Goal: Task Accomplishment & Management: Manage account settings

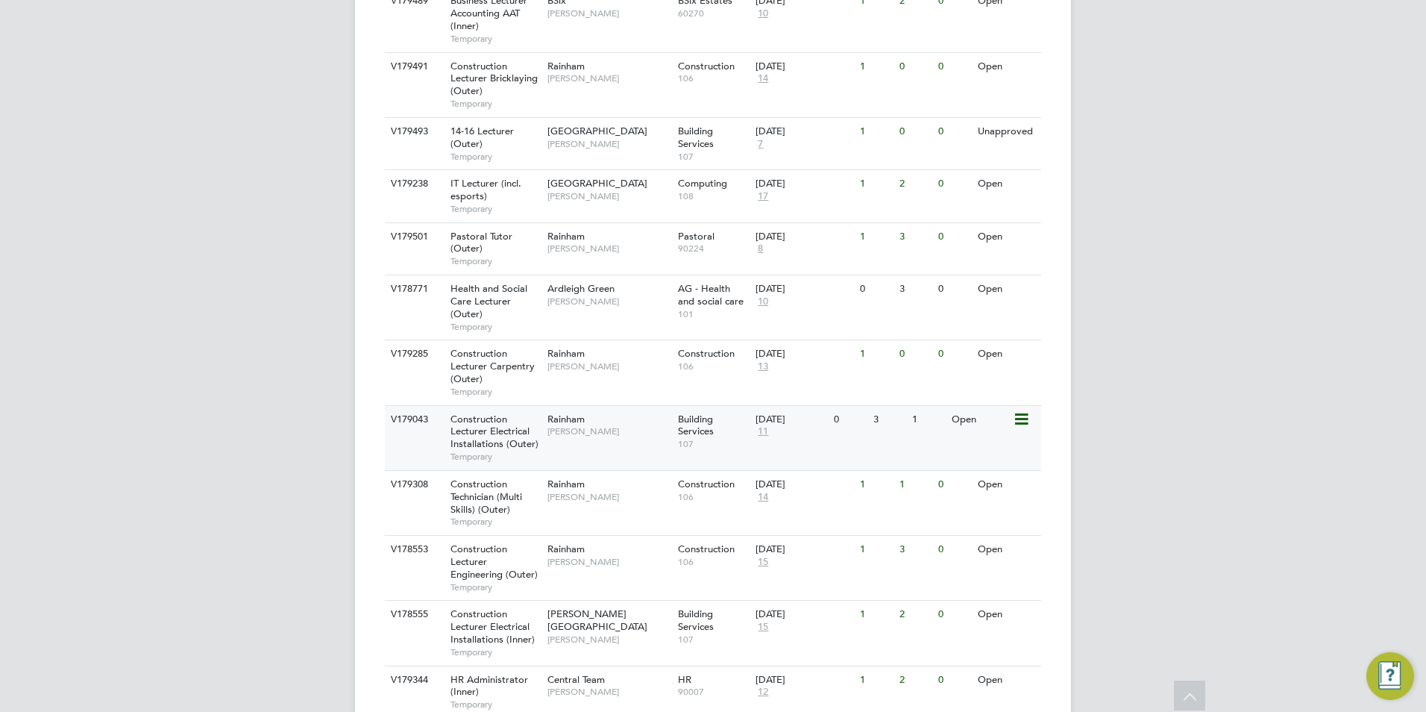
scroll to position [671, 0]
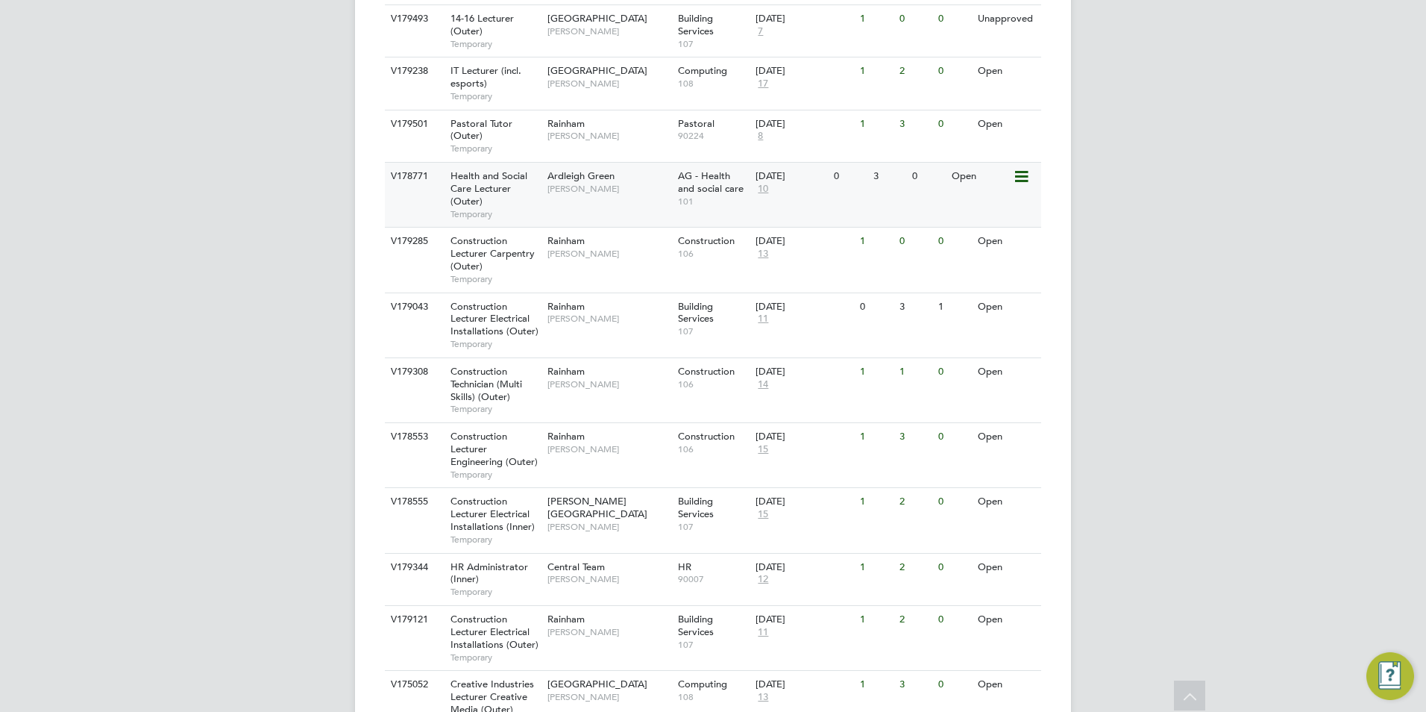
click at [614, 174] on div "V178771 Health and Social Care Lecturer (Outer) Temporary Ardleigh Green Roslyn…" at bounding box center [713, 194] width 656 height 65
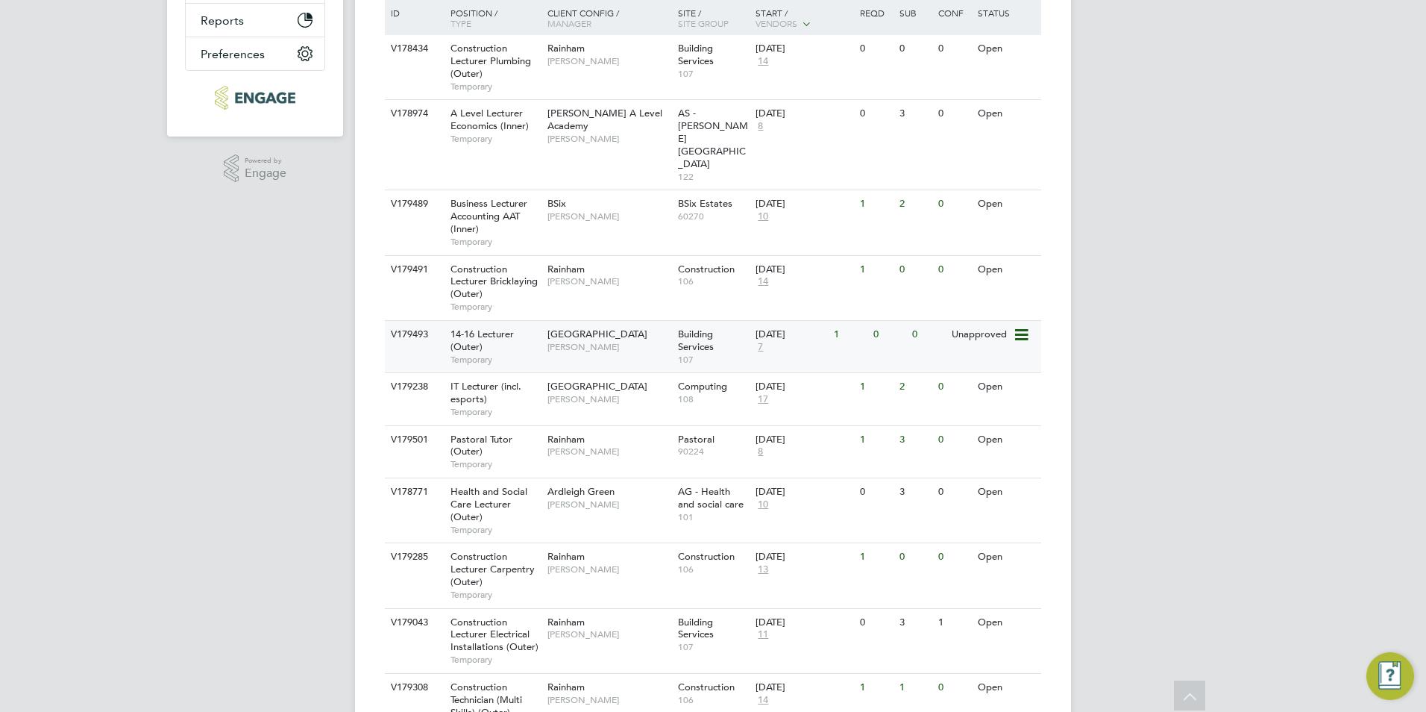
scroll to position [382, 0]
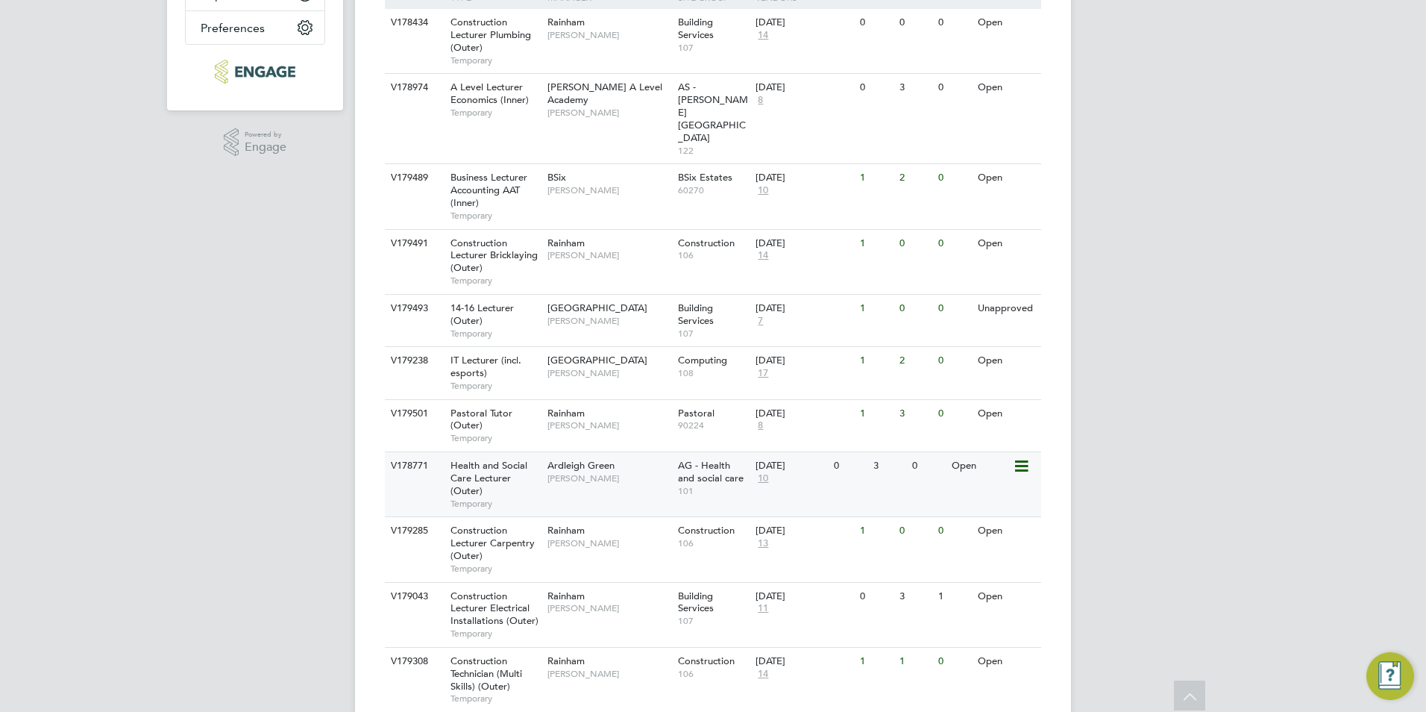
click at [630, 454] on div "V178771 Health and Social Care Lecturer (Outer) Temporary Ardleigh Green Roslyn…" at bounding box center [713, 483] width 656 height 65
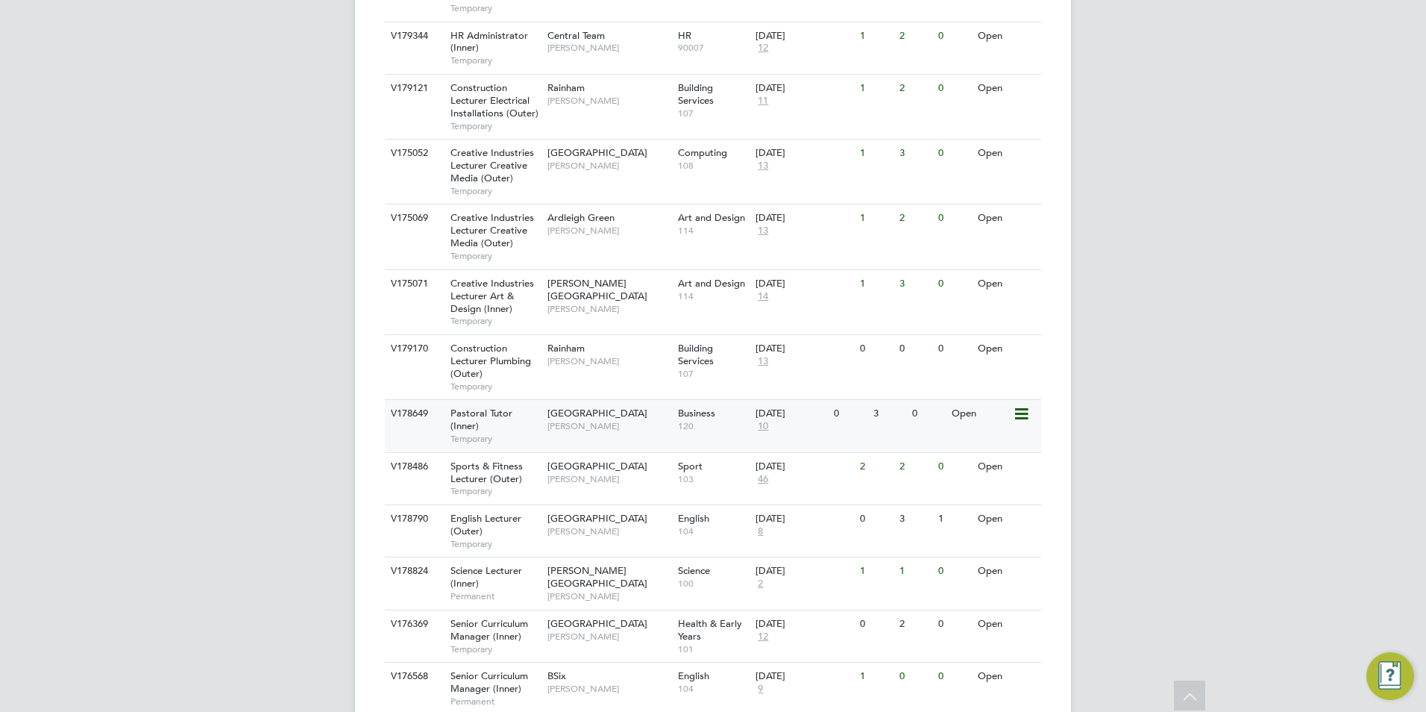
scroll to position [1352, 0]
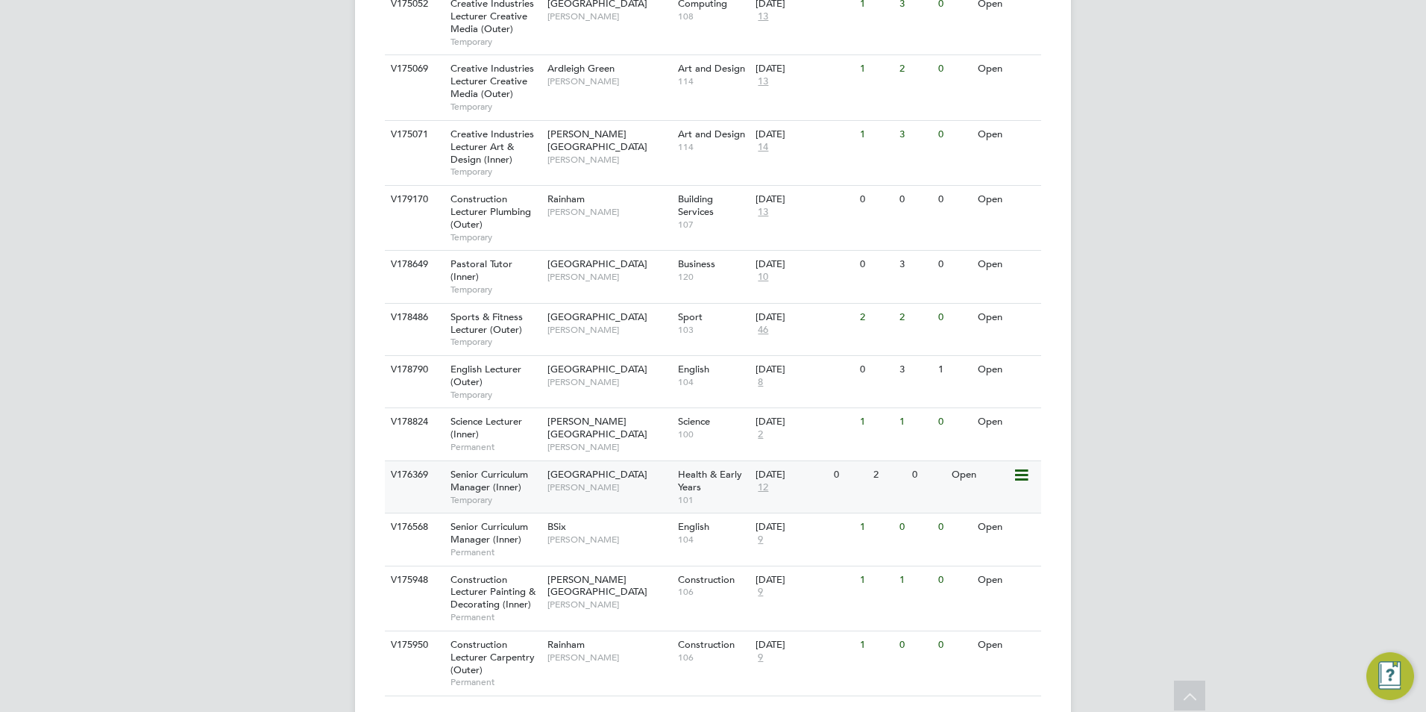
click at [656, 461] on div "Tower Hamlets Campus Roslyn O'Garro" at bounding box center [609, 480] width 131 height 39
click at [597, 481] on span "[PERSON_NAME]" at bounding box center [608, 487] width 123 height 12
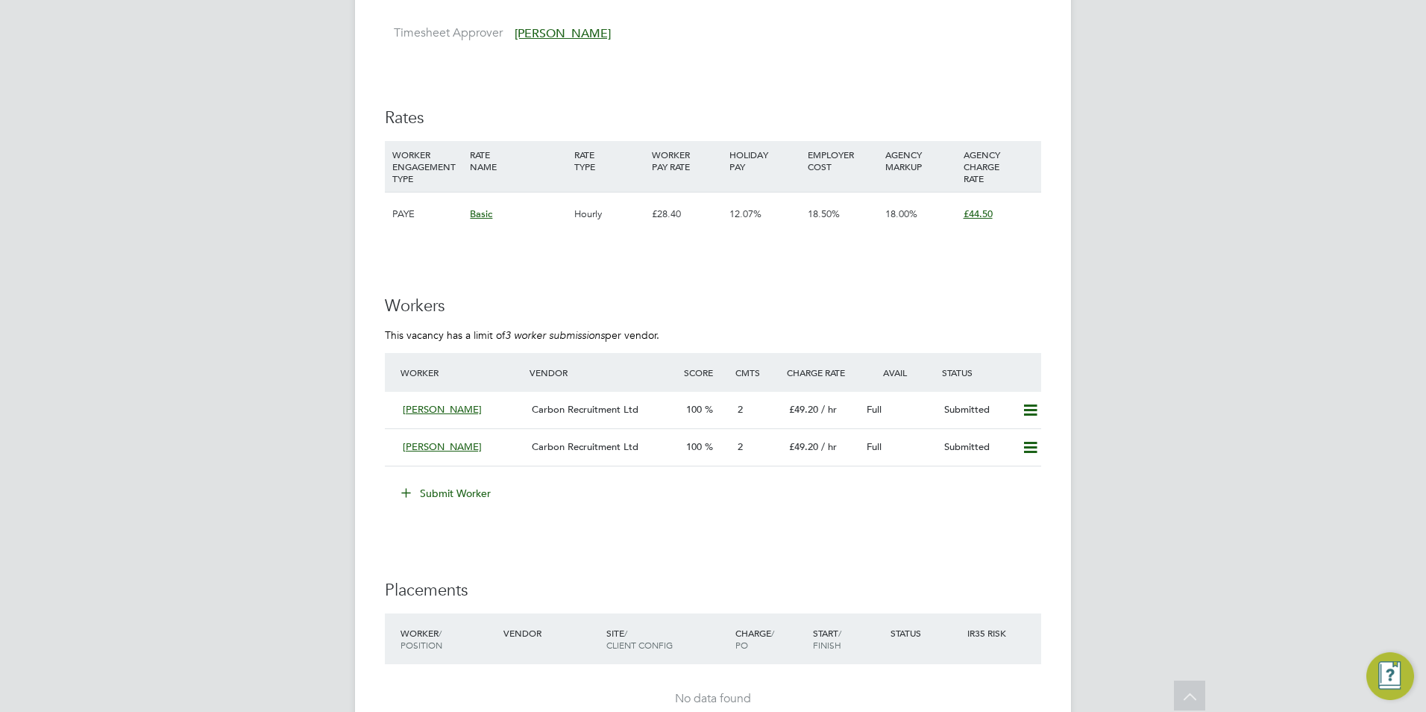
scroll to position [2014, 0]
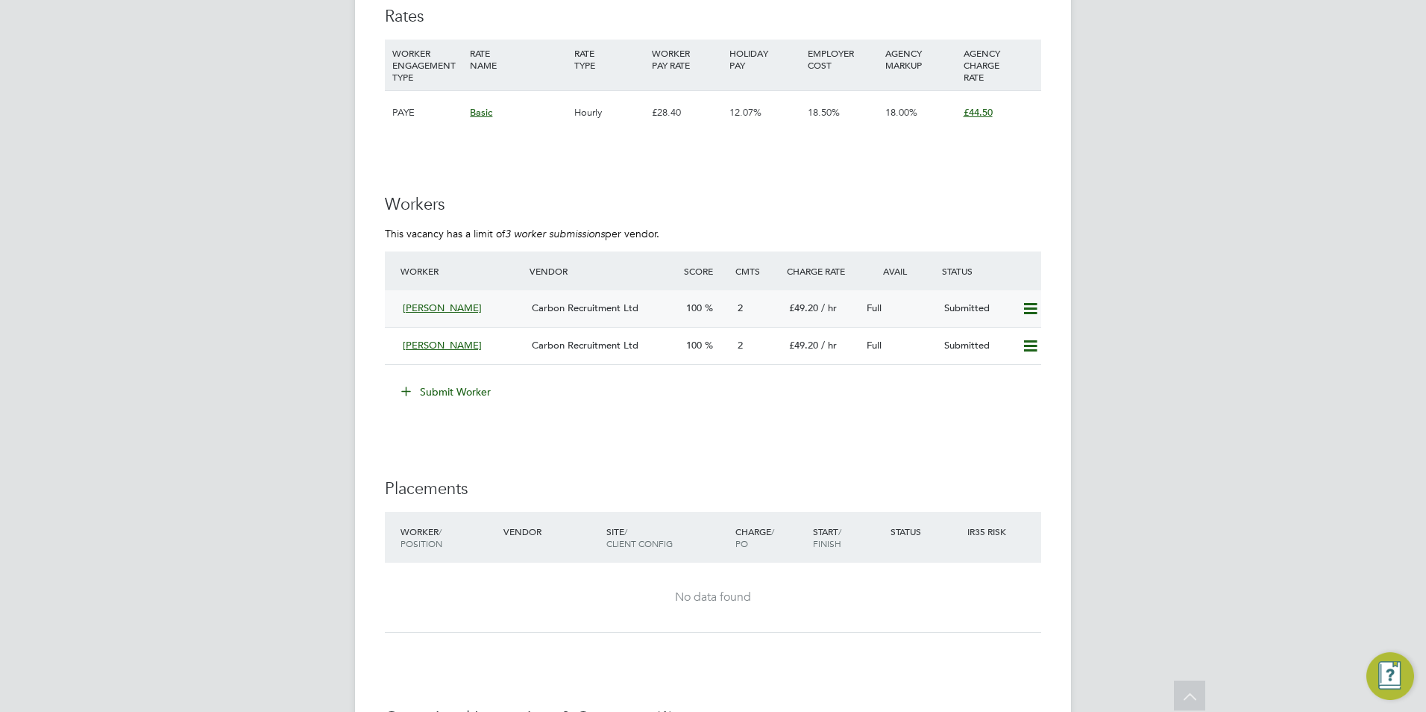
click at [782, 298] on div "2" at bounding box center [757, 308] width 51 height 25
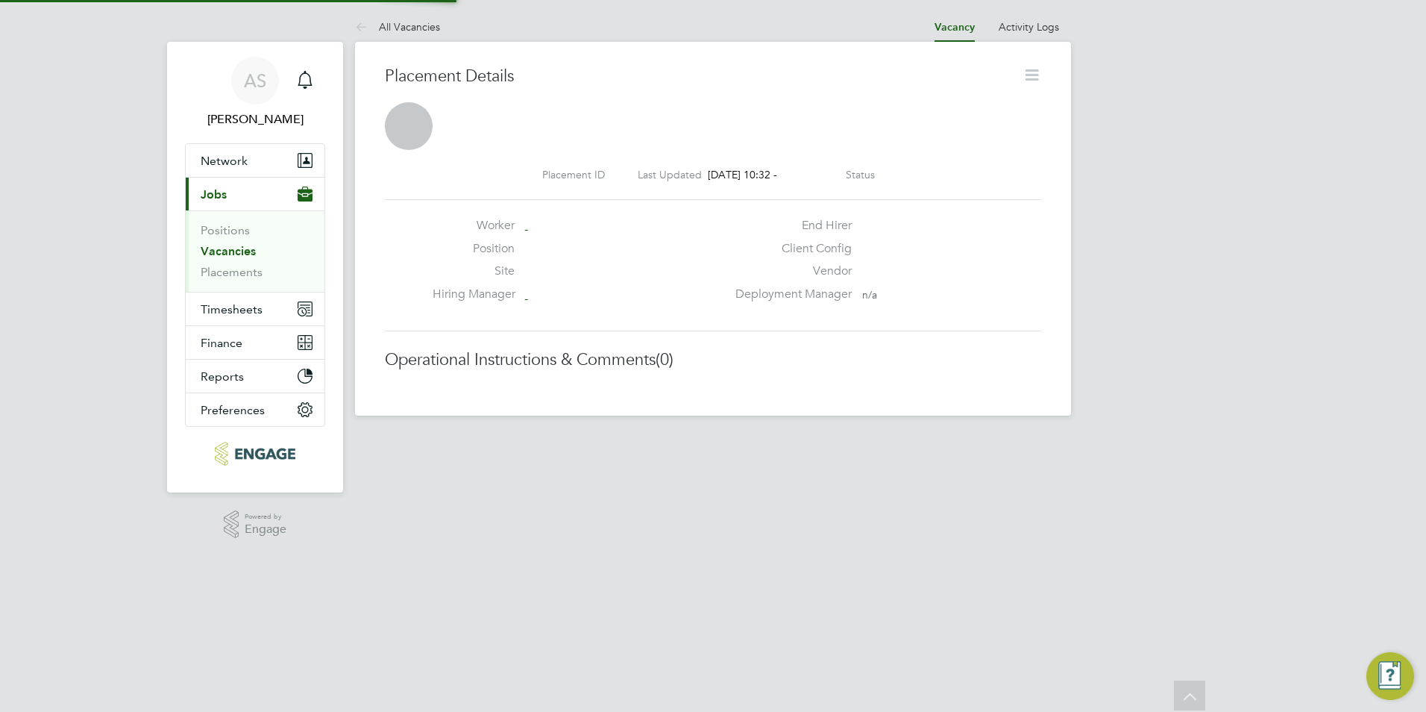
scroll to position [14, 84]
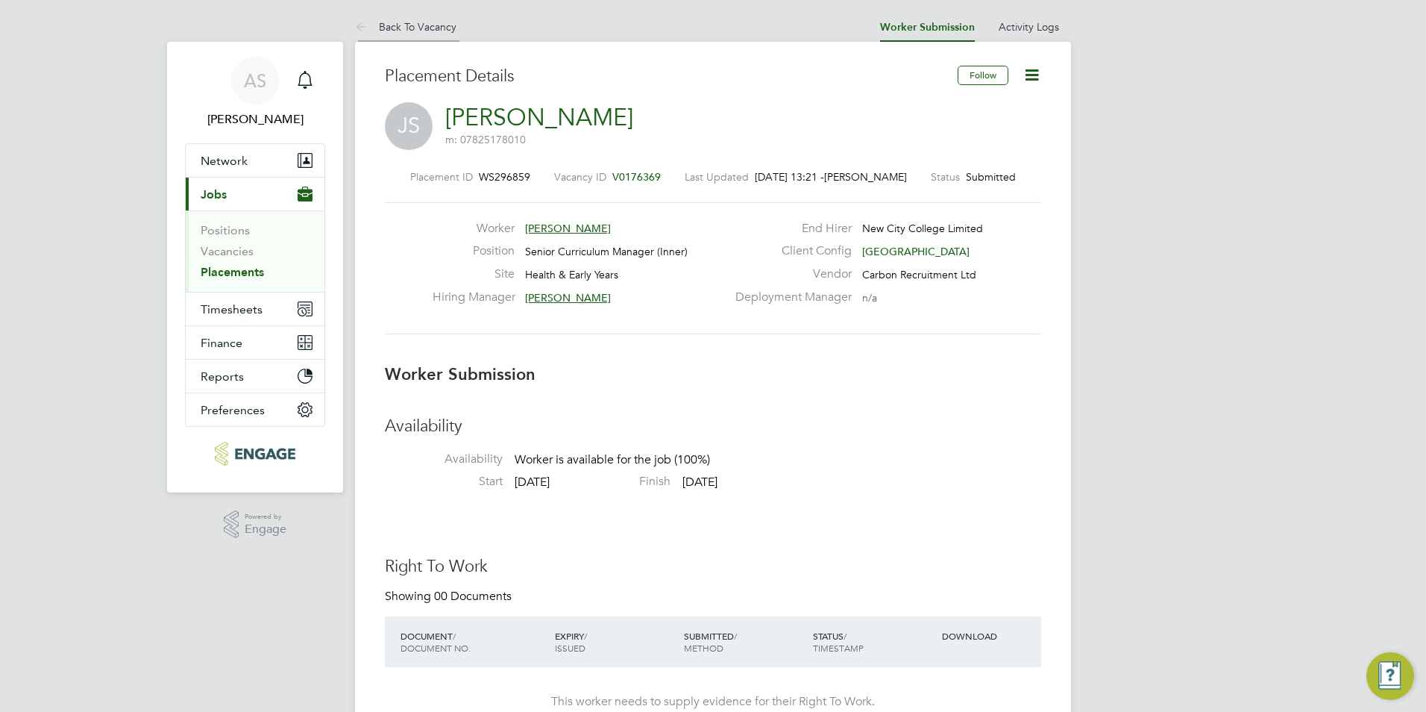
click at [369, 19] on icon at bounding box center [364, 28] width 19 height 19
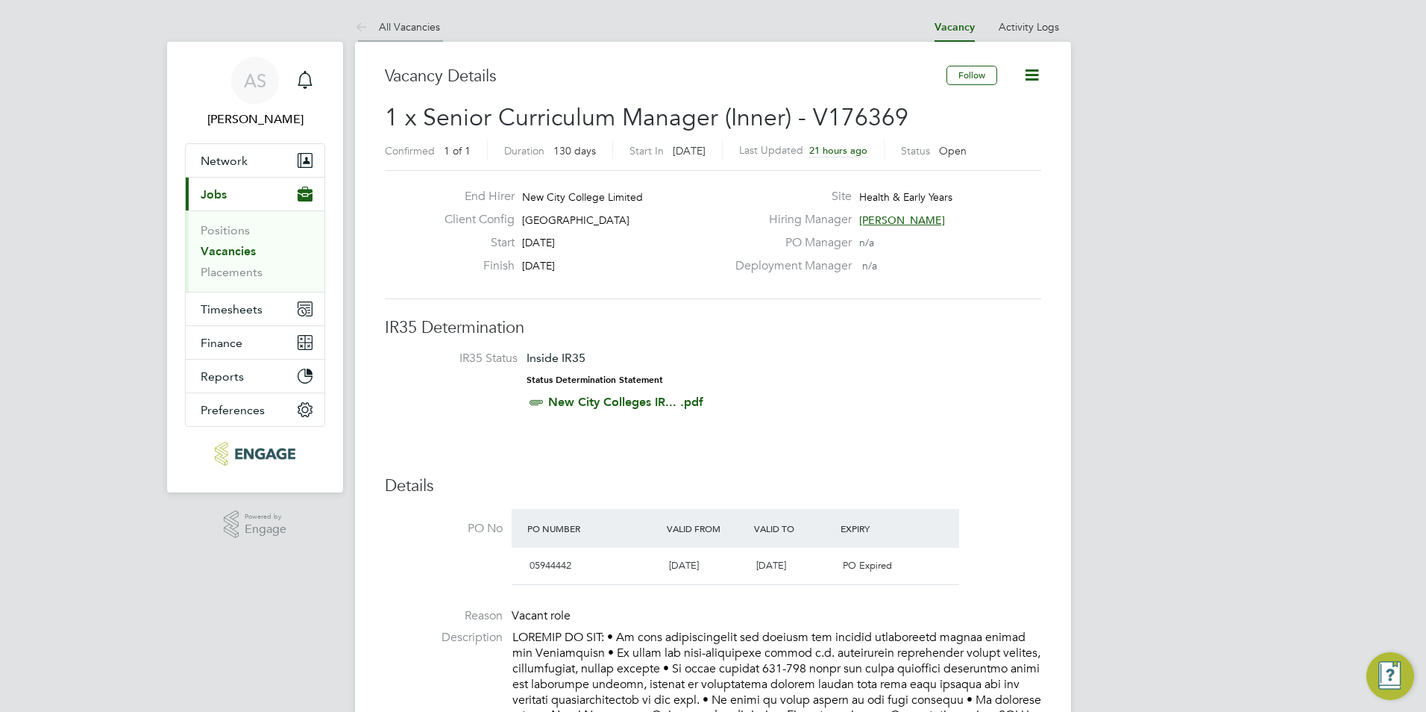
click at [375, 25] on link "All Vacancies" at bounding box center [397, 26] width 85 height 13
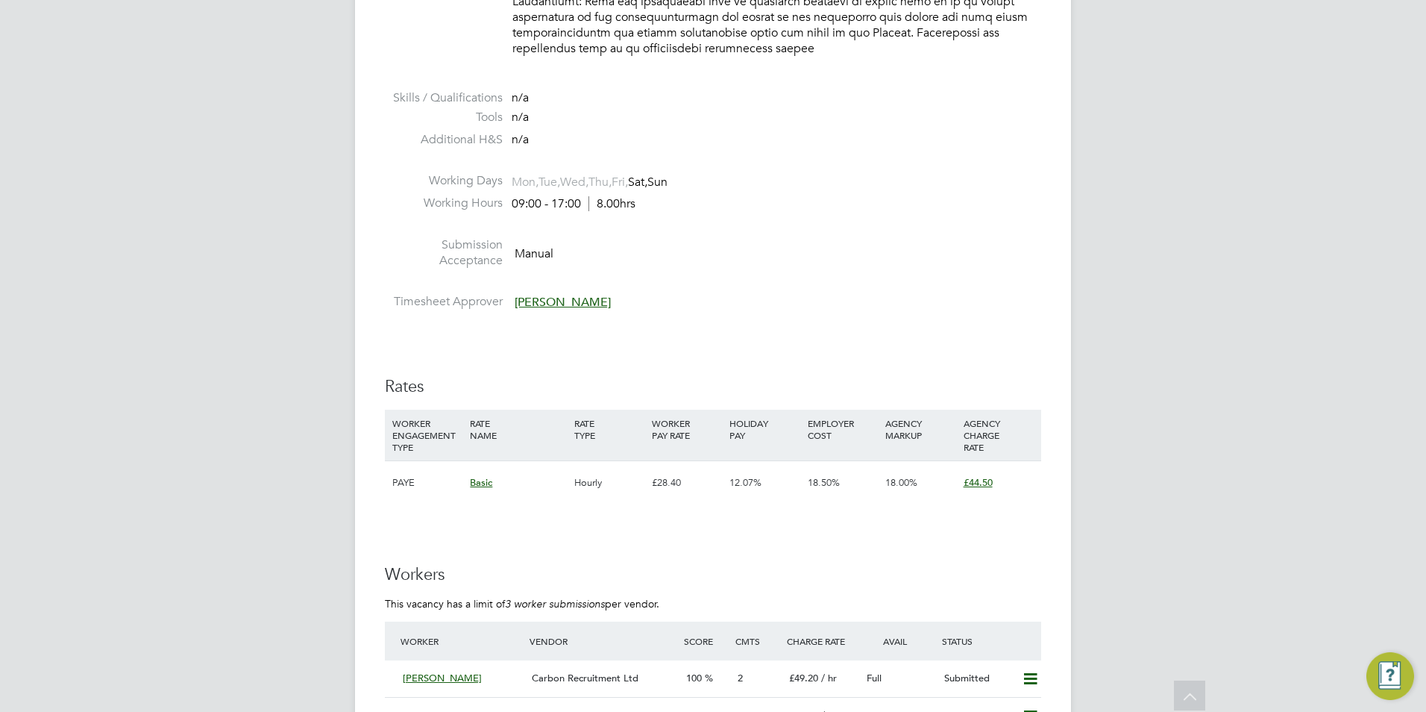
scroll to position [1790, 0]
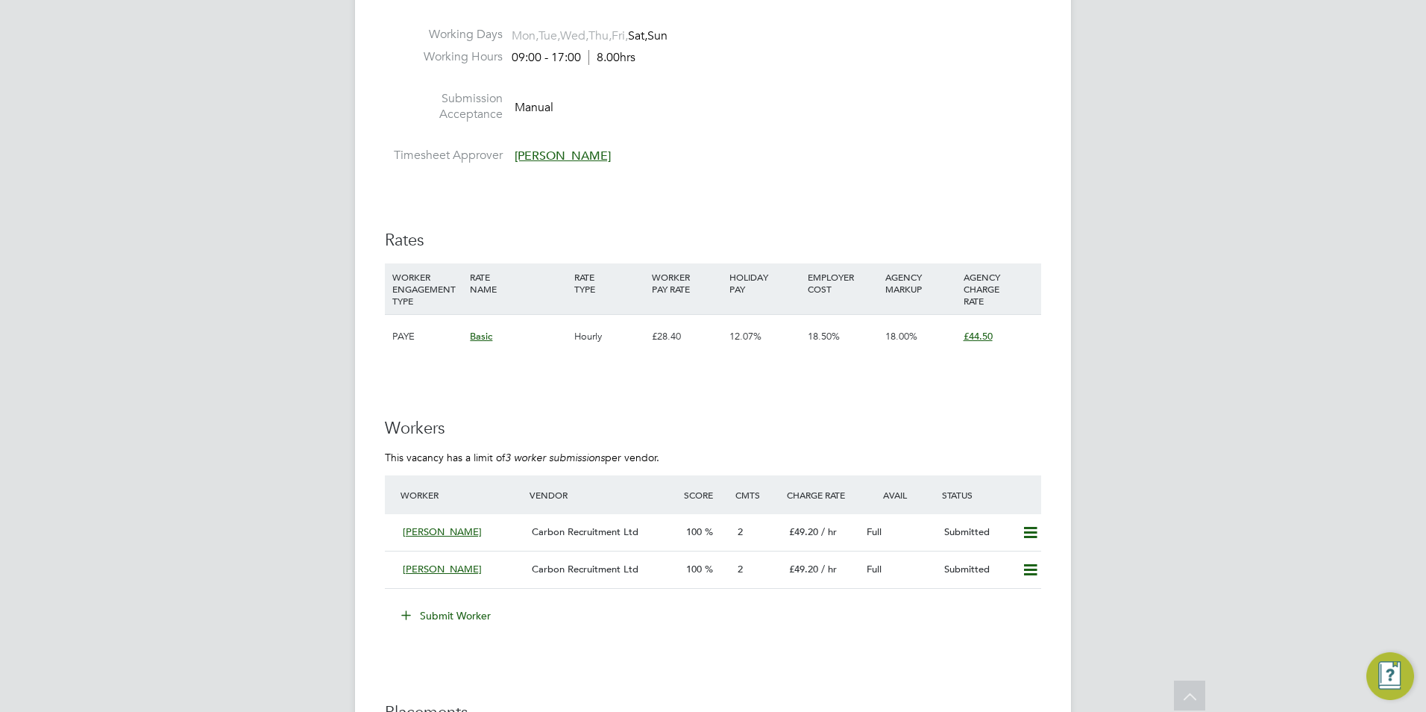
click at [453, 603] on button "Submit Worker" at bounding box center [447, 615] width 112 height 24
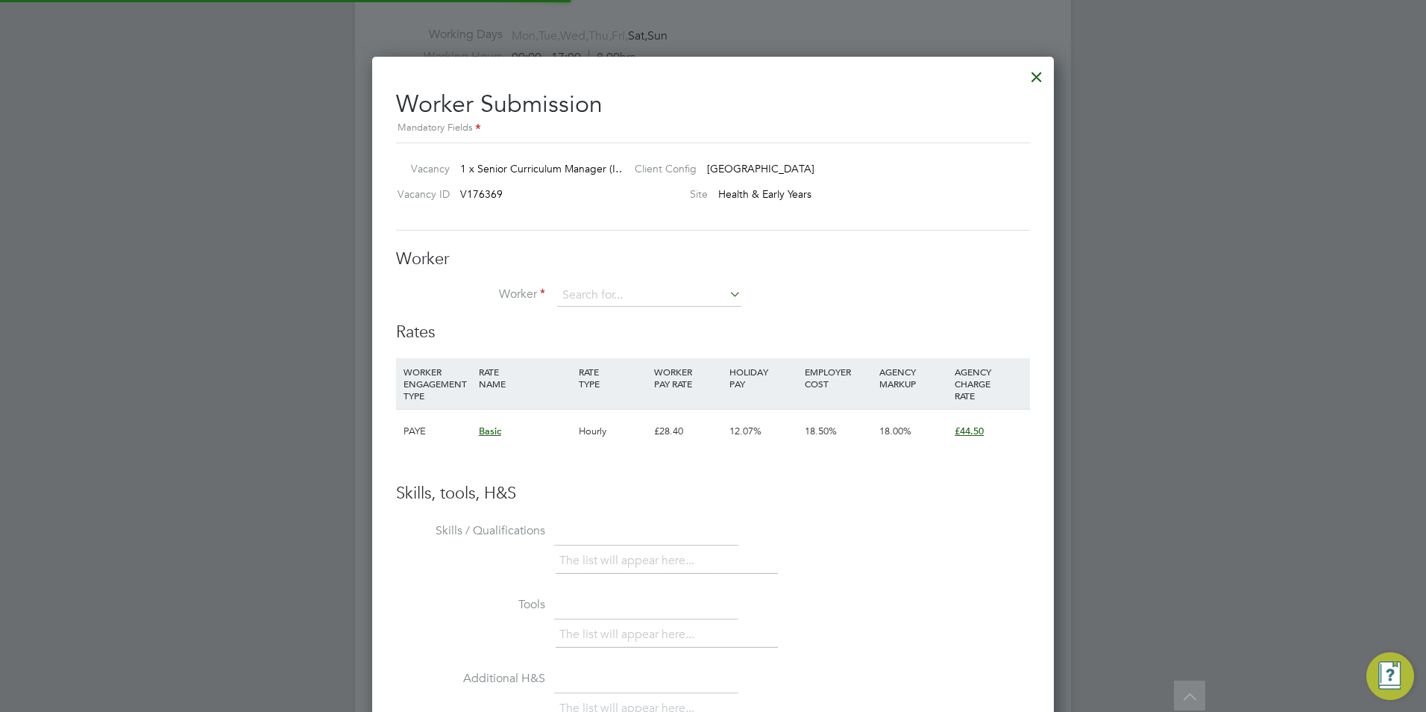
scroll to position [905, 682]
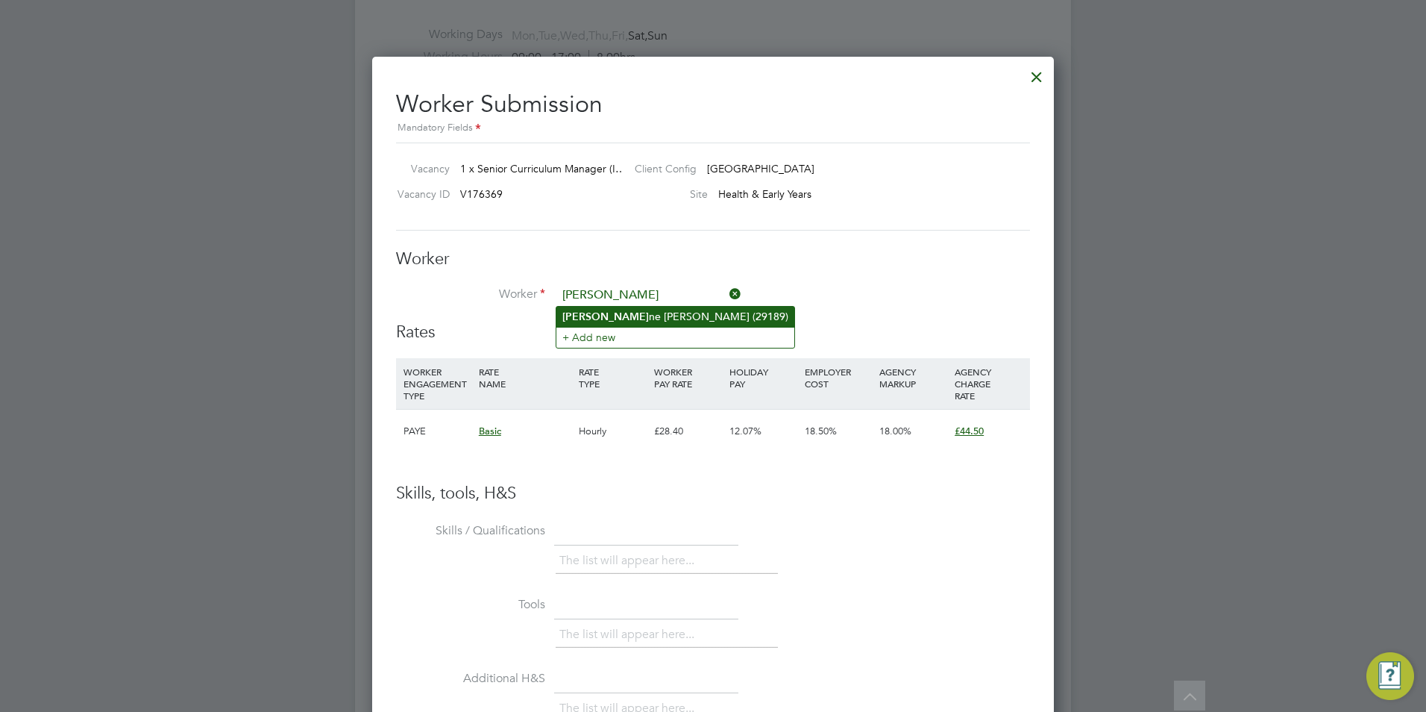
type input "[PERSON_NAME] (29189)"
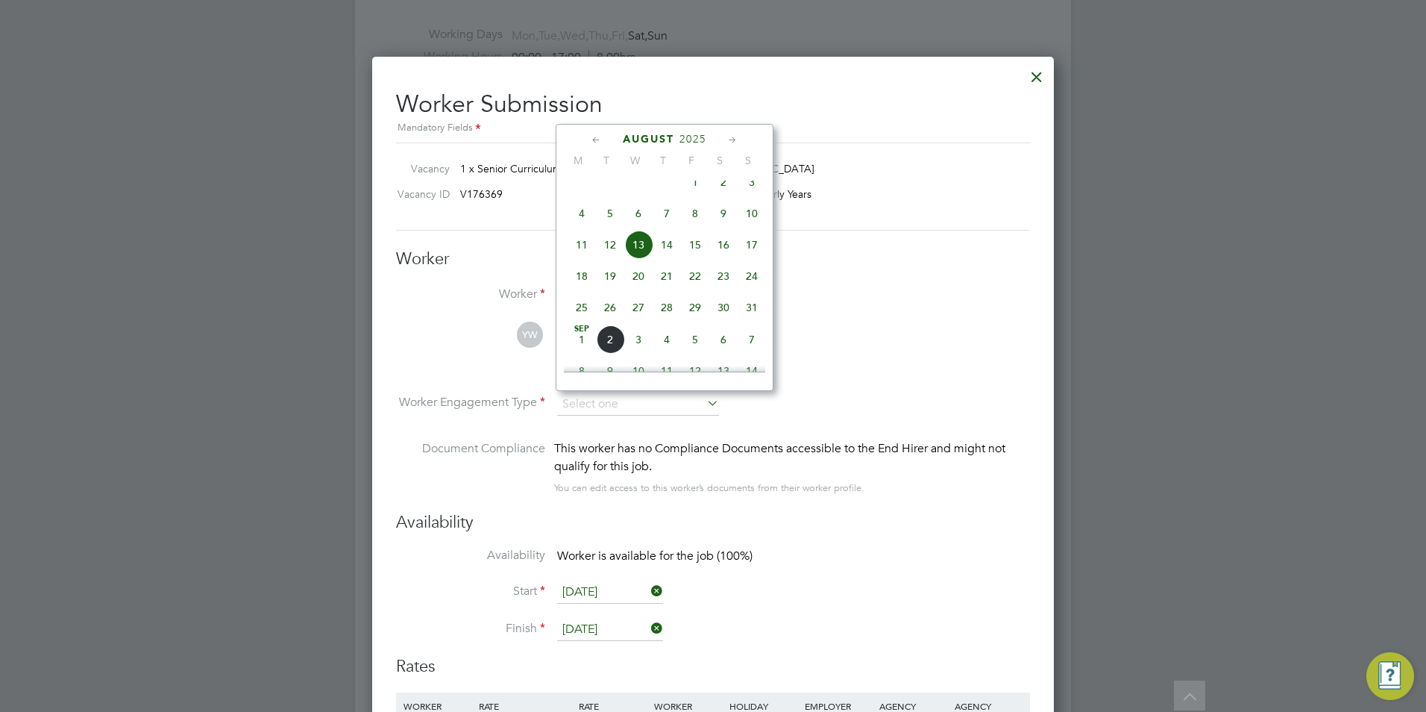
click at [923, 456] on div "This worker has no Compliance Documents accessible to the End Hirer and might n…" at bounding box center [792, 457] width 476 height 36
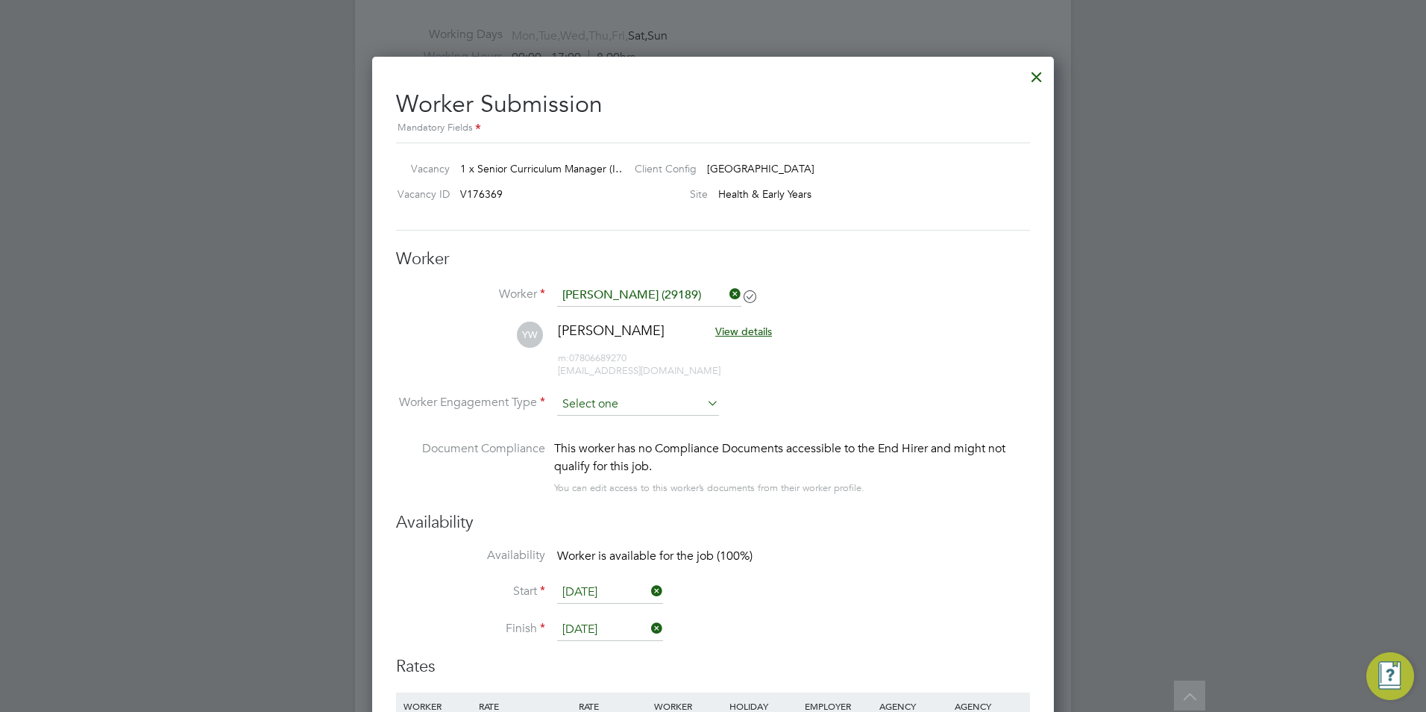
click at [673, 404] on input at bounding box center [638, 404] width 162 height 22
click at [654, 431] on li "Contract" at bounding box center [637, 424] width 163 height 19
type input "Contract"
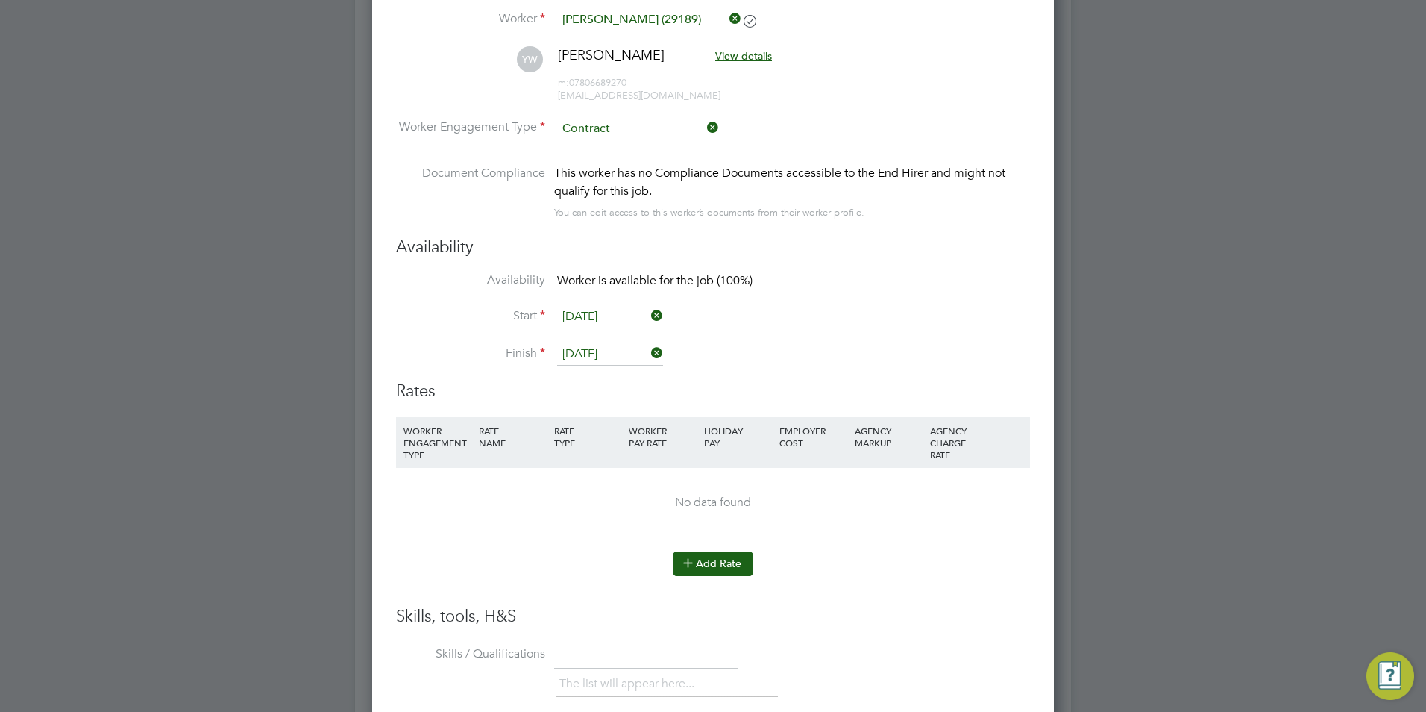
click at [737, 568] on button "Add Rate" at bounding box center [713, 563] width 81 height 24
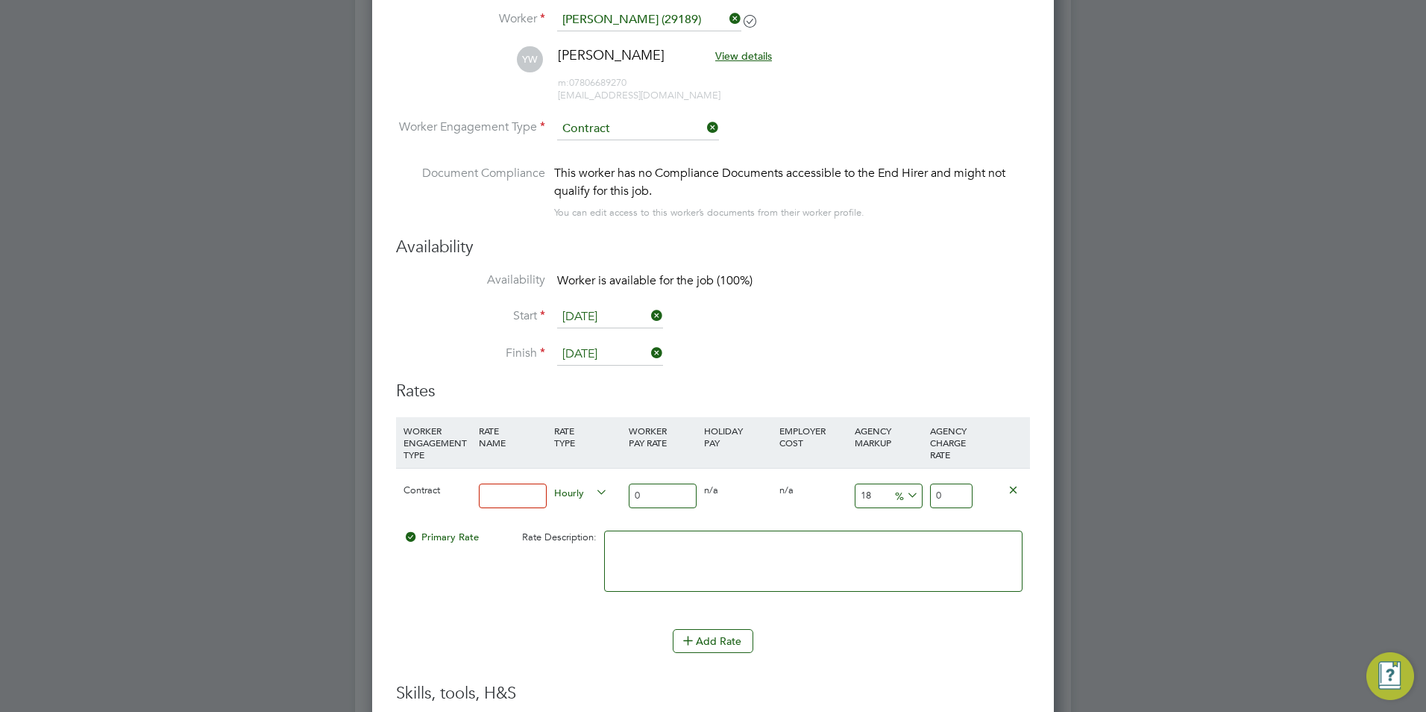
click at [539, 486] on input at bounding box center [513, 495] width 68 height 25
type input "BASIC"
click at [694, 493] on input "0" at bounding box center [663, 495] width 68 height 25
click at [688, 492] on input "0" at bounding box center [663, 495] width 68 height 25
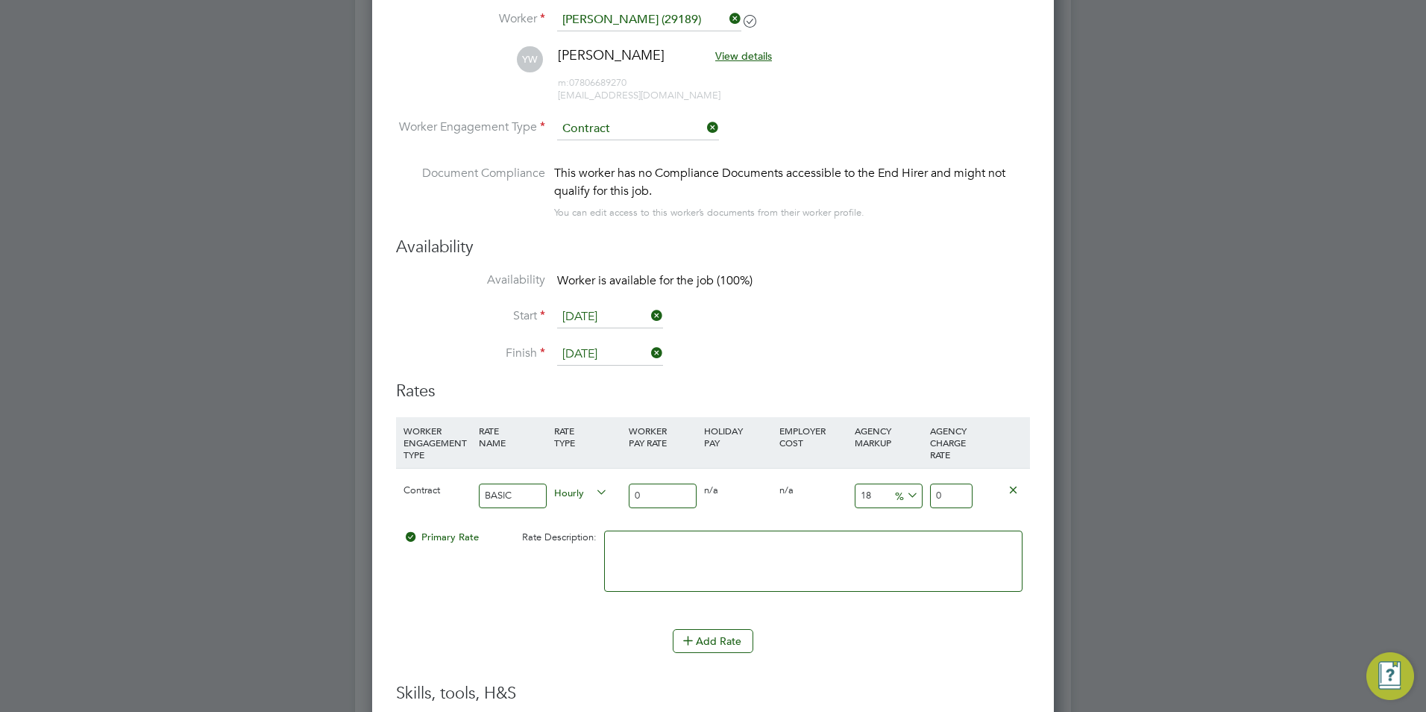
click at [688, 492] on input "0" at bounding box center [663, 495] width 68 height 25
drag, startPoint x: 679, startPoint y: 492, endPoint x: 626, endPoint y: 501, distance: 53.7
click at [626, 501] on div "0" at bounding box center [662, 495] width 75 height 54
type input "5"
type input "5.9"
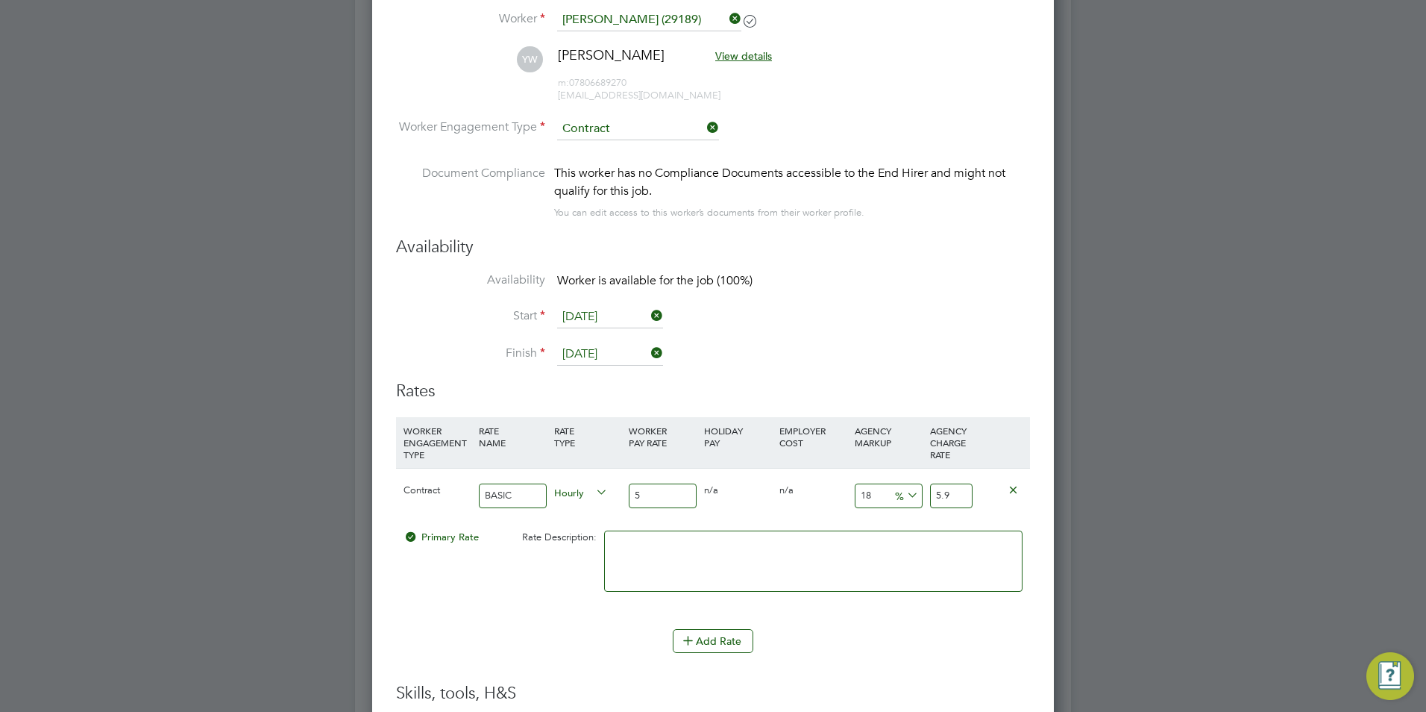
type input "55"
type input "64.9"
type input "55"
click at [876, 495] on input "18" at bounding box center [889, 495] width 68 height 25
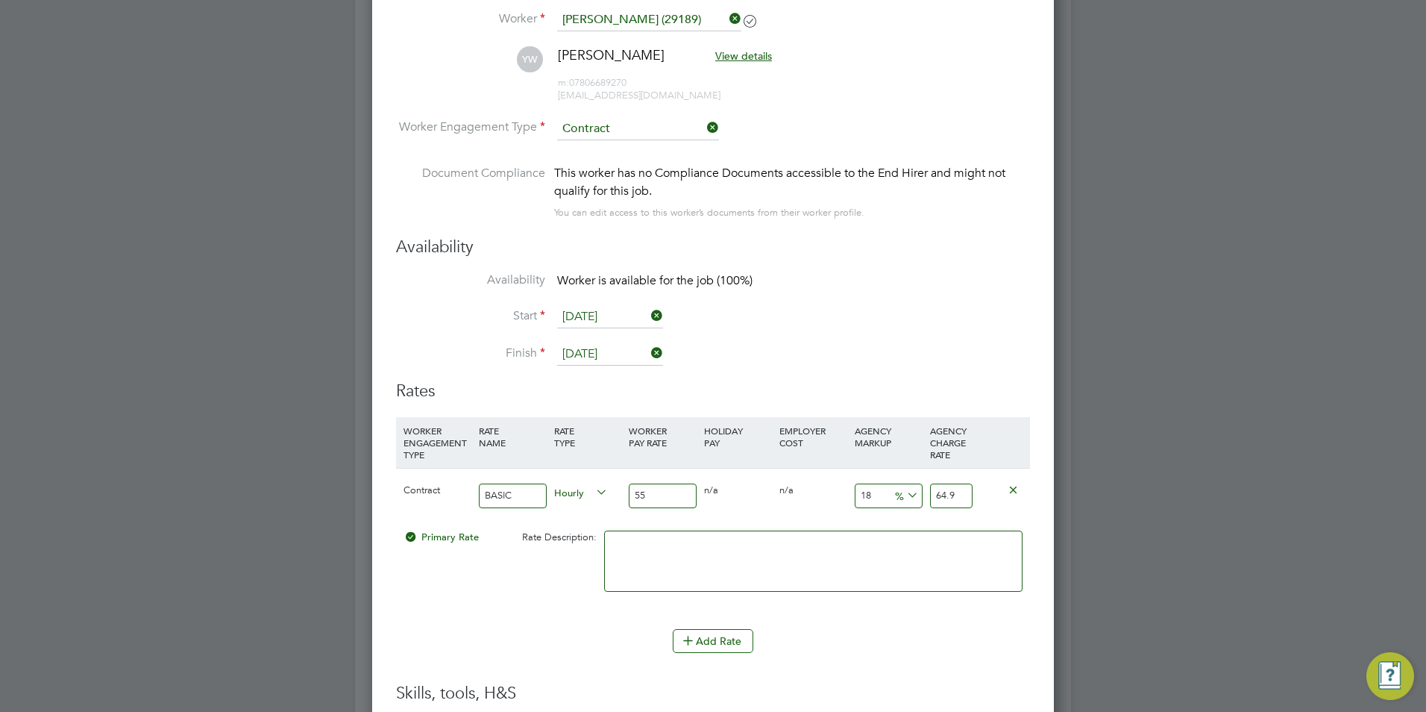
drag, startPoint x: 876, startPoint y: 495, endPoint x: 843, endPoint y: 492, distance: 33.0
click at [843, 492] on div "Contract BASIC Hourly 55 0 n/a 0 n/a 18 9.9 % 64.9" at bounding box center [713, 495] width 634 height 55
type input "2"
type input "56.1"
type input "23"
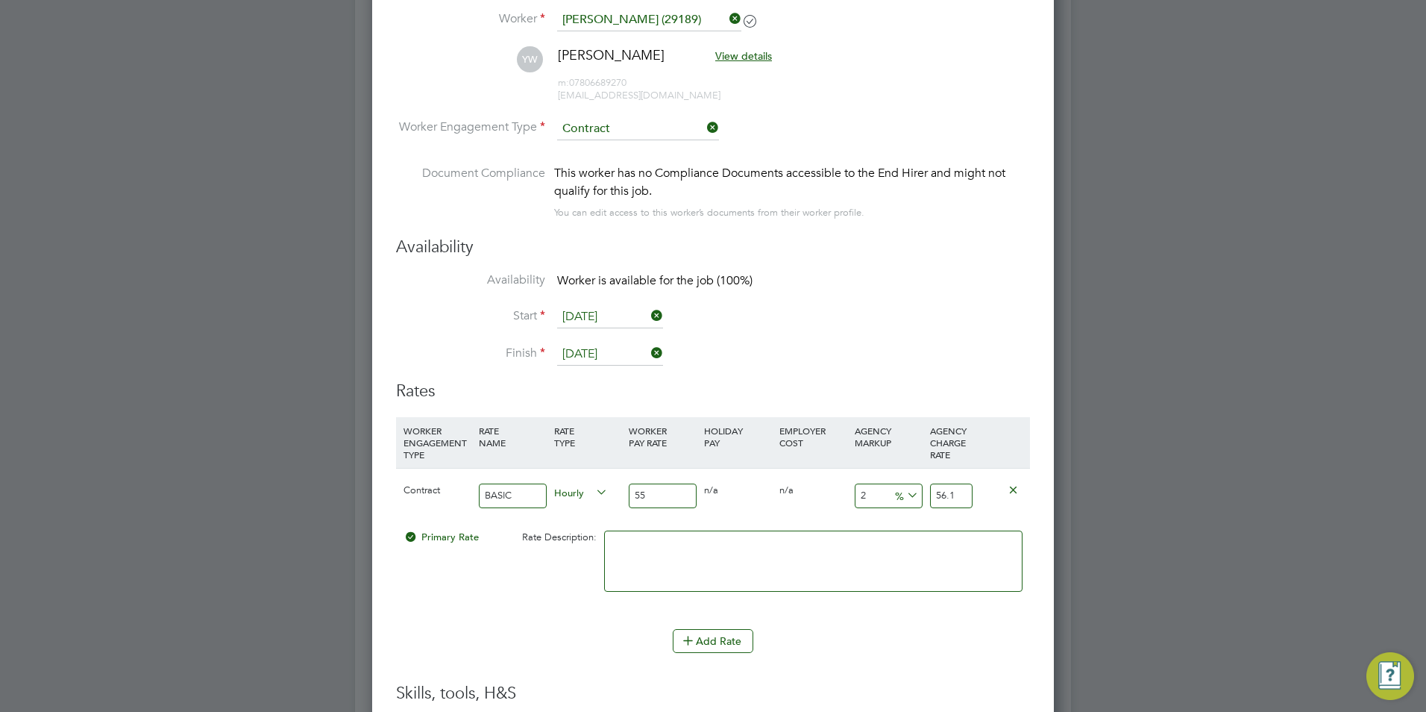
type input "67.65"
type input "23"
click at [770, 525] on div at bounding box center [813, 568] width 426 height 91
click at [749, 543] on textarea at bounding box center [813, 560] width 418 height 61
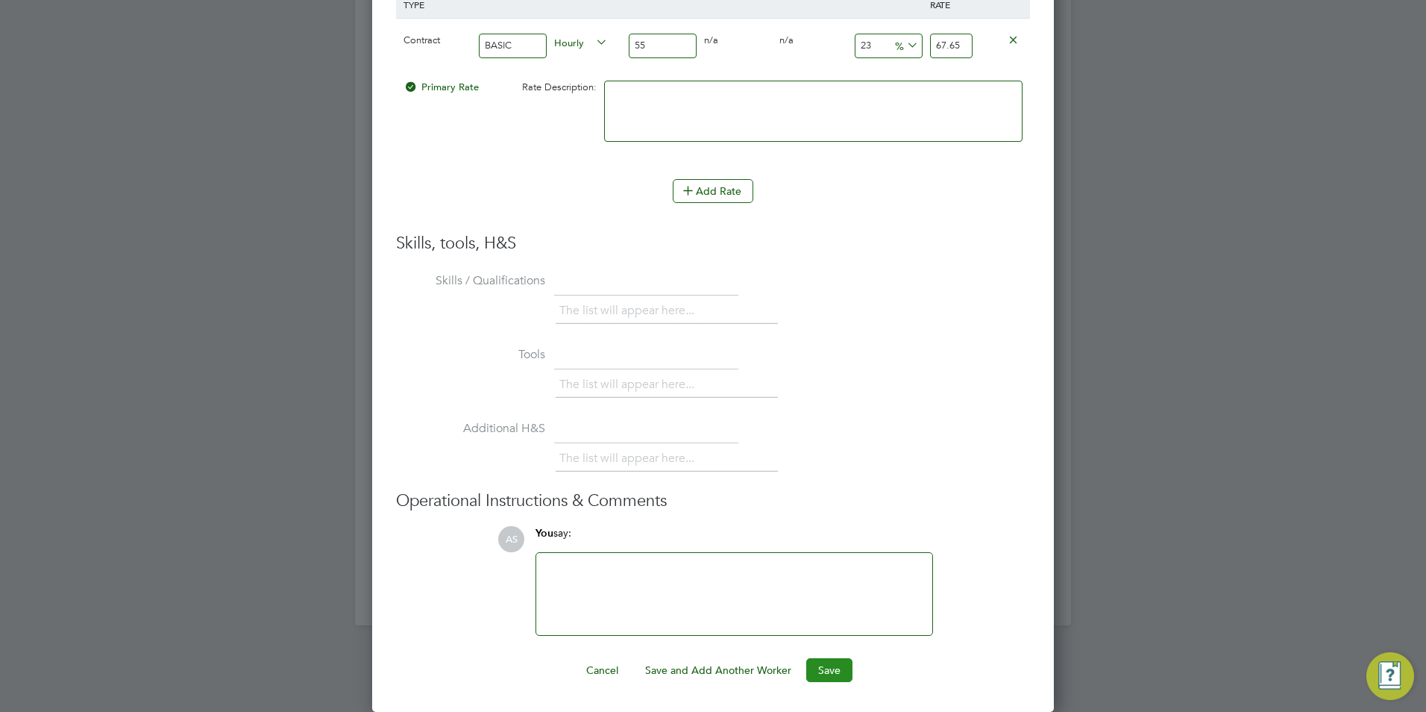
click at [820, 674] on button "Save" at bounding box center [829, 670] width 46 height 24
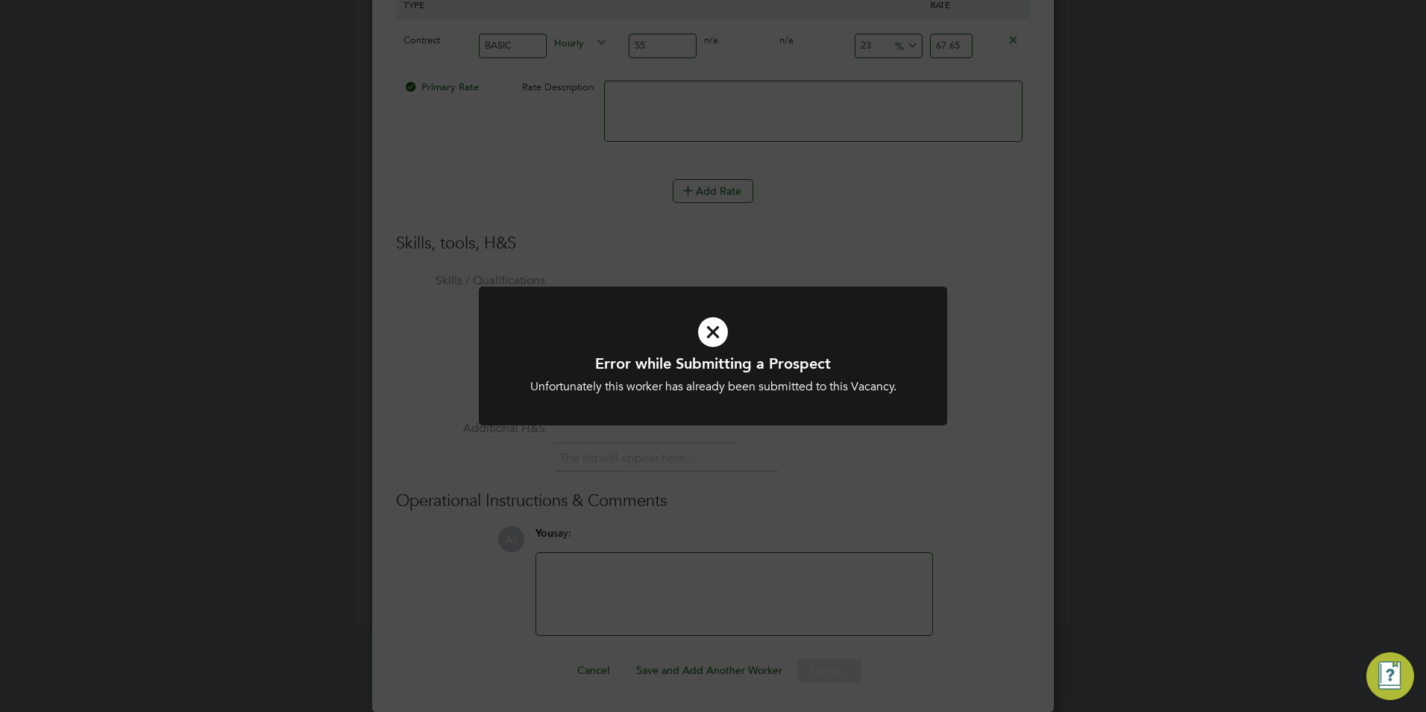
click at [726, 336] on icon at bounding box center [713, 332] width 388 height 58
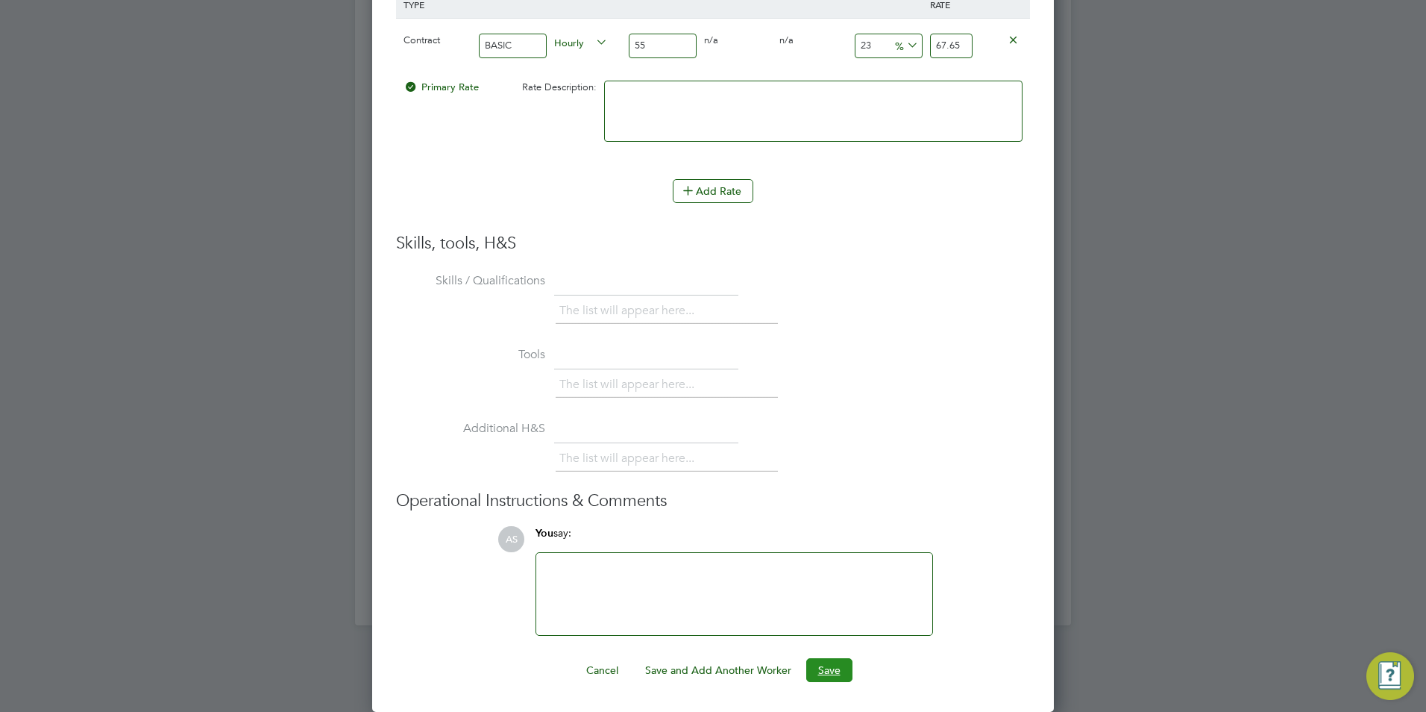
click at [828, 668] on button "Save" at bounding box center [829, 670] width 46 height 24
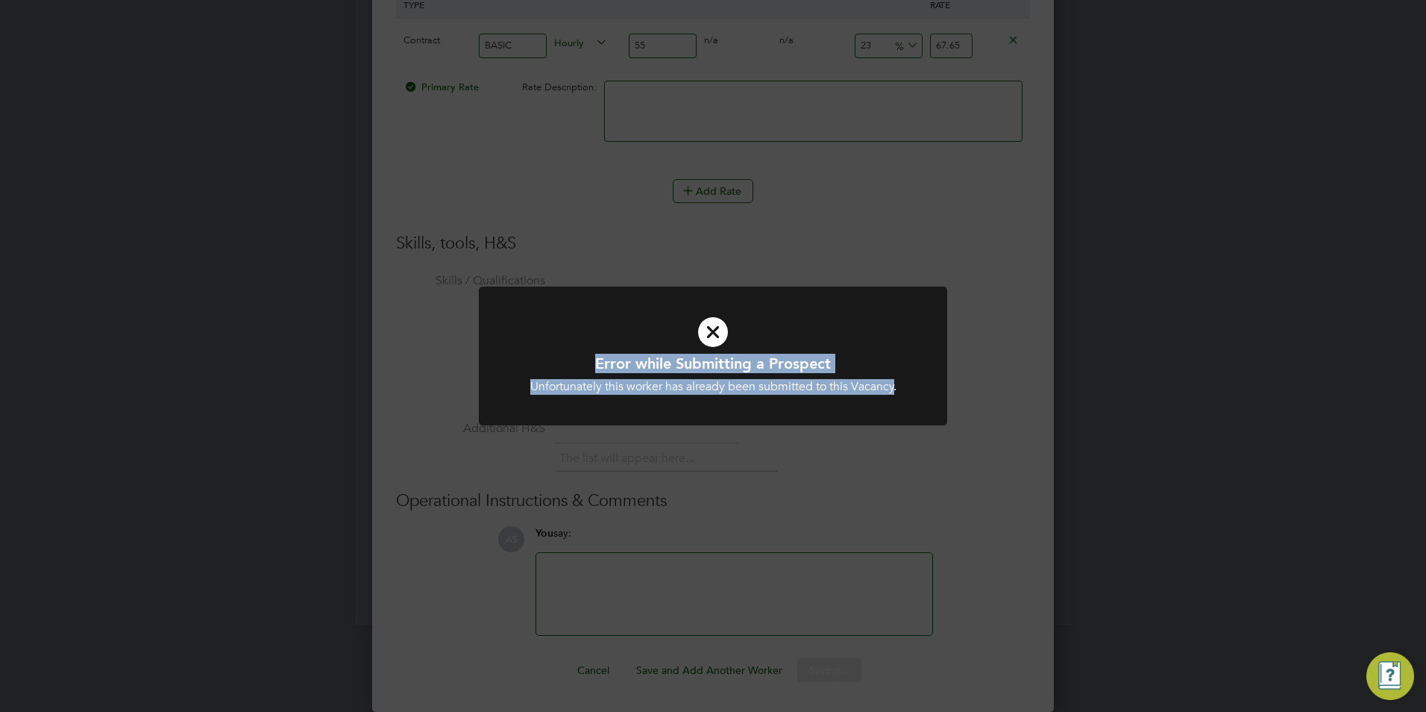
drag, startPoint x: 647, startPoint y: 395, endPoint x: 896, endPoint y: 391, distance: 248.4
click at [896, 391] on div "Error while Submitting a Prospect Unfortunately this worker has already been su…" at bounding box center [713, 364] width 468 height 157
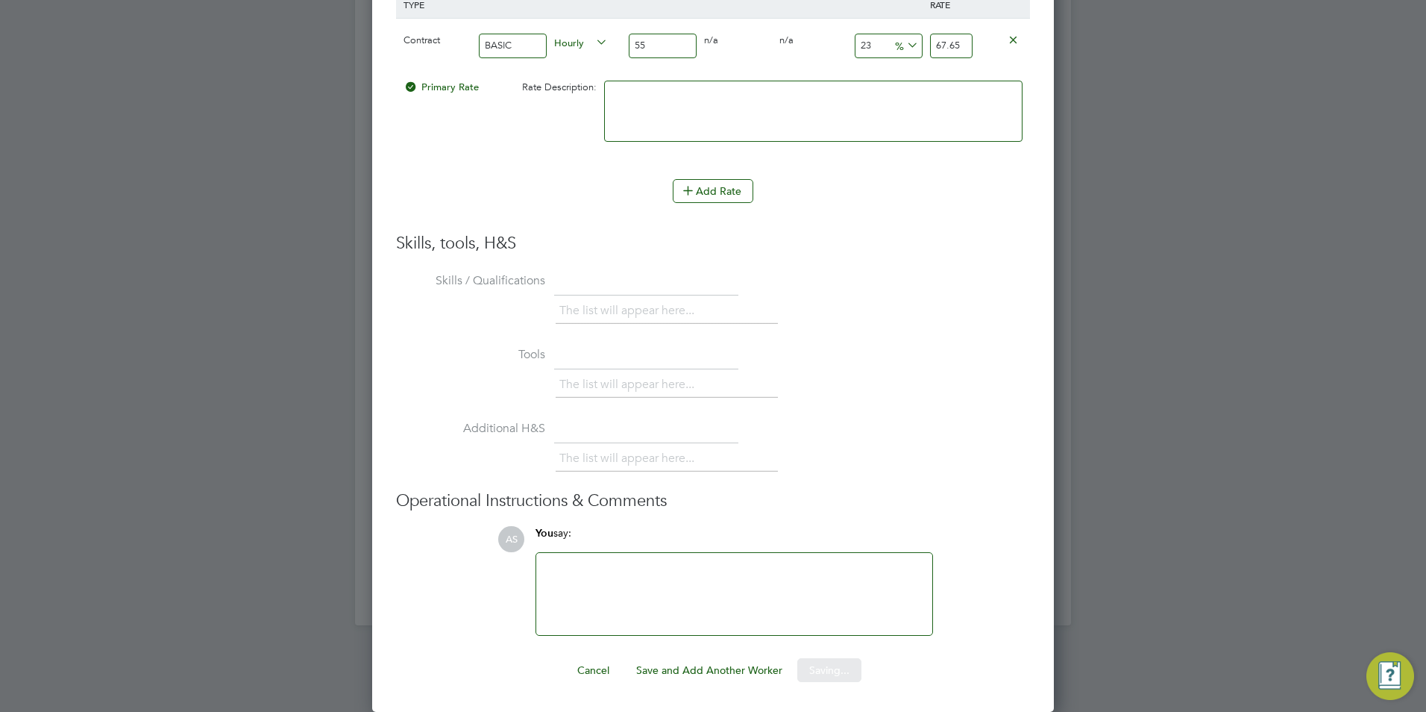
drag, startPoint x: 896, startPoint y: 391, endPoint x: 921, endPoint y: 388, distance: 25.5
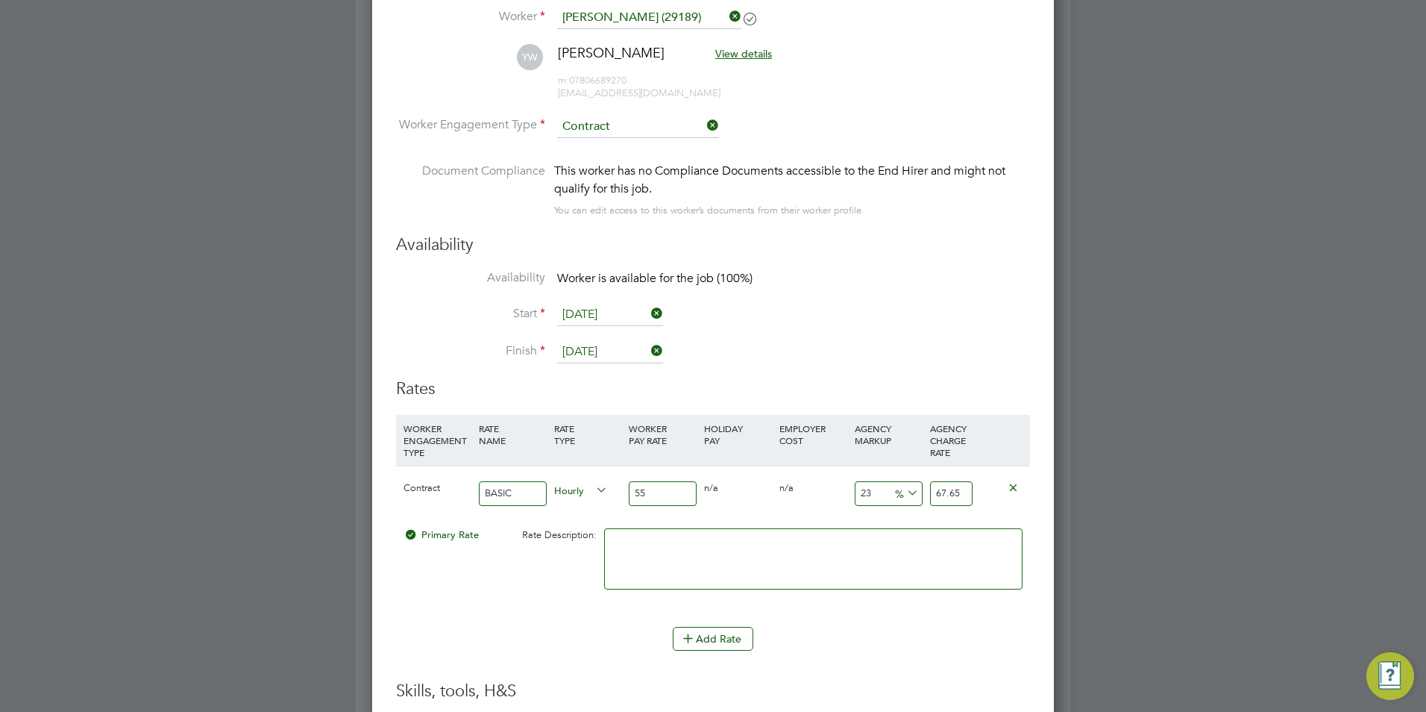
click at [965, 490] on input "67.65" at bounding box center [951, 493] width 43 height 25
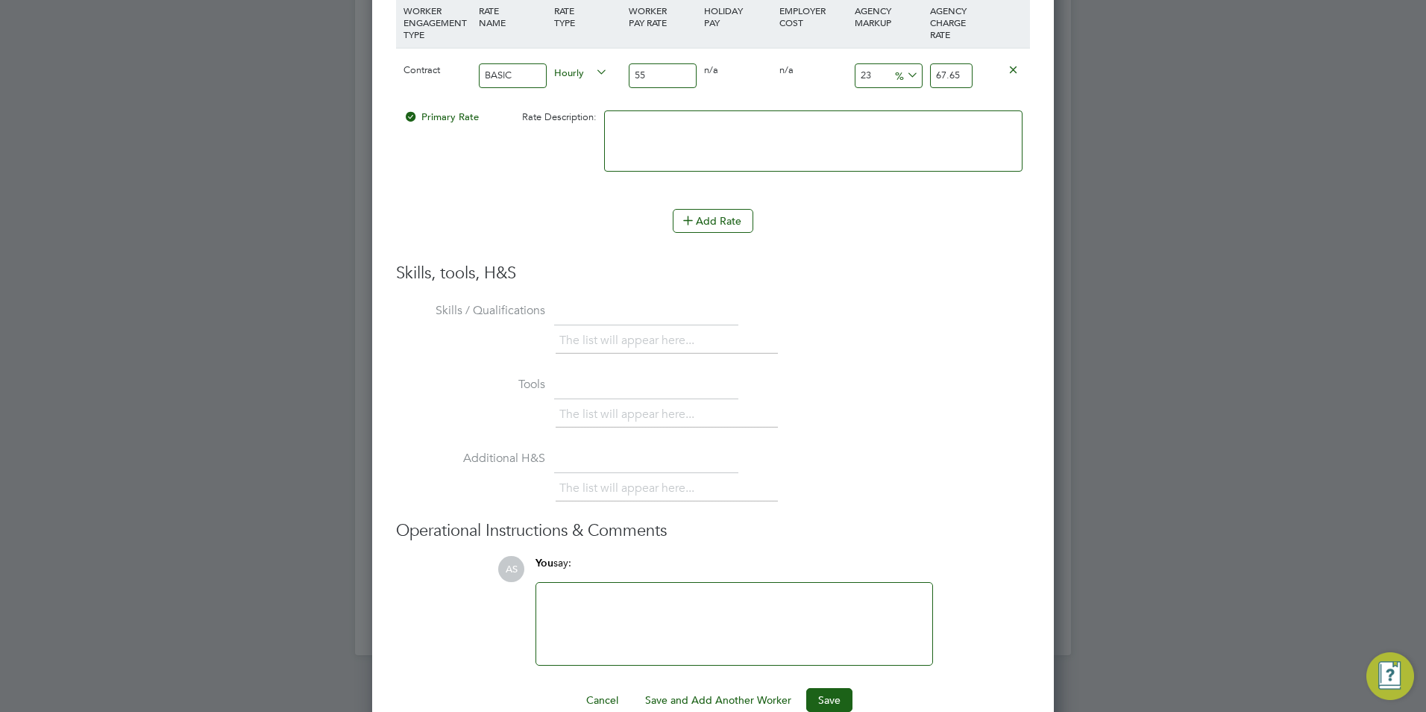
scroll to position [2515, 0]
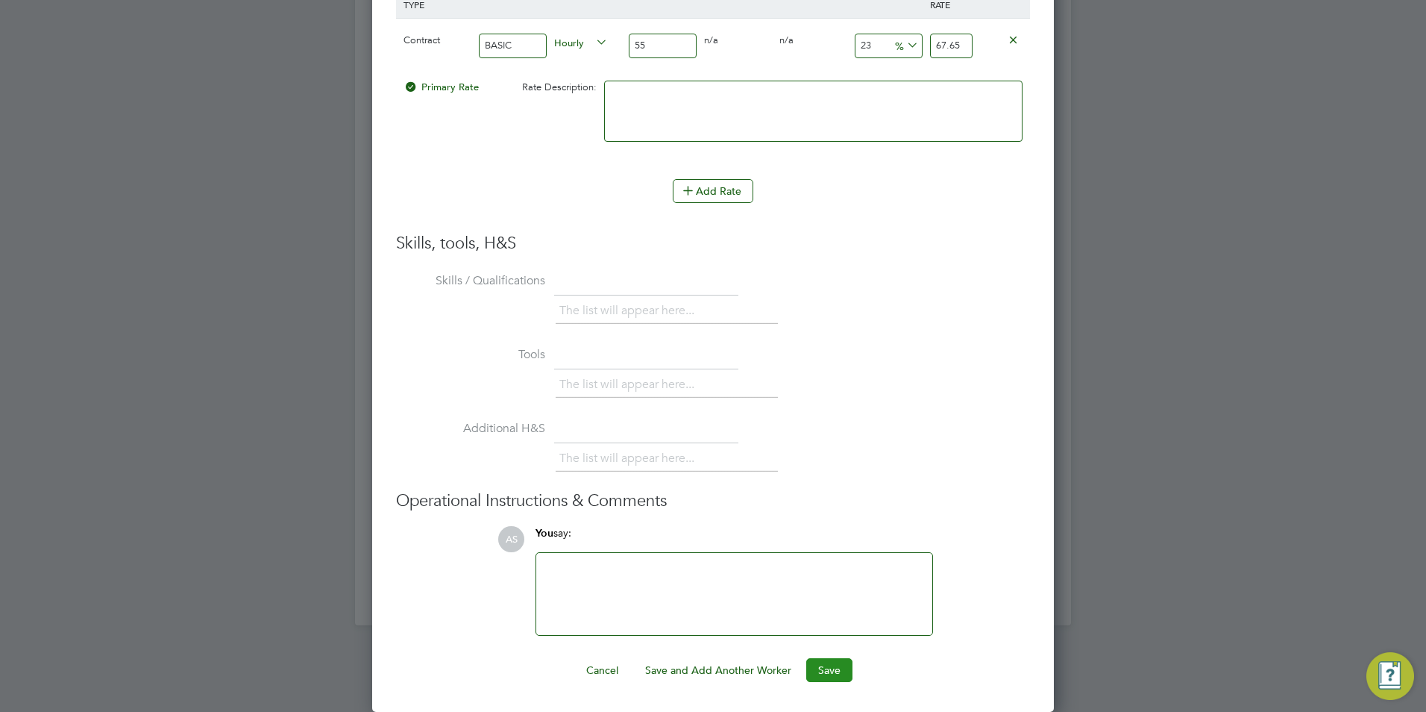
click at [814, 673] on button "Save" at bounding box center [829, 670] width 46 height 24
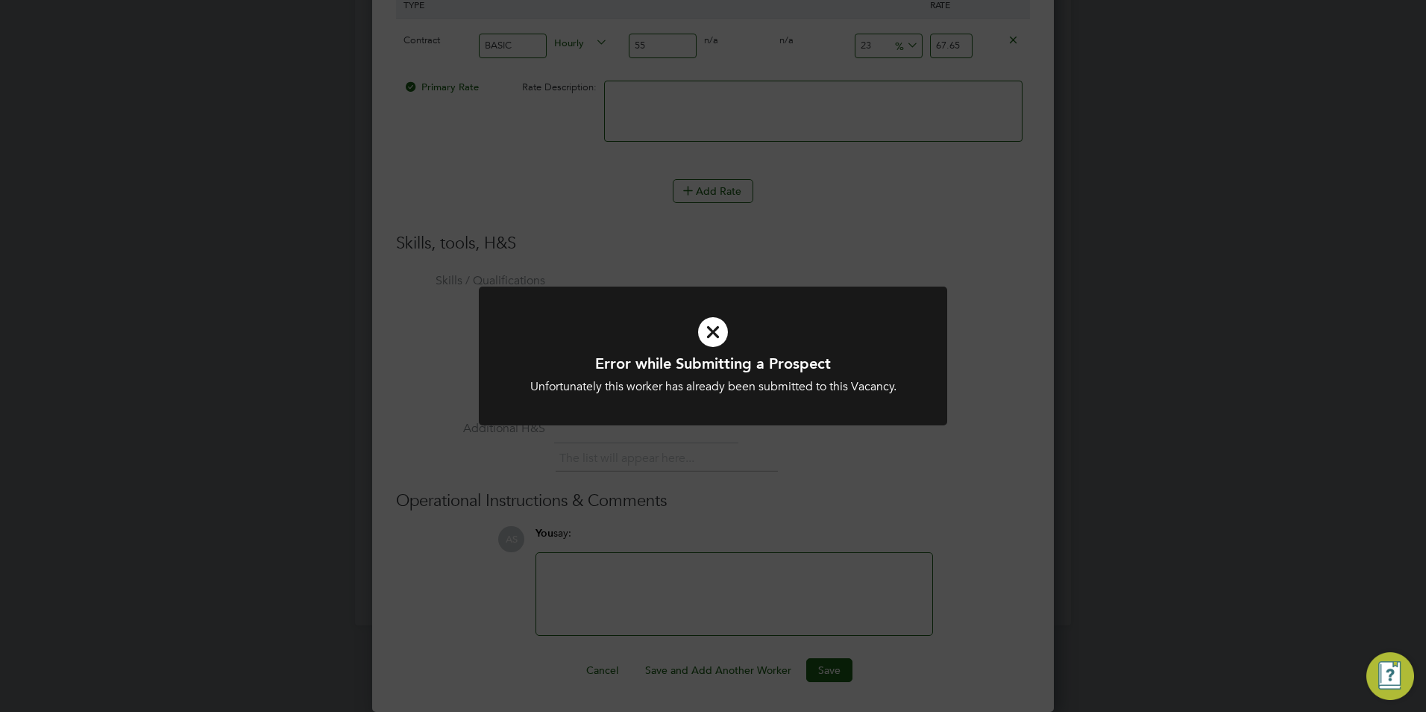
click at [711, 340] on icon at bounding box center [713, 332] width 388 height 58
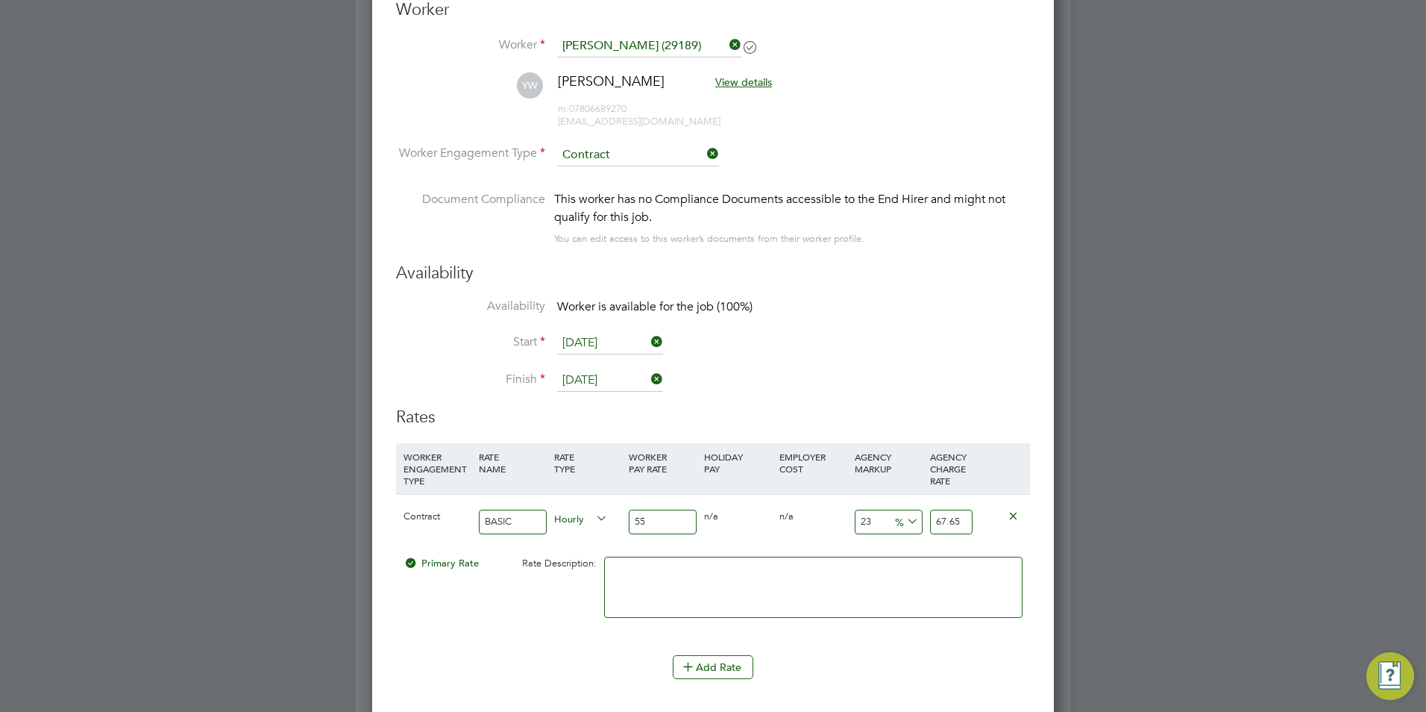
scroll to position [2142, 0]
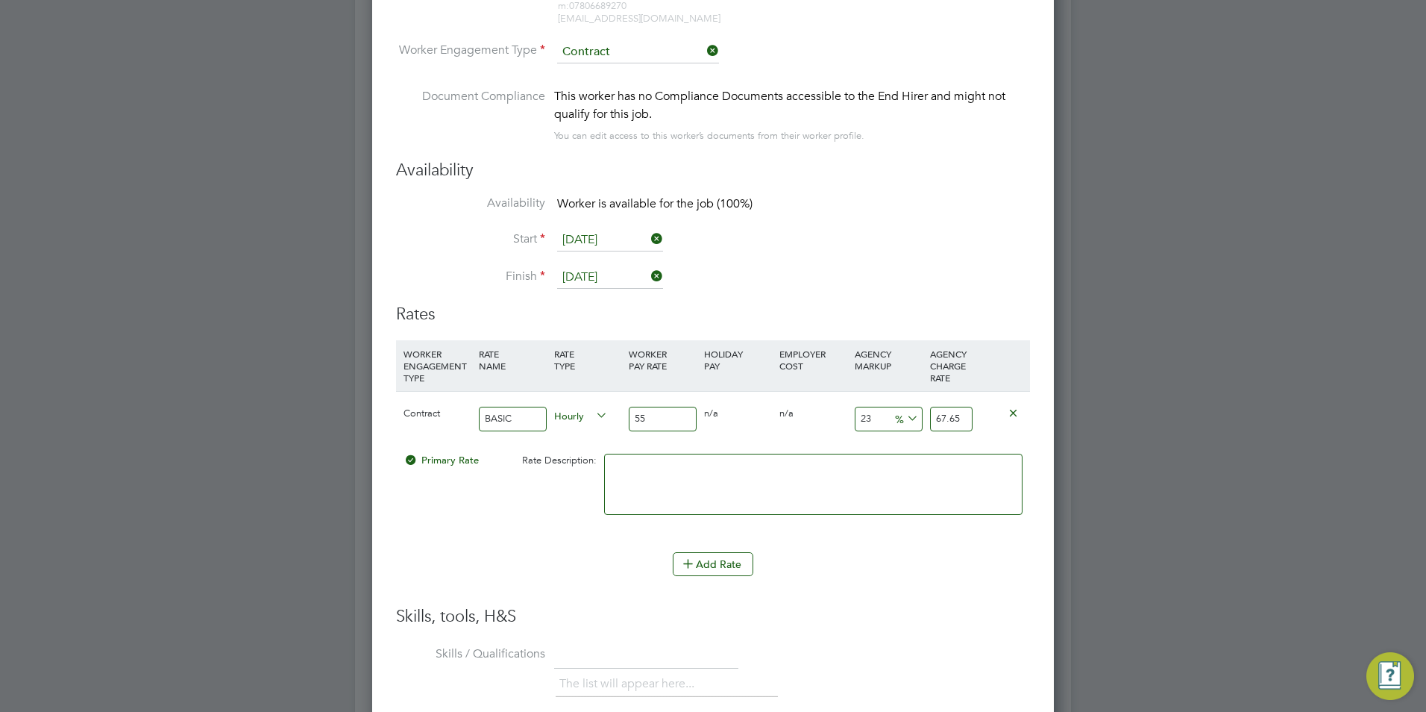
click at [659, 420] on input "55" at bounding box center [663, 418] width 68 height 25
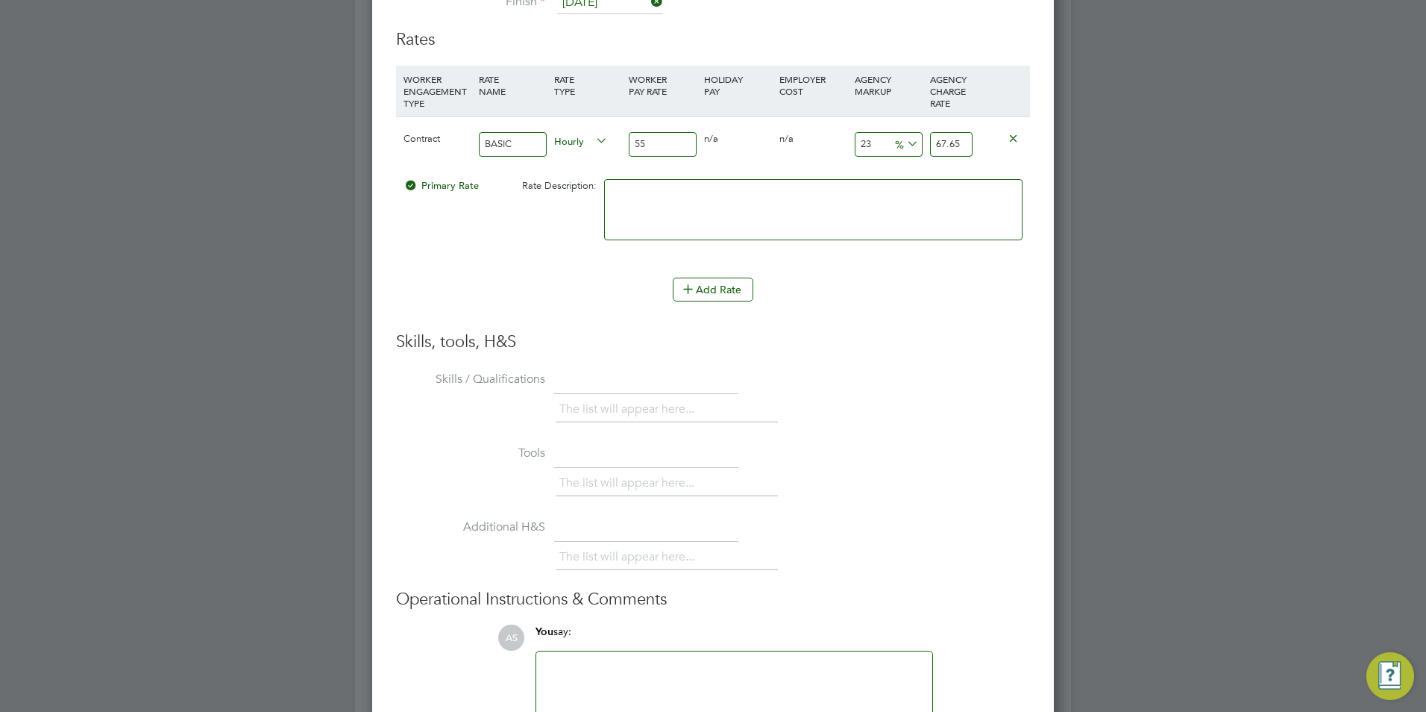
scroll to position [2515, 0]
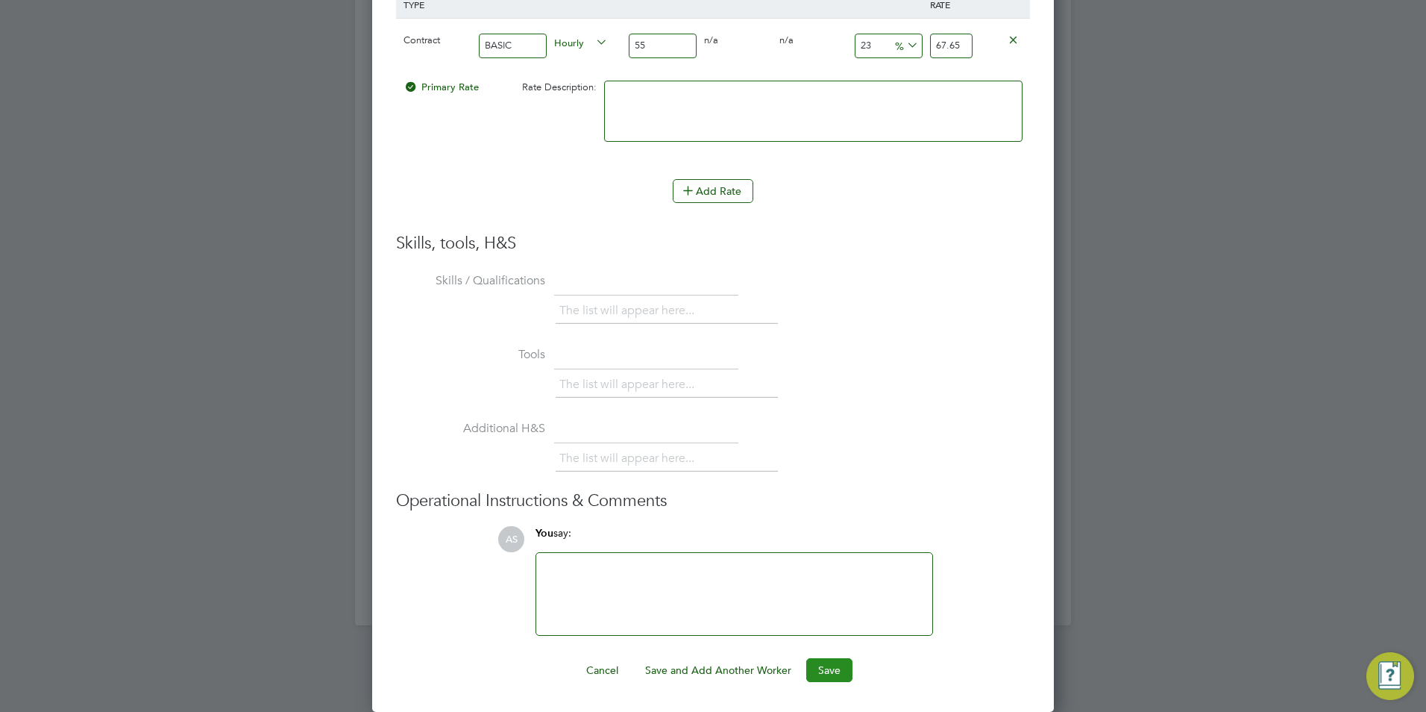
click at [820, 661] on button "Save" at bounding box center [829, 670] width 46 height 24
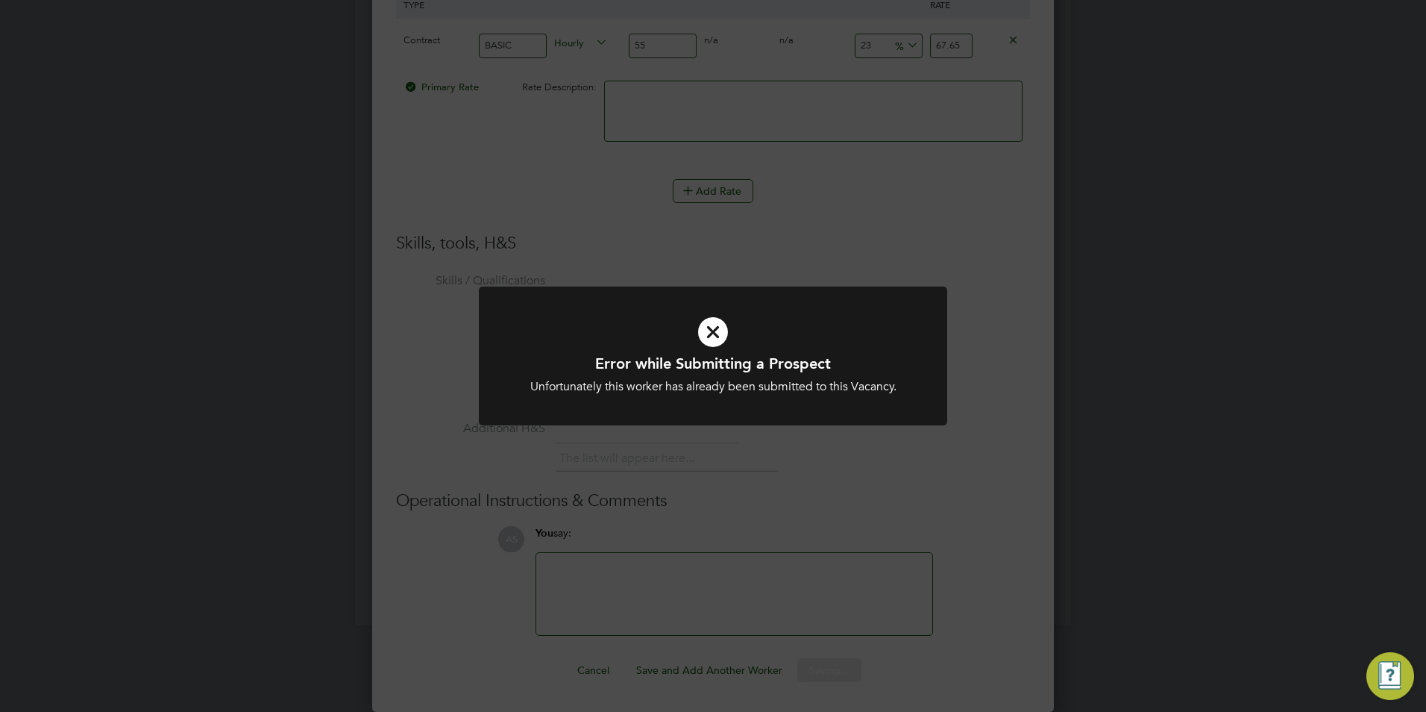
click at [706, 321] on icon at bounding box center [713, 332] width 388 height 58
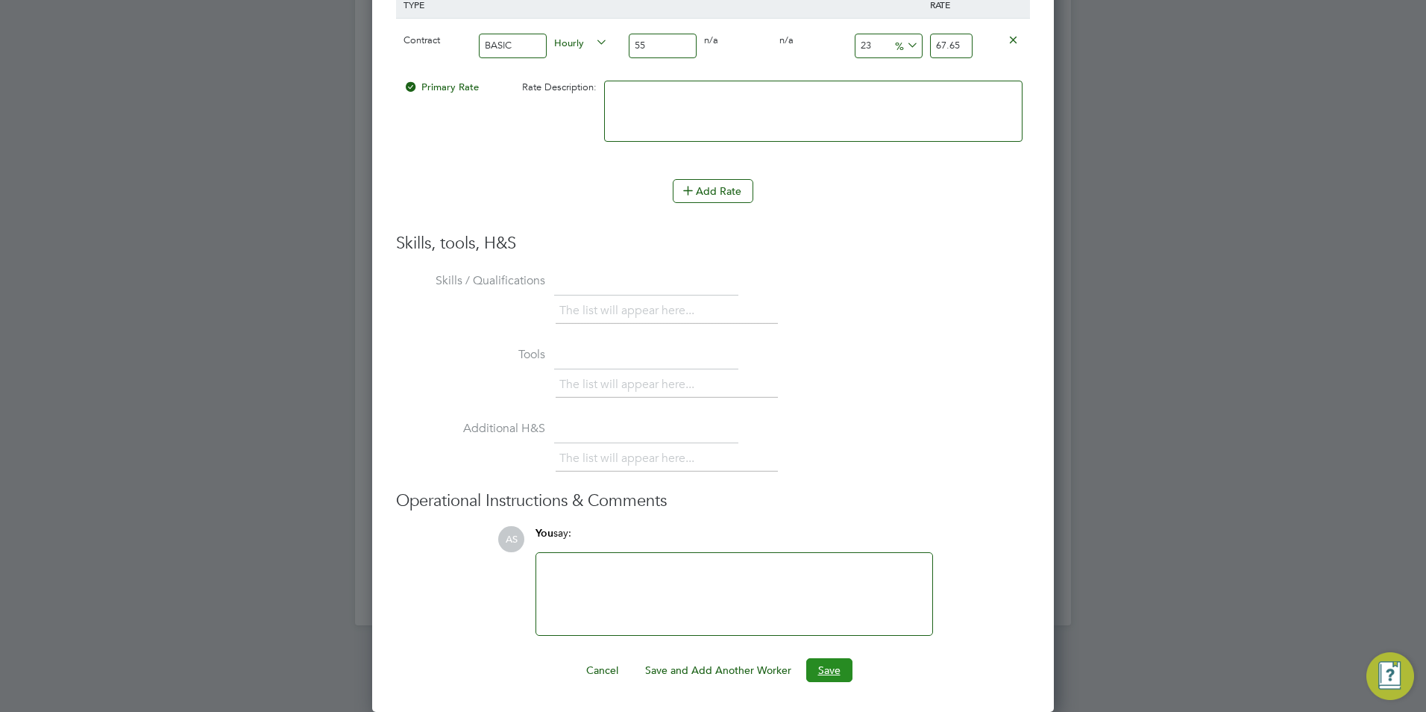
click at [831, 670] on button "Save" at bounding box center [829, 670] width 46 height 24
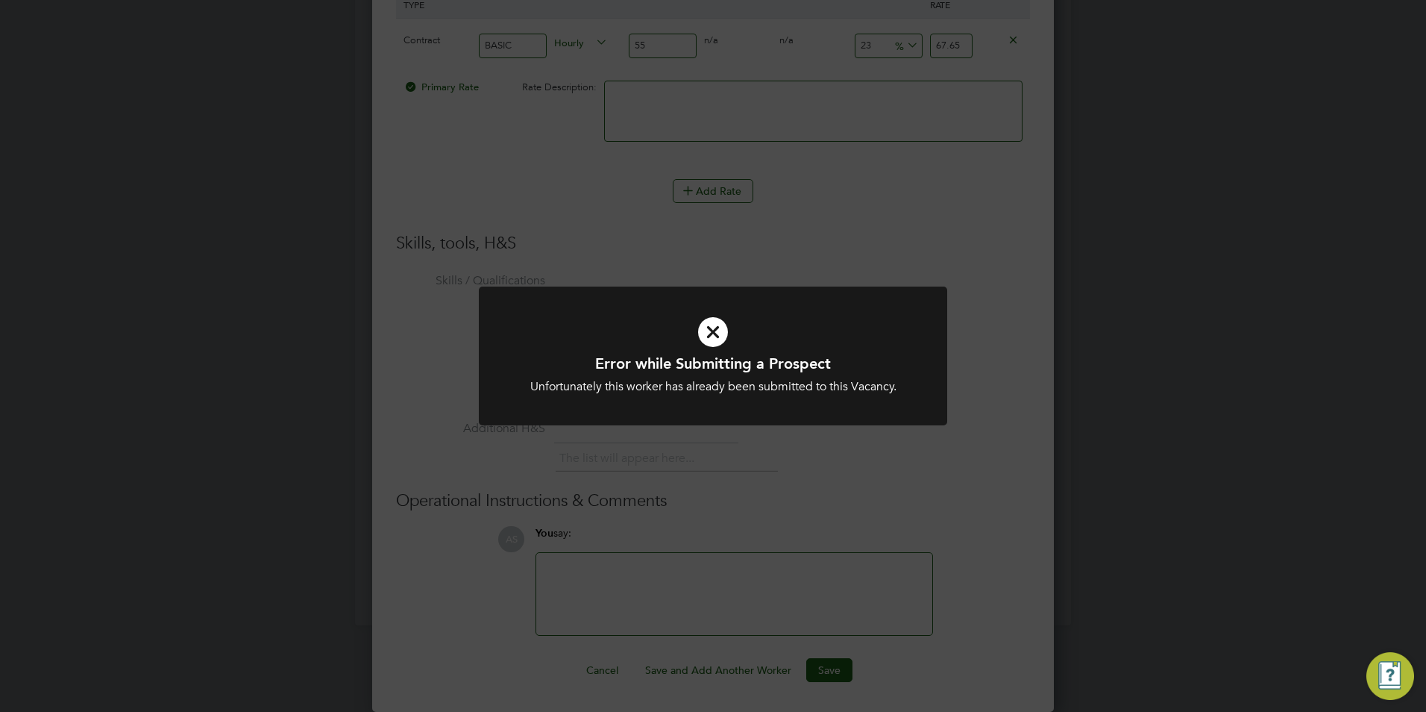
click at [719, 327] on icon at bounding box center [713, 332] width 388 height 58
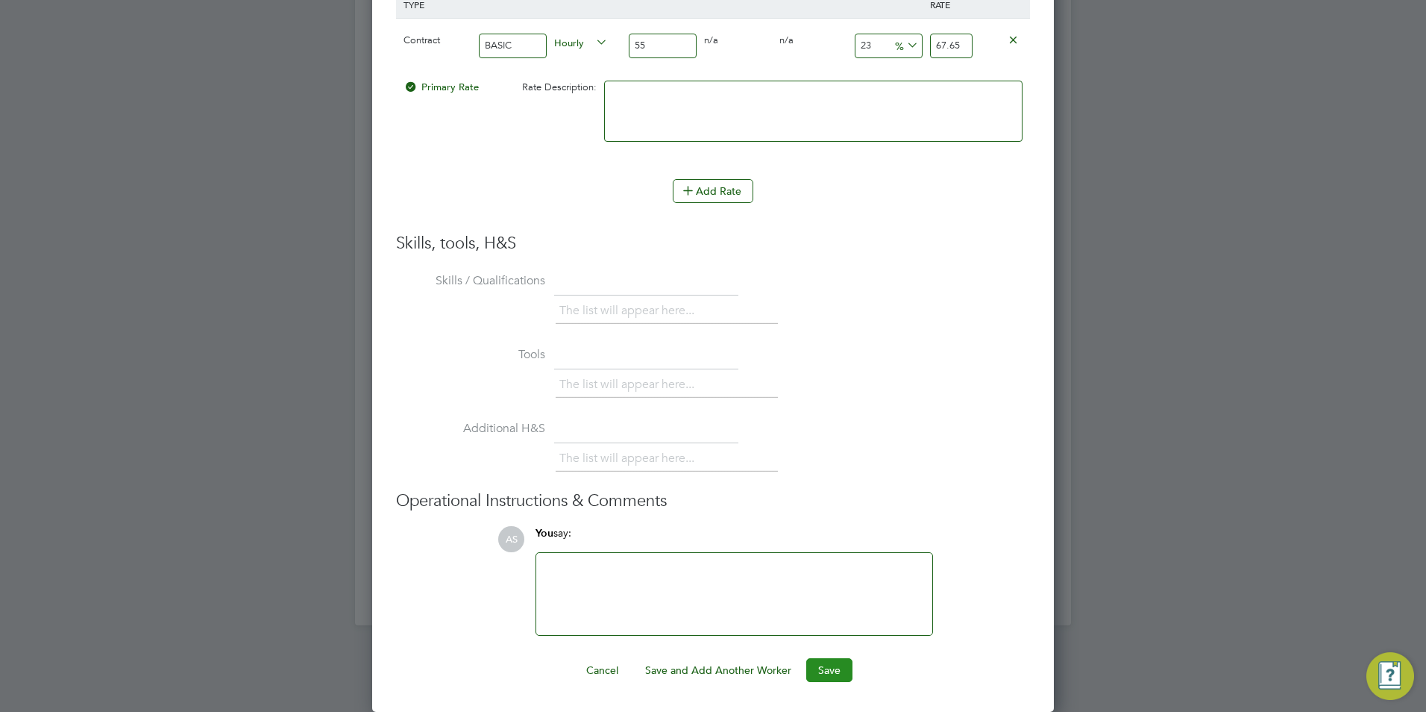
click at [840, 668] on button "Save" at bounding box center [829, 670] width 46 height 24
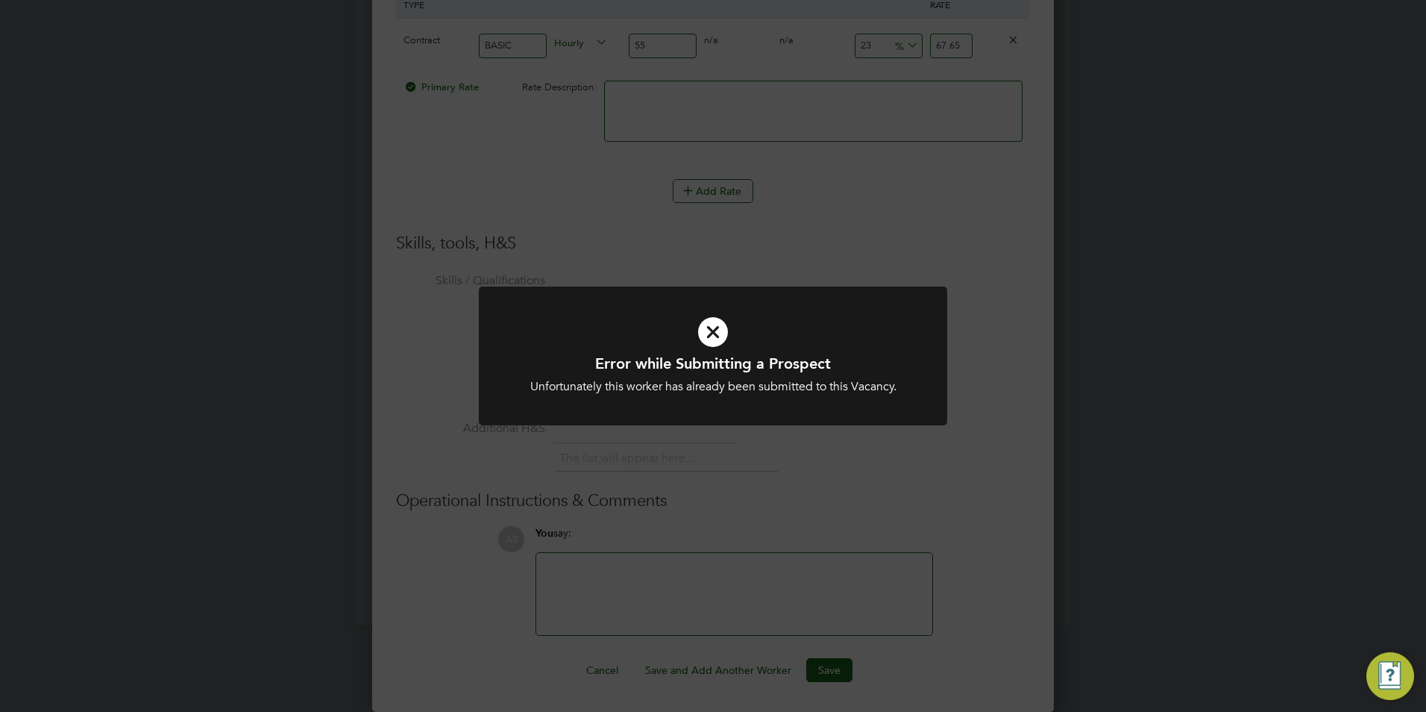
click at [1065, 385] on div "Error while Submitting a Prospect Unfortunately this worker has already been su…" at bounding box center [713, 356] width 1426 height 712
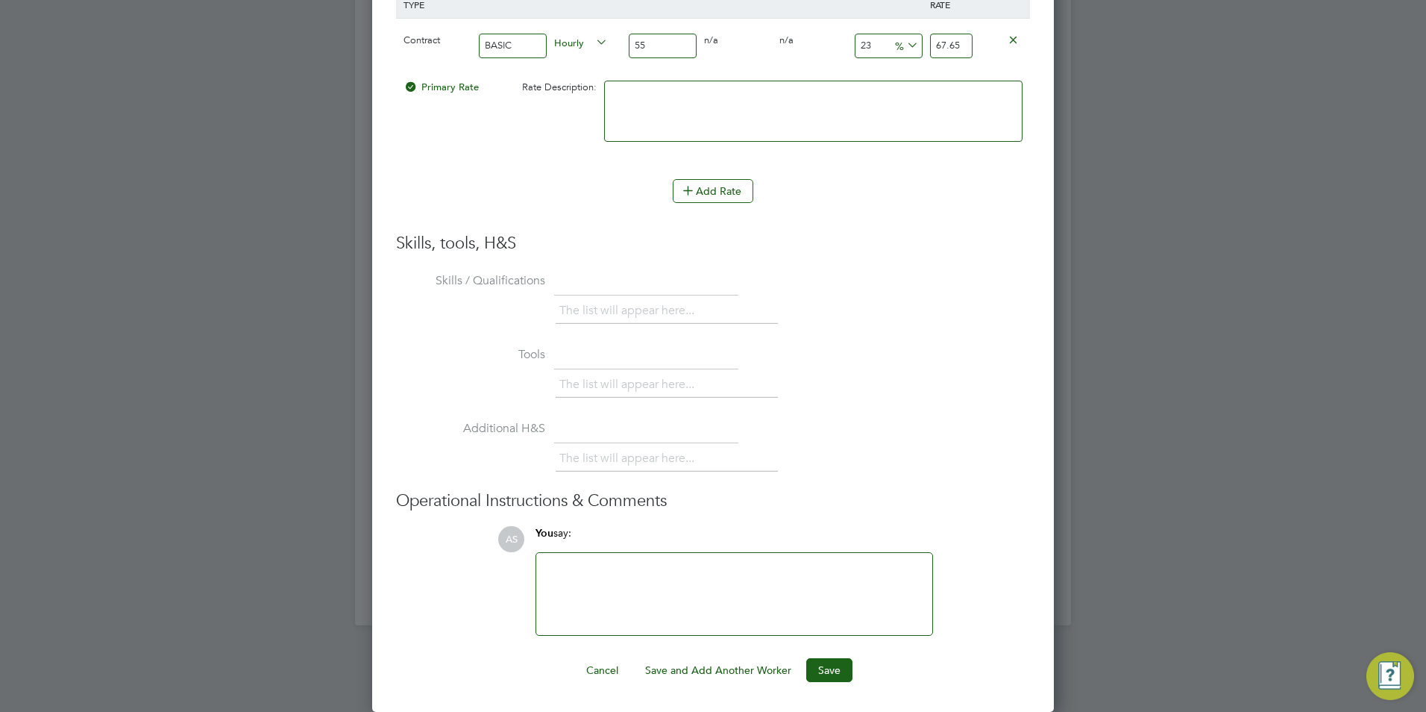
click at [1221, 347] on div at bounding box center [713, 356] width 1426 height 712
click at [1190, 351] on div at bounding box center [713, 356] width 1426 height 712
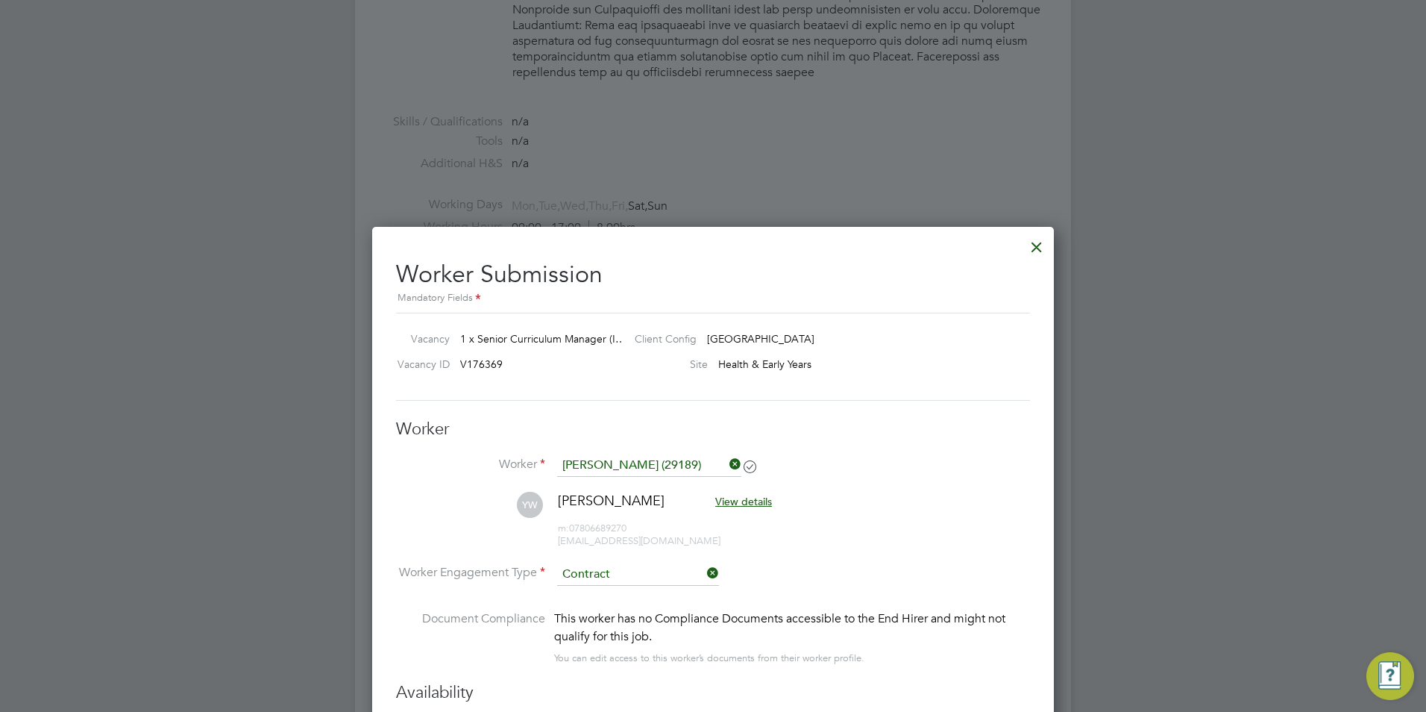
click at [1038, 256] on div at bounding box center [1036, 243] width 27 height 27
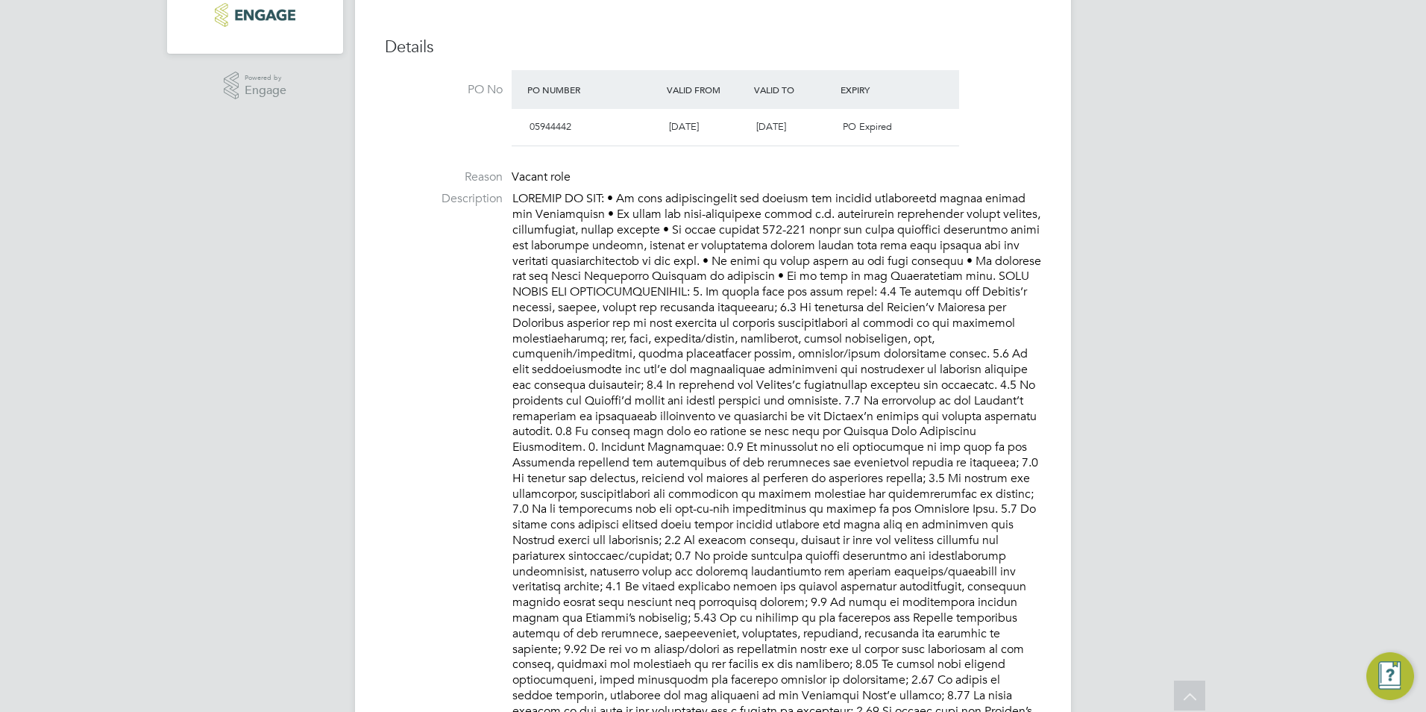
scroll to position [0, 0]
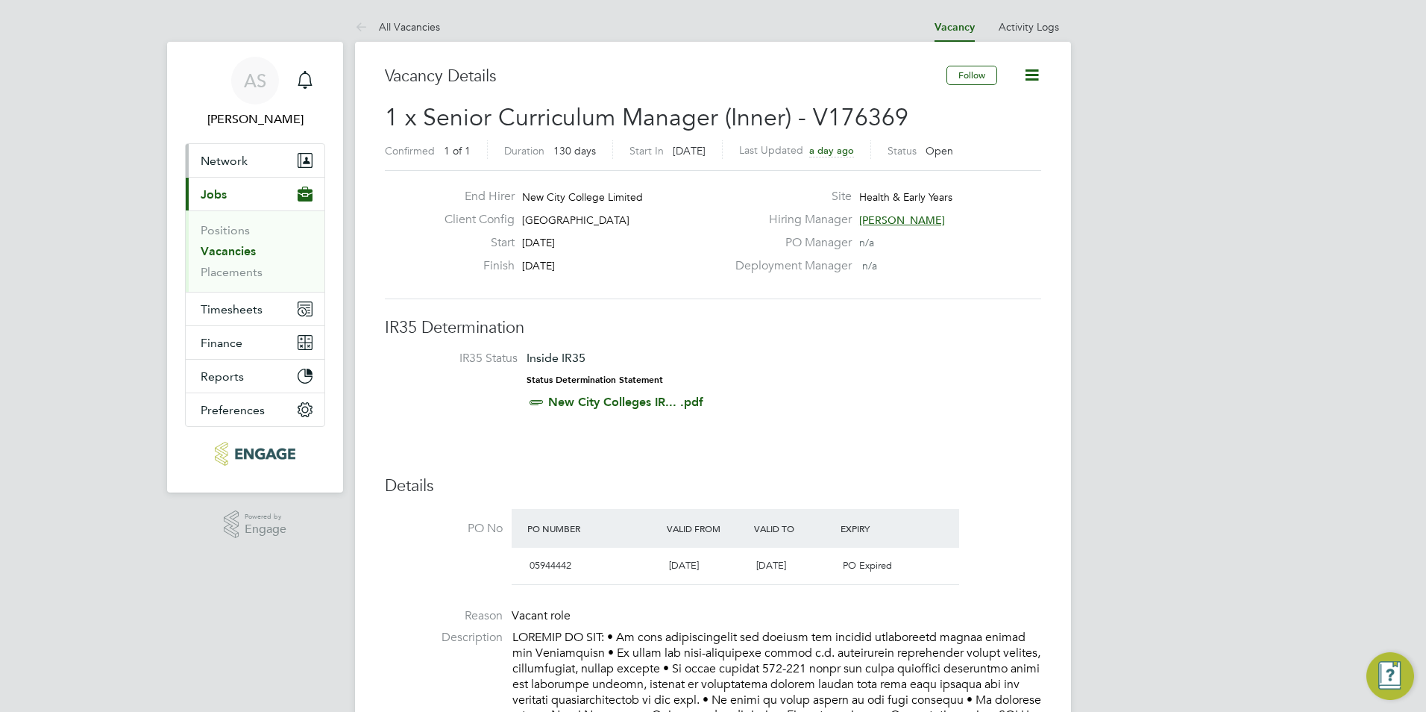
click at [229, 172] on button "Network" at bounding box center [255, 160] width 139 height 33
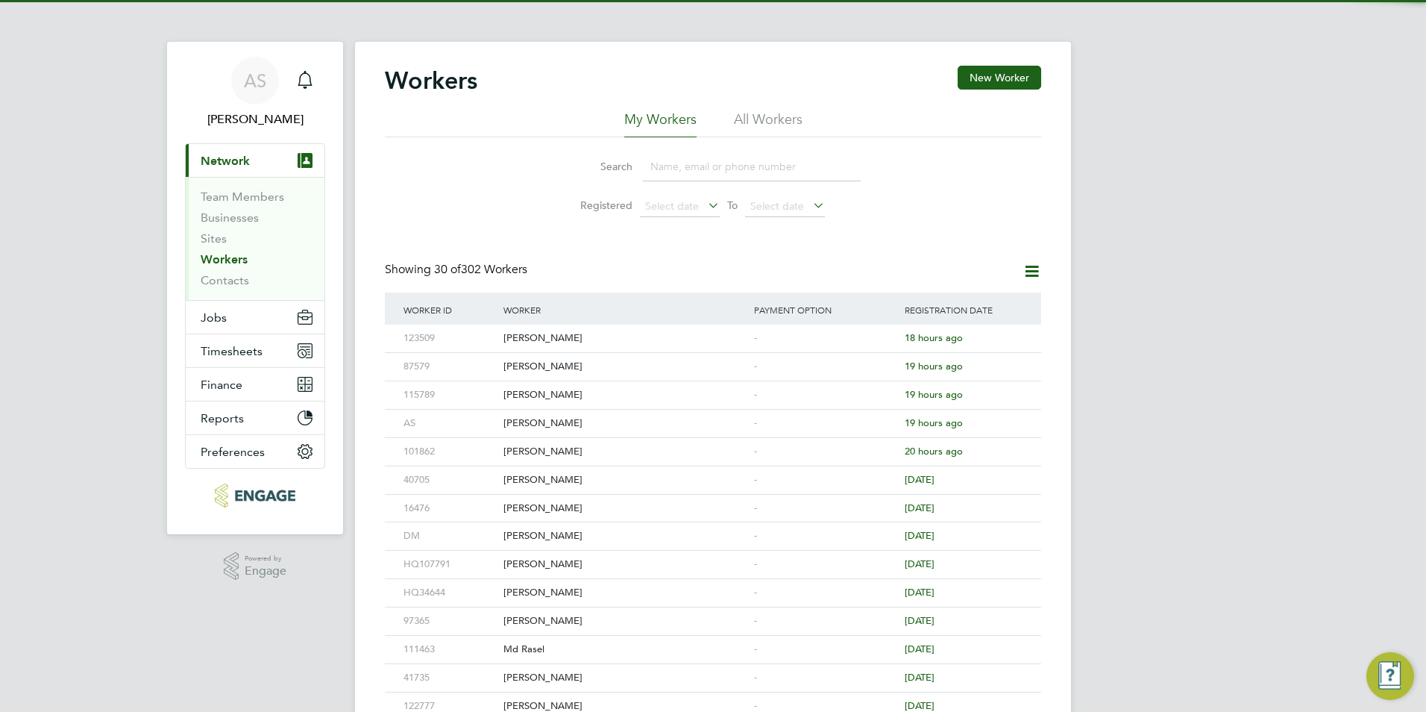
click at [670, 171] on input at bounding box center [752, 166] width 218 height 29
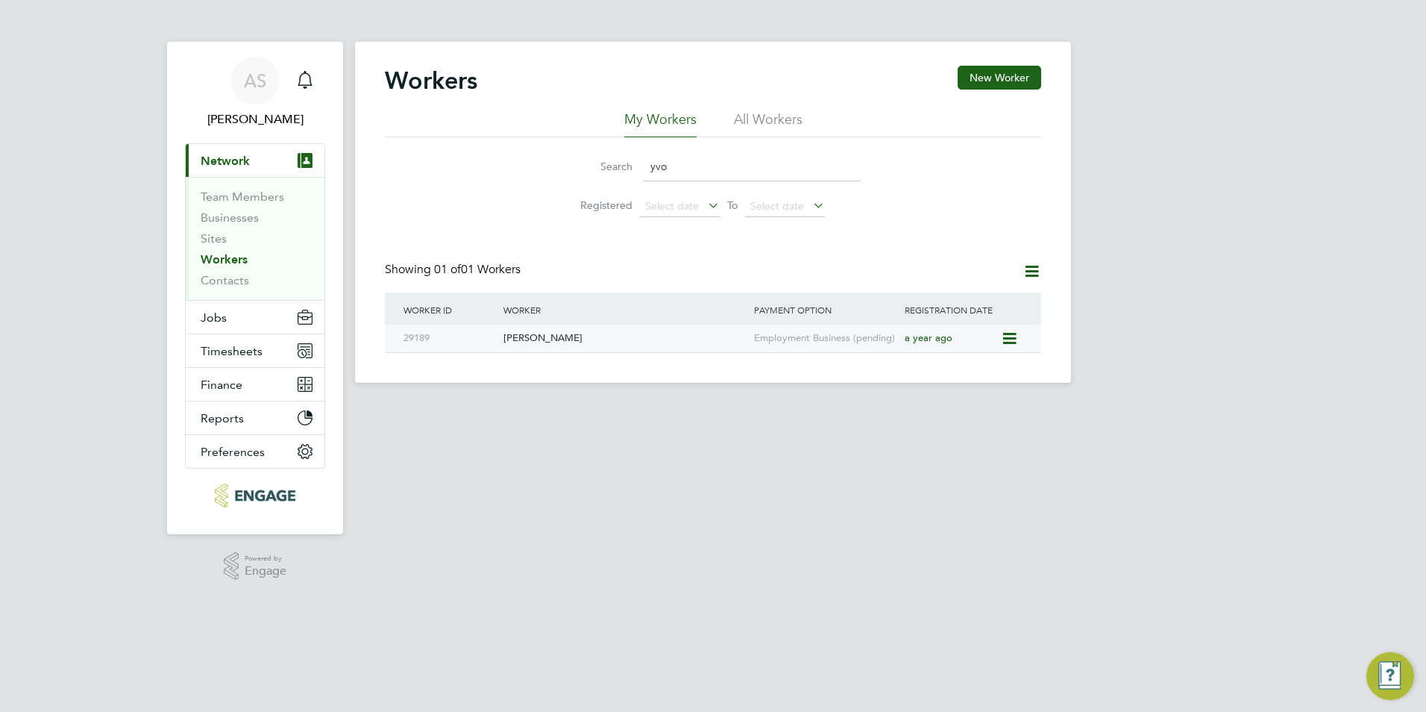
type input "yvo"
click at [593, 330] on div "[PERSON_NAME]" at bounding box center [625, 338] width 251 height 28
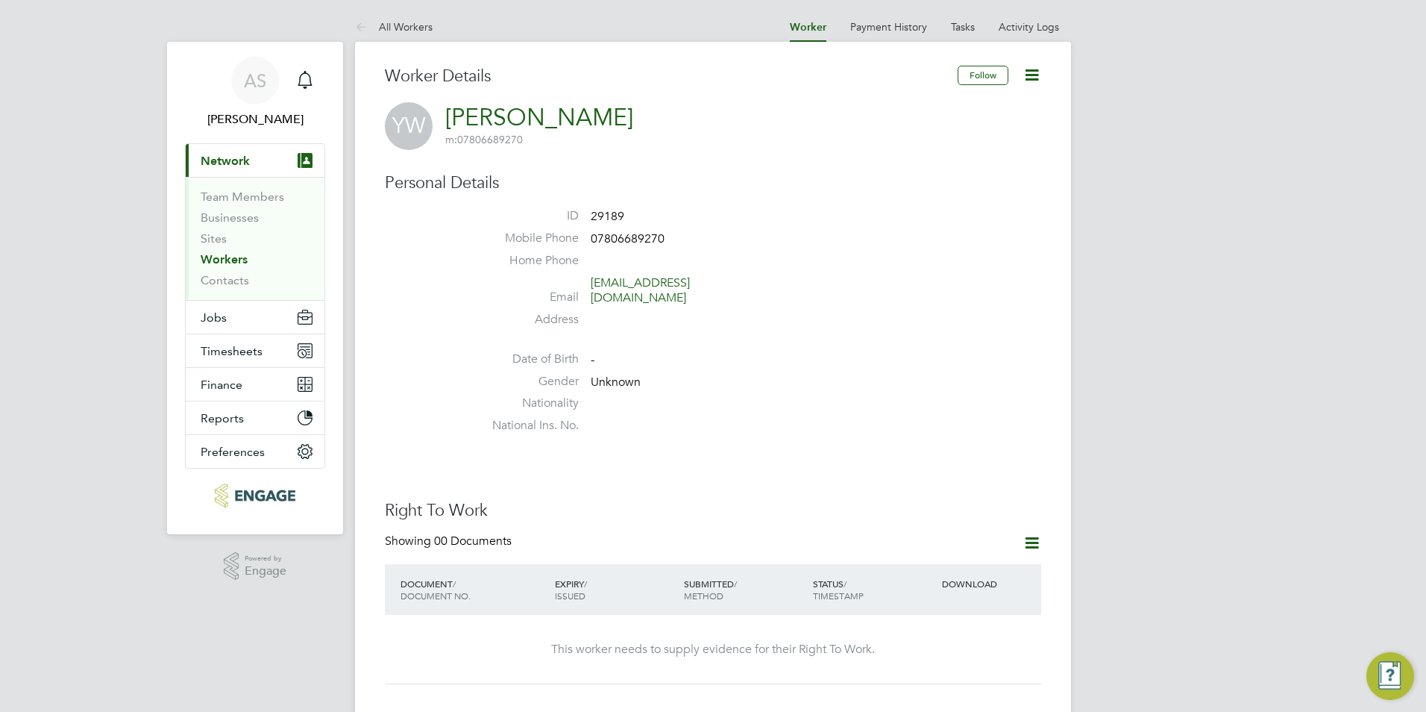
click at [571, 289] on label "Email" at bounding box center [526, 297] width 104 height 16
click at [1032, 69] on icon at bounding box center [1032, 75] width 19 height 19
click at [931, 173] on li "Edit Personal Details e" at bounding box center [947, 173] width 186 height 21
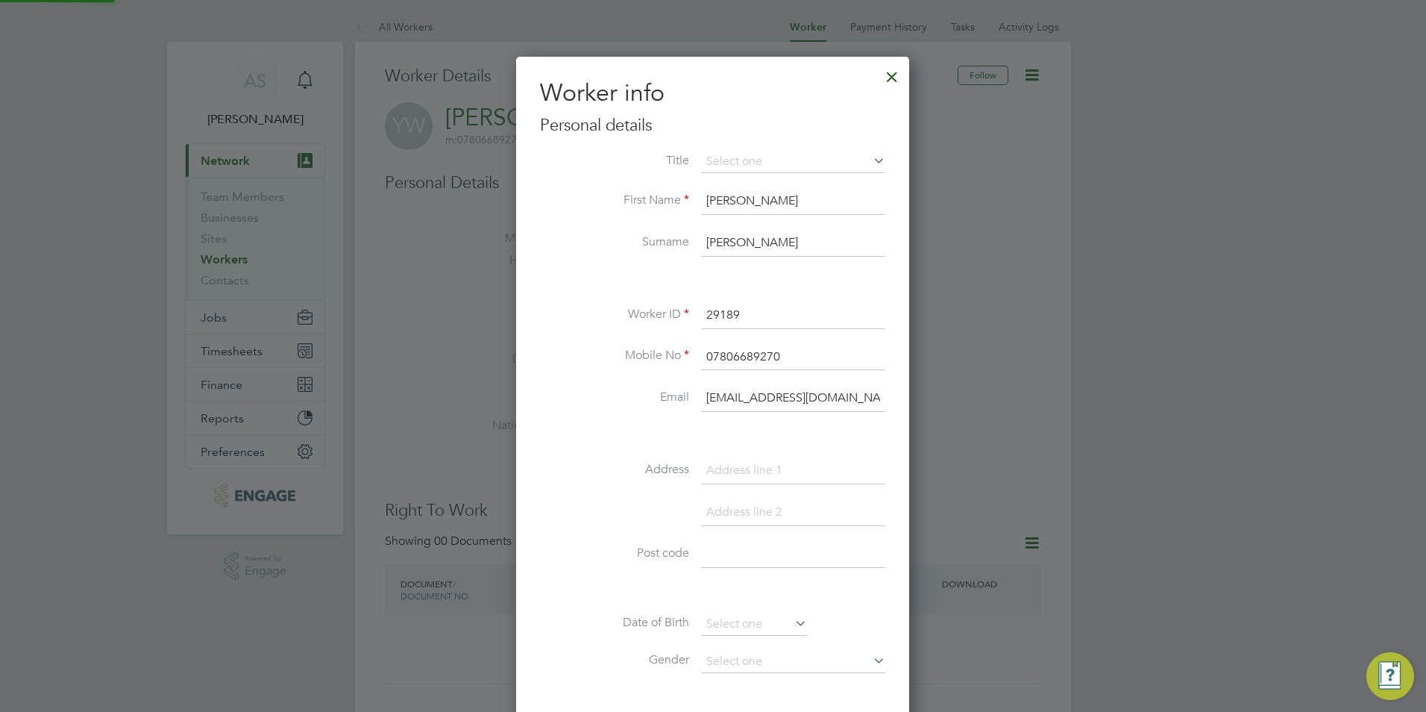
scroll to position [845, 395]
click at [809, 401] on input "msayvonneward@outlook.com" at bounding box center [793, 398] width 184 height 27
click at [791, 393] on input "msayvonneward@outlook.com" at bounding box center [793, 398] width 184 height 27
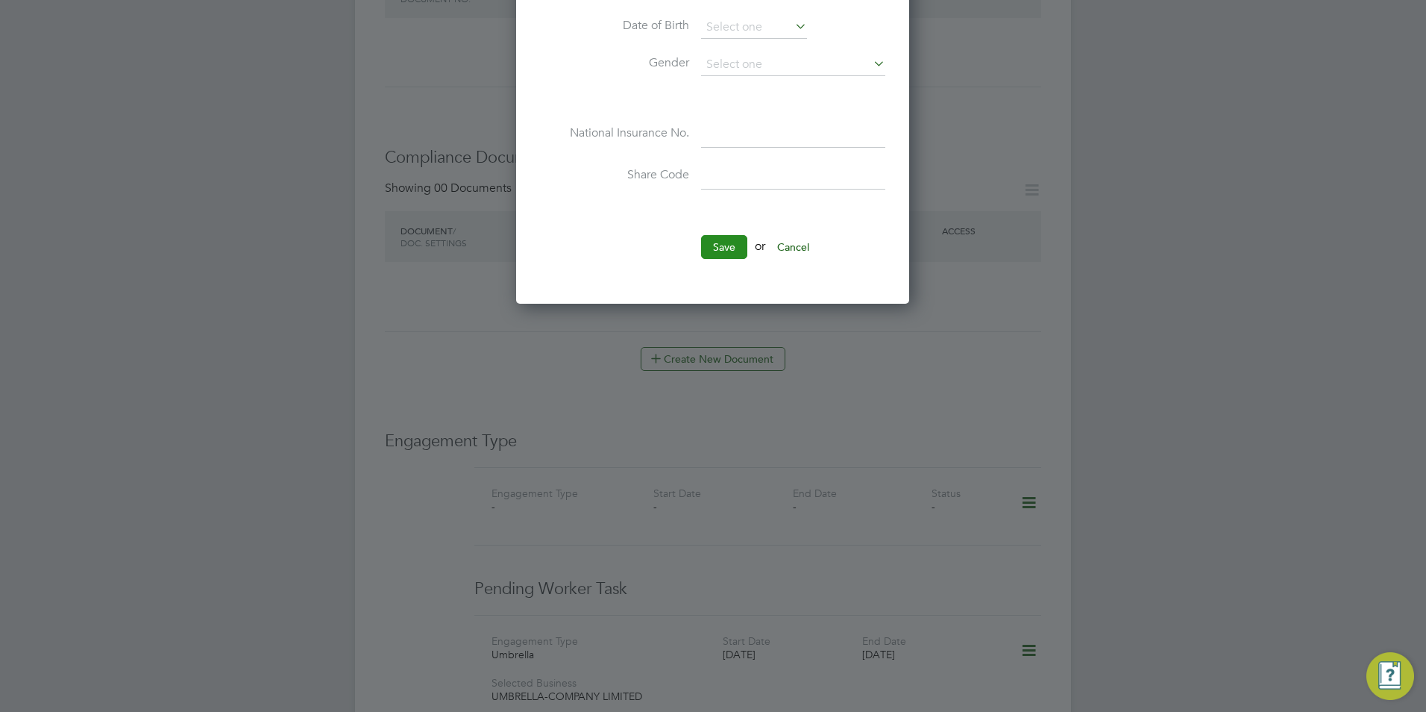
type input "[EMAIL_ADDRESS][DOMAIN_NAME]"
click at [708, 246] on button "Save" at bounding box center [724, 247] width 46 height 24
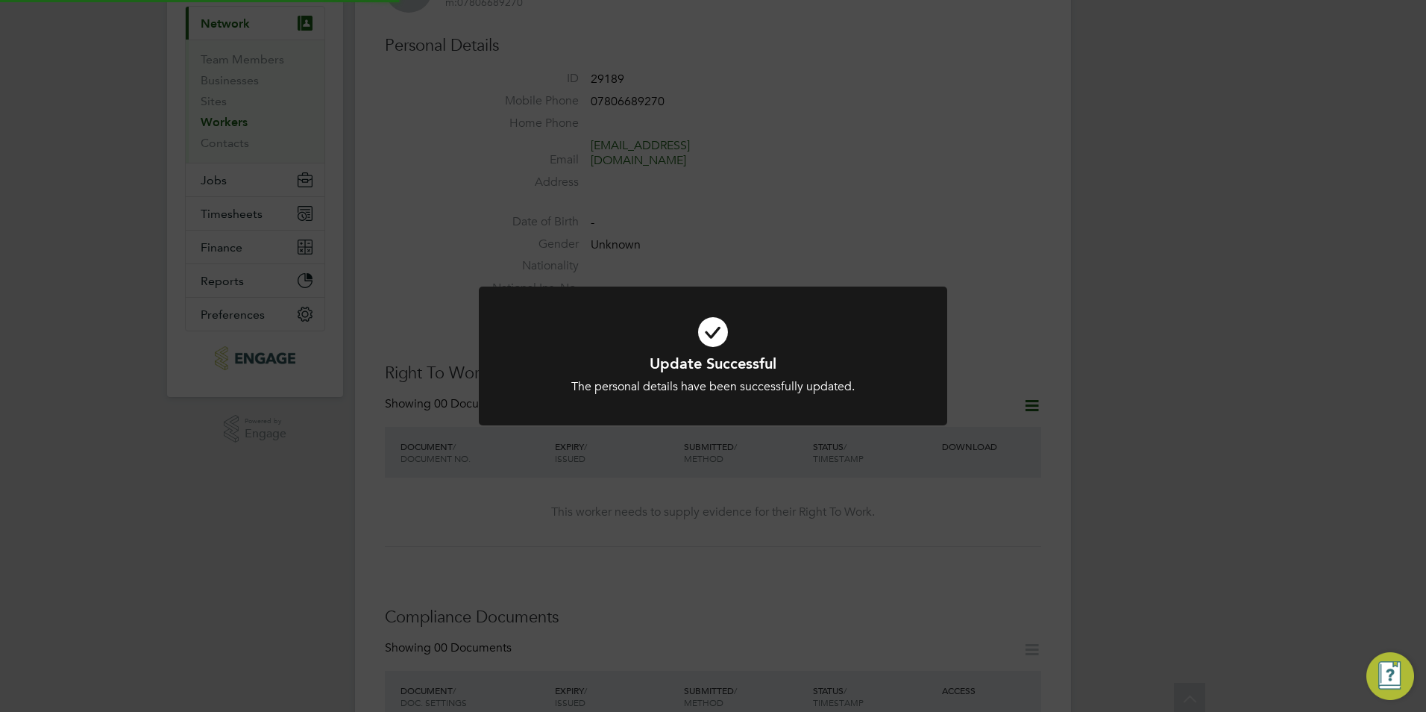
scroll to position [0, 0]
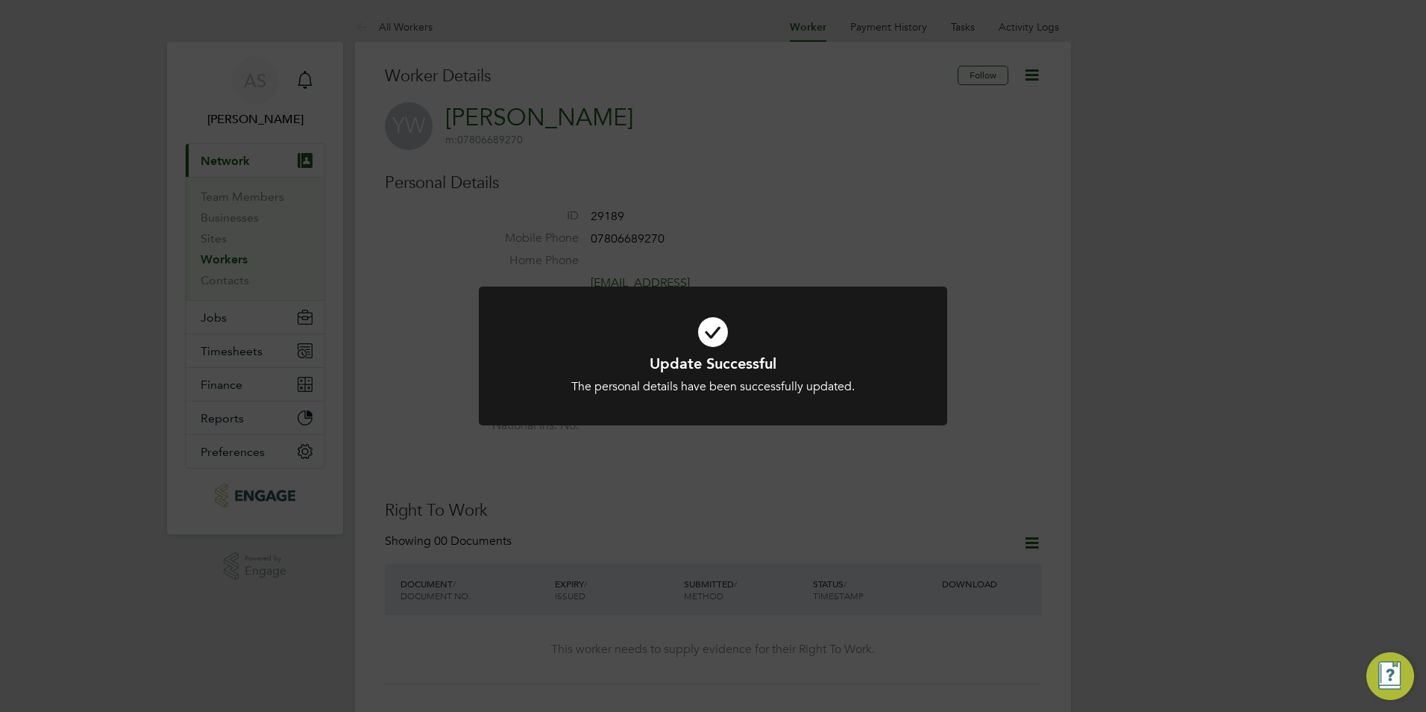
click at [319, 302] on div "Update Successful The personal details have been successfully updated. Cancel O…" at bounding box center [713, 356] width 1426 height 712
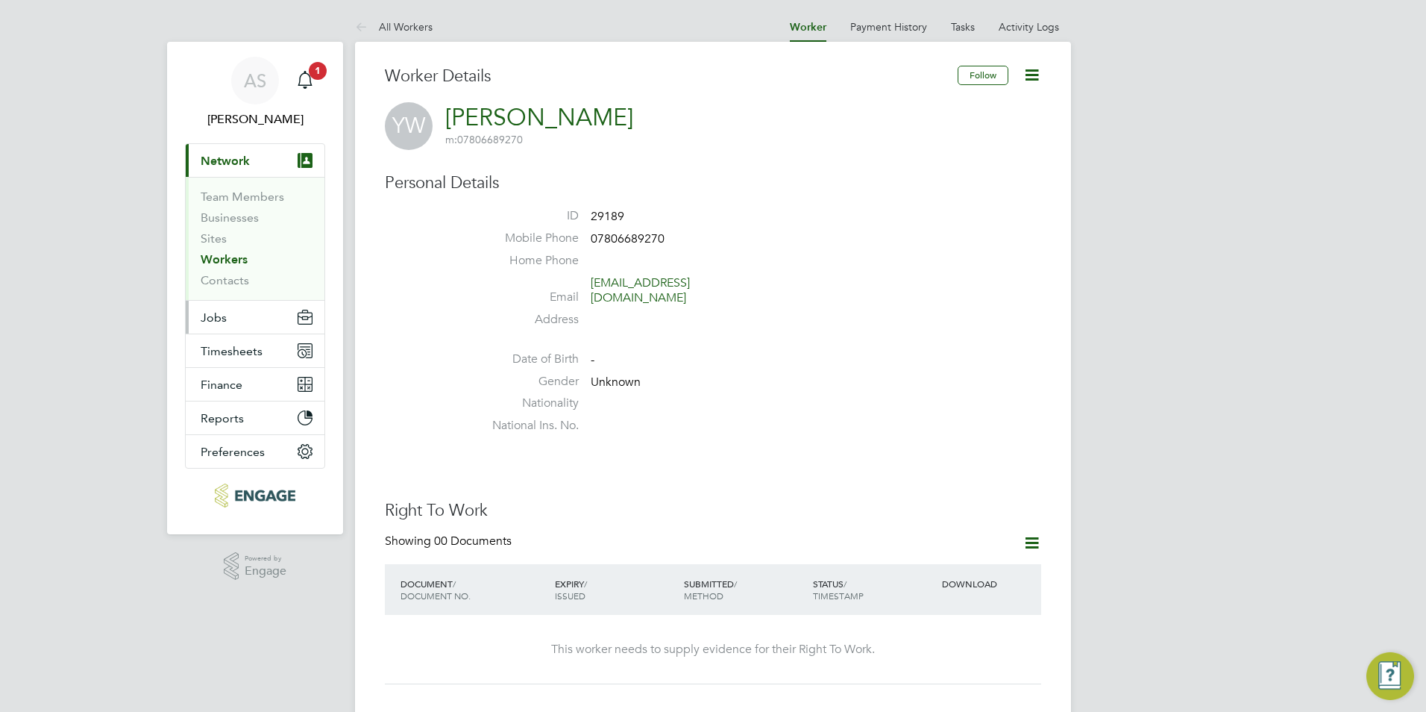
click at [219, 321] on span "Jobs" at bounding box center [214, 317] width 26 height 14
click at [221, 245] on link "Sites" at bounding box center [214, 238] width 26 height 14
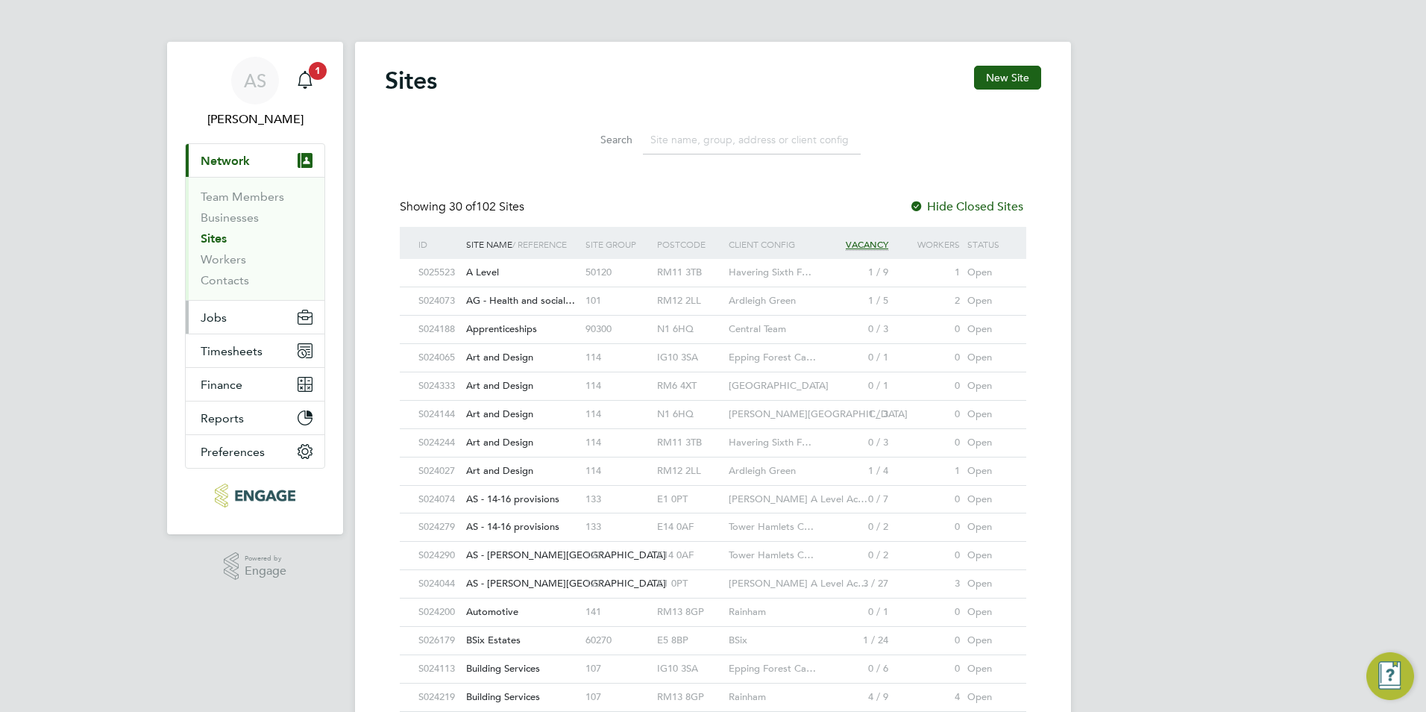
click at [236, 327] on button "Jobs" at bounding box center [255, 317] width 139 height 33
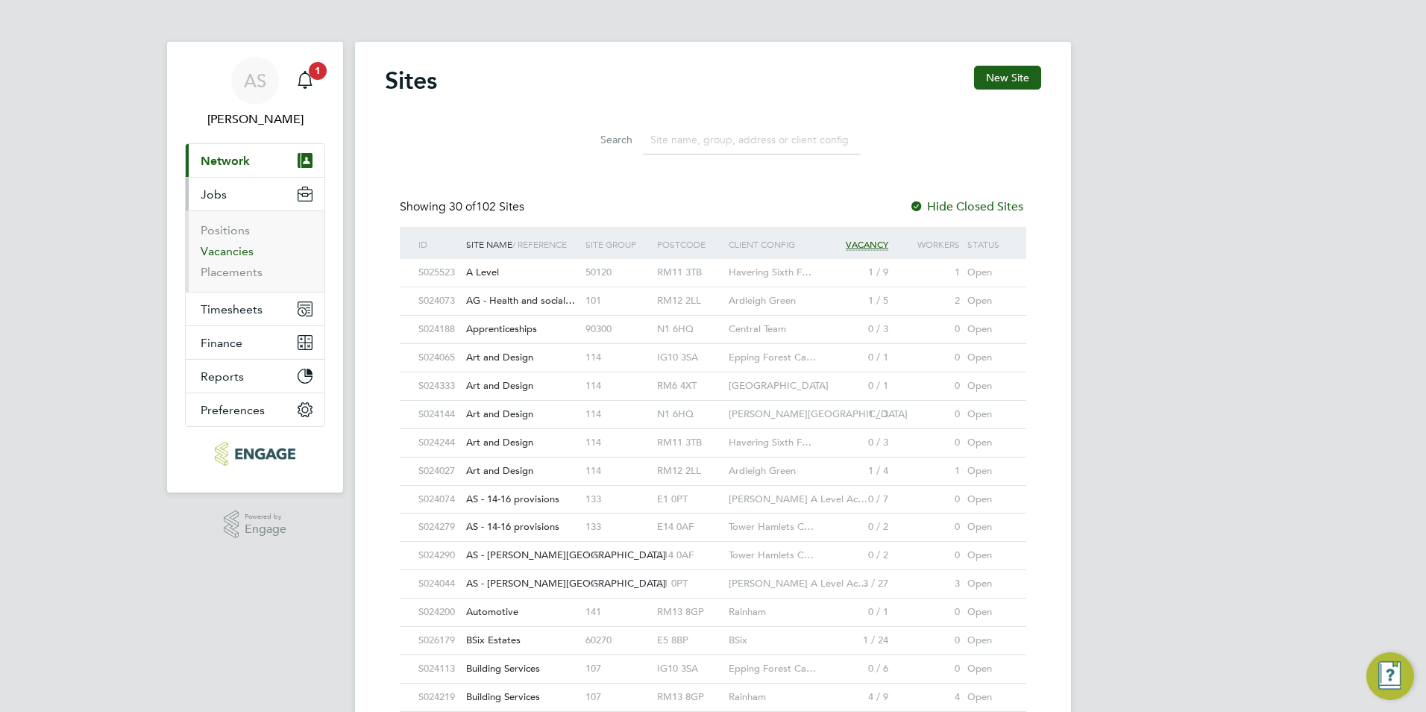
click at [232, 257] on link "Vacancies" at bounding box center [227, 251] width 53 height 14
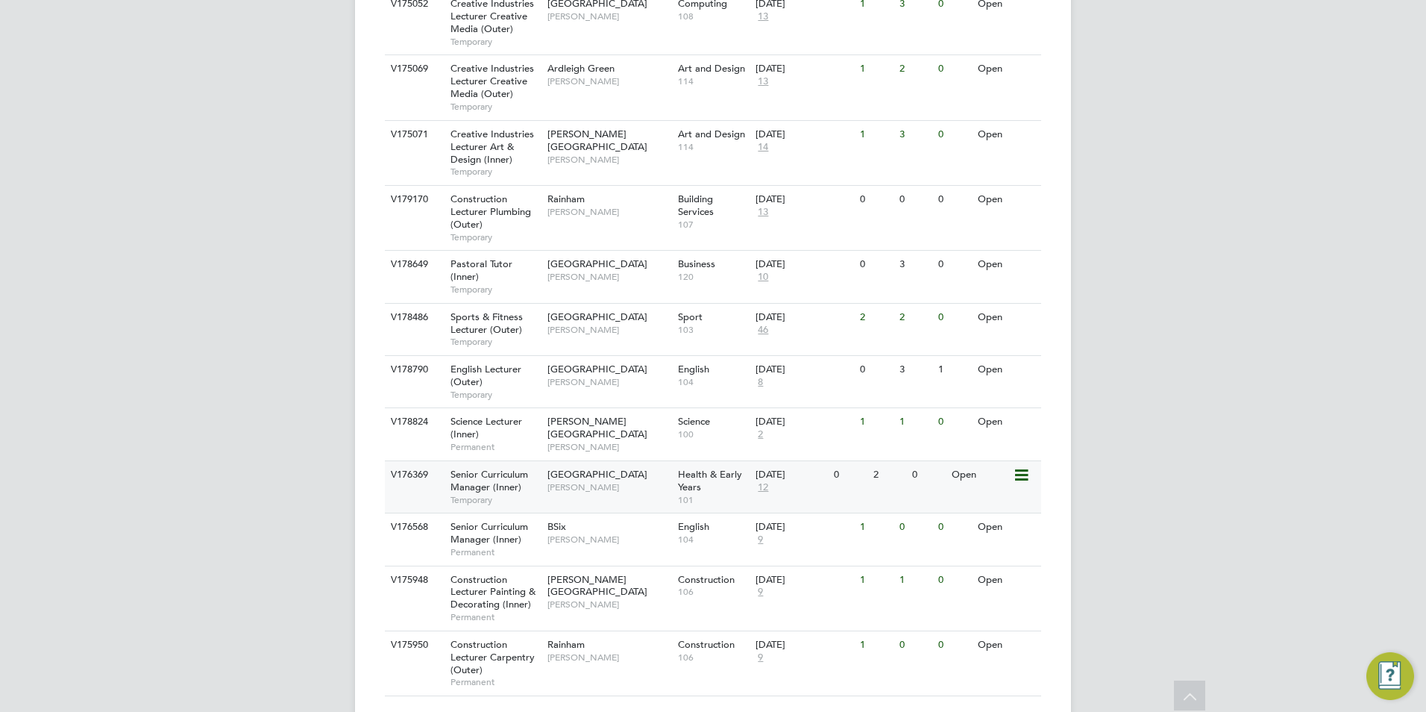
click at [636, 481] on span "[PERSON_NAME]" at bounding box center [608, 487] width 123 height 12
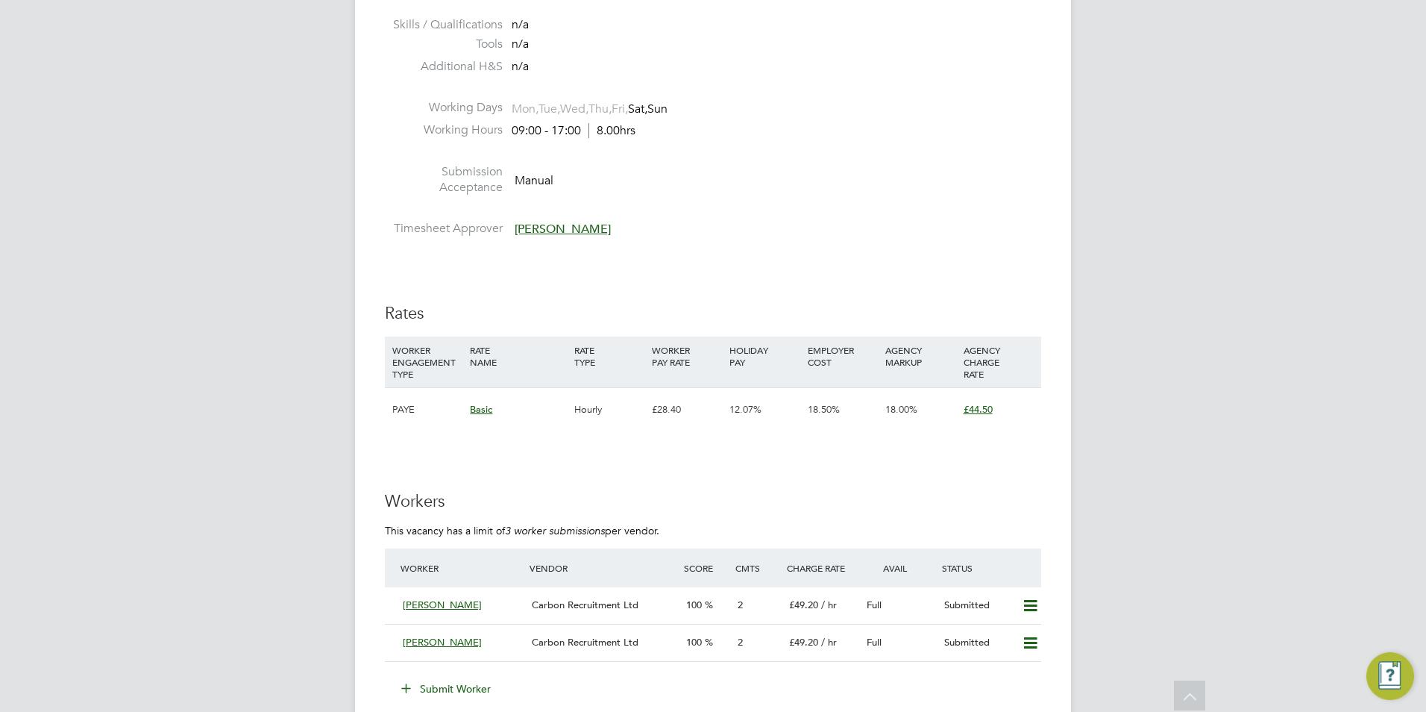
scroll to position [1865, 0]
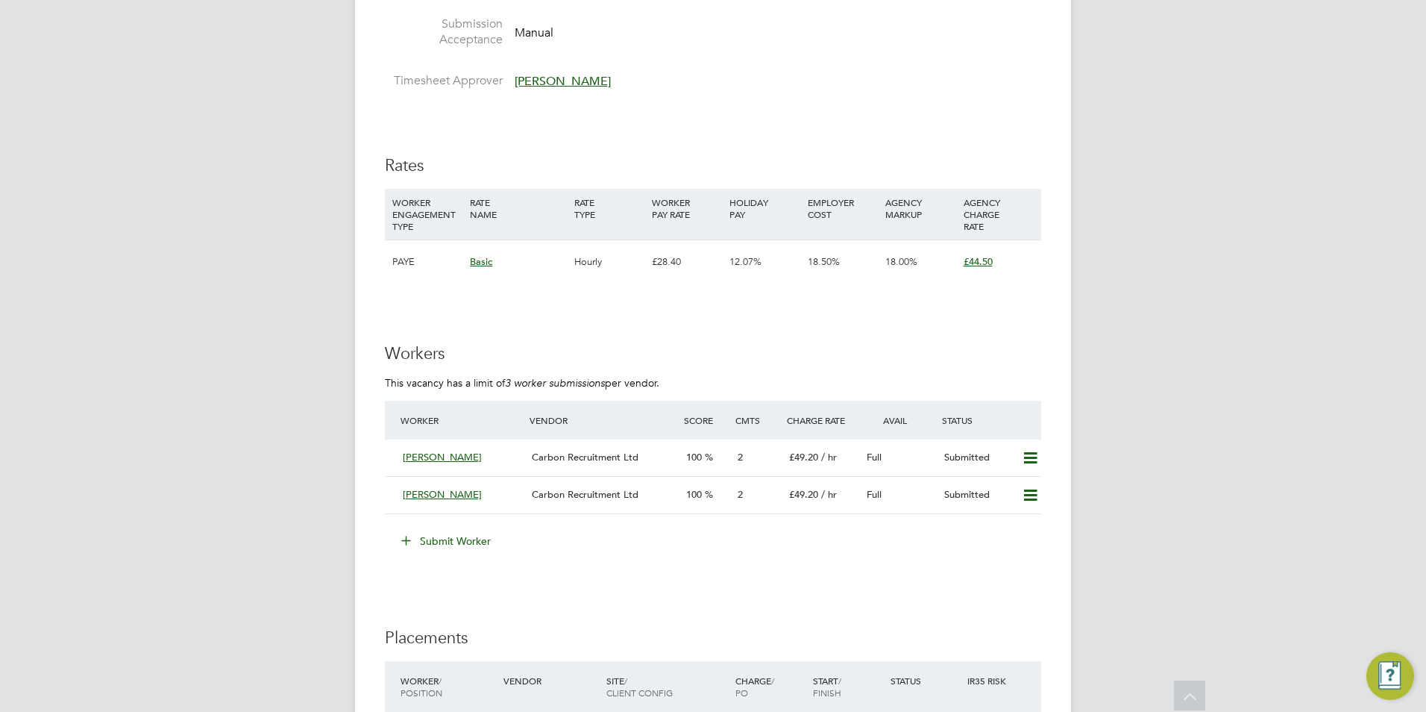
click at [456, 529] on button "Submit Worker" at bounding box center [447, 541] width 112 height 24
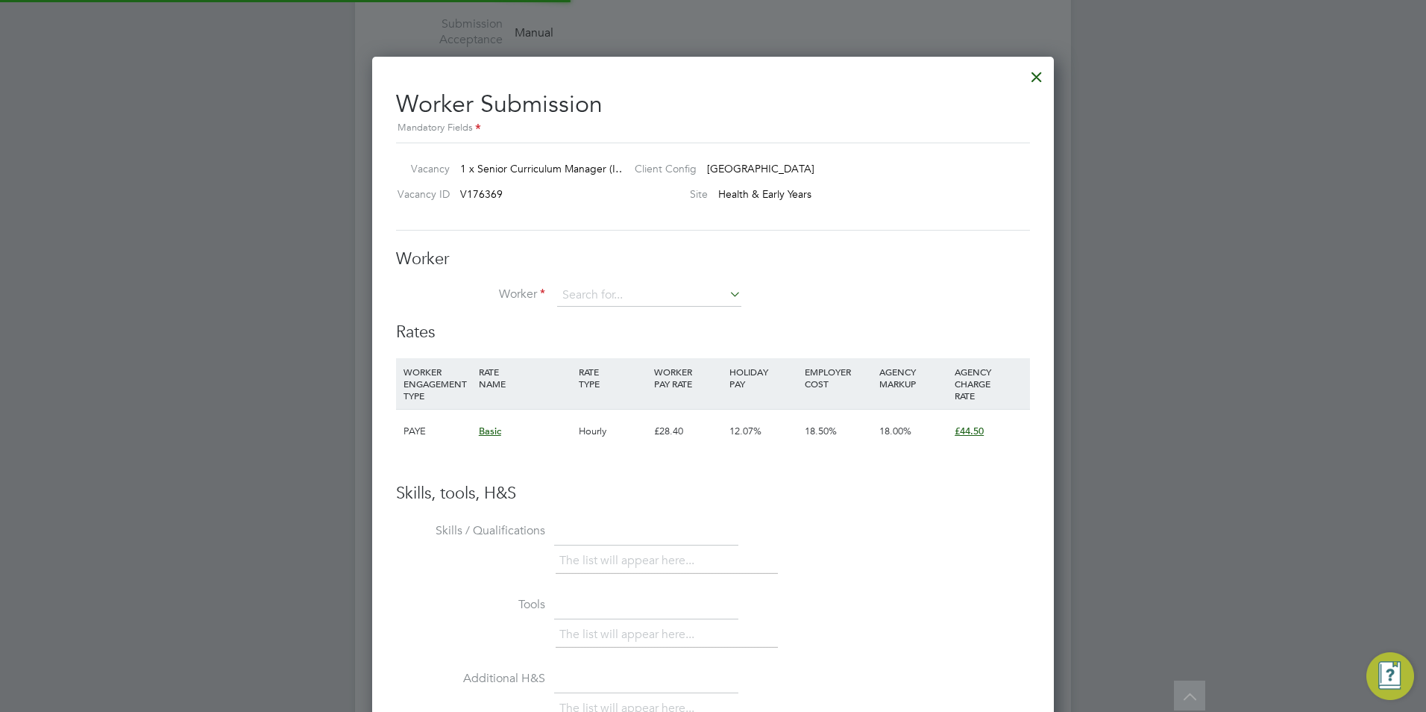
scroll to position [905, 682]
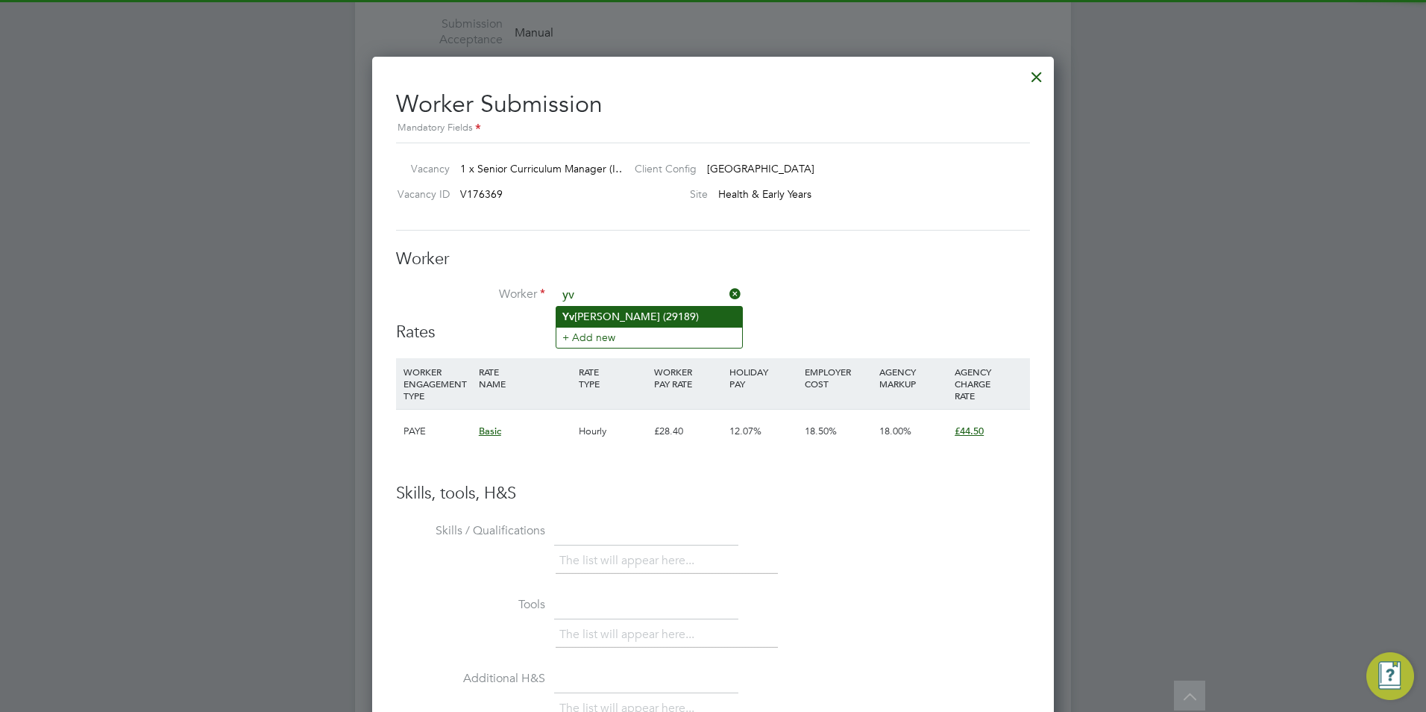
click at [644, 321] on li "Yv onne Ward (29189)" at bounding box center [649, 317] width 186 height 20
type input "Yvonne Ward (29189)"
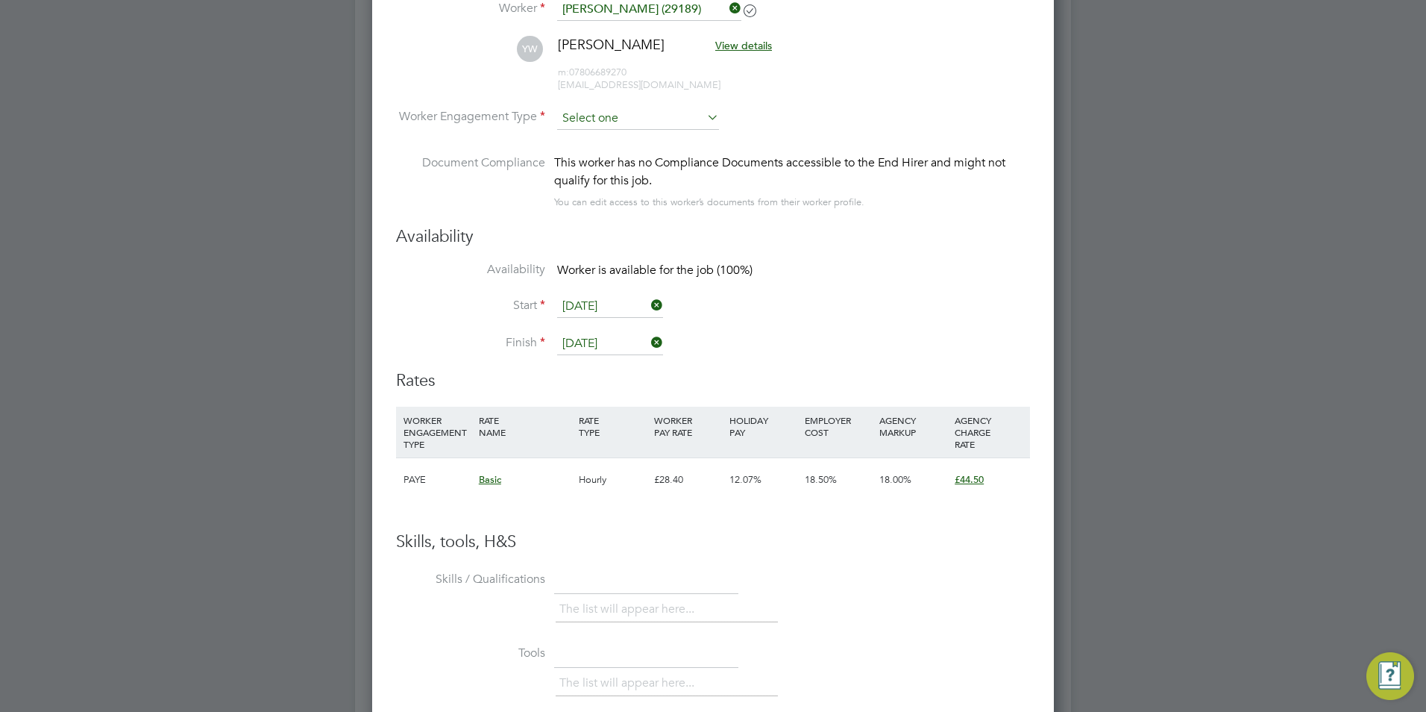
click at [638, 111] on input at bounding box center [638, 118] width 162 height 22
click at [659, 136] on li "Contract" at bounding box center [637, 138] width 163 height 19
type input "Contract"
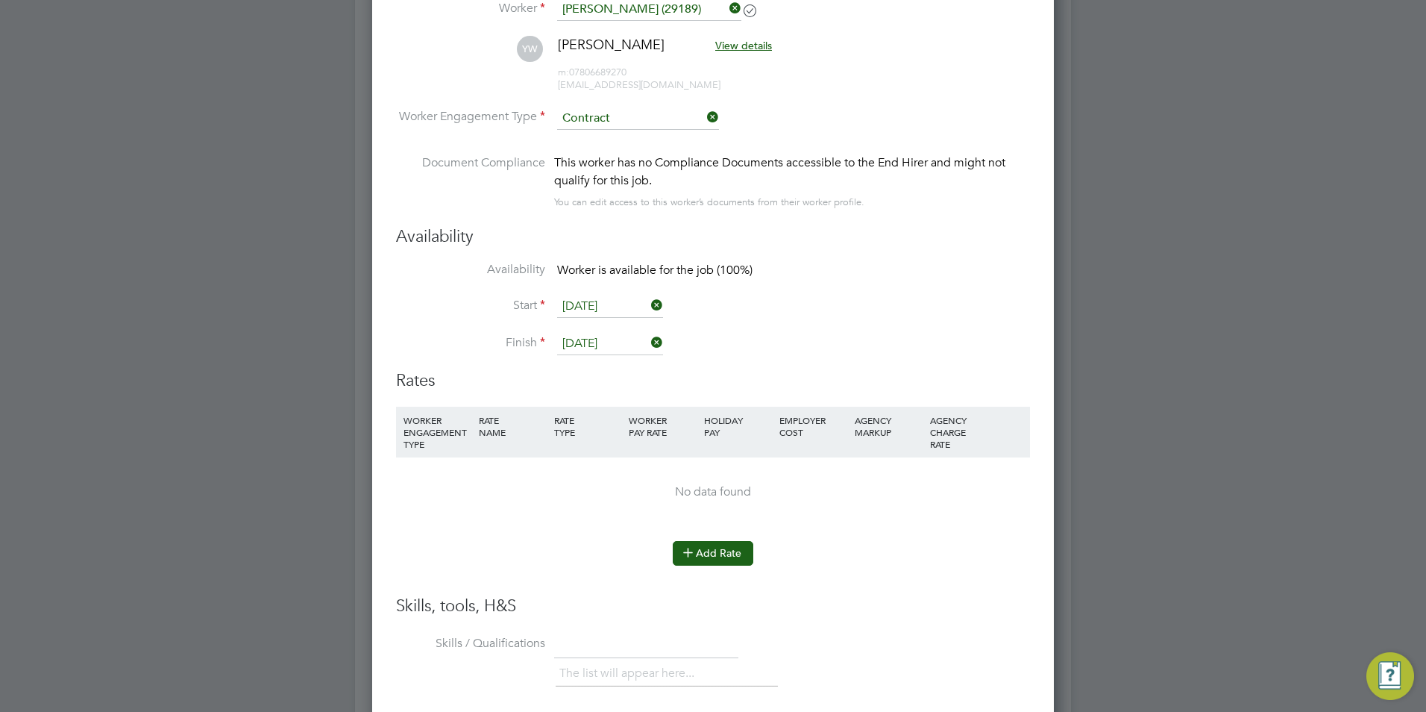
click at [720, 554] on button "Add Rate" at bounding box center [713, 553] width 81 height 24
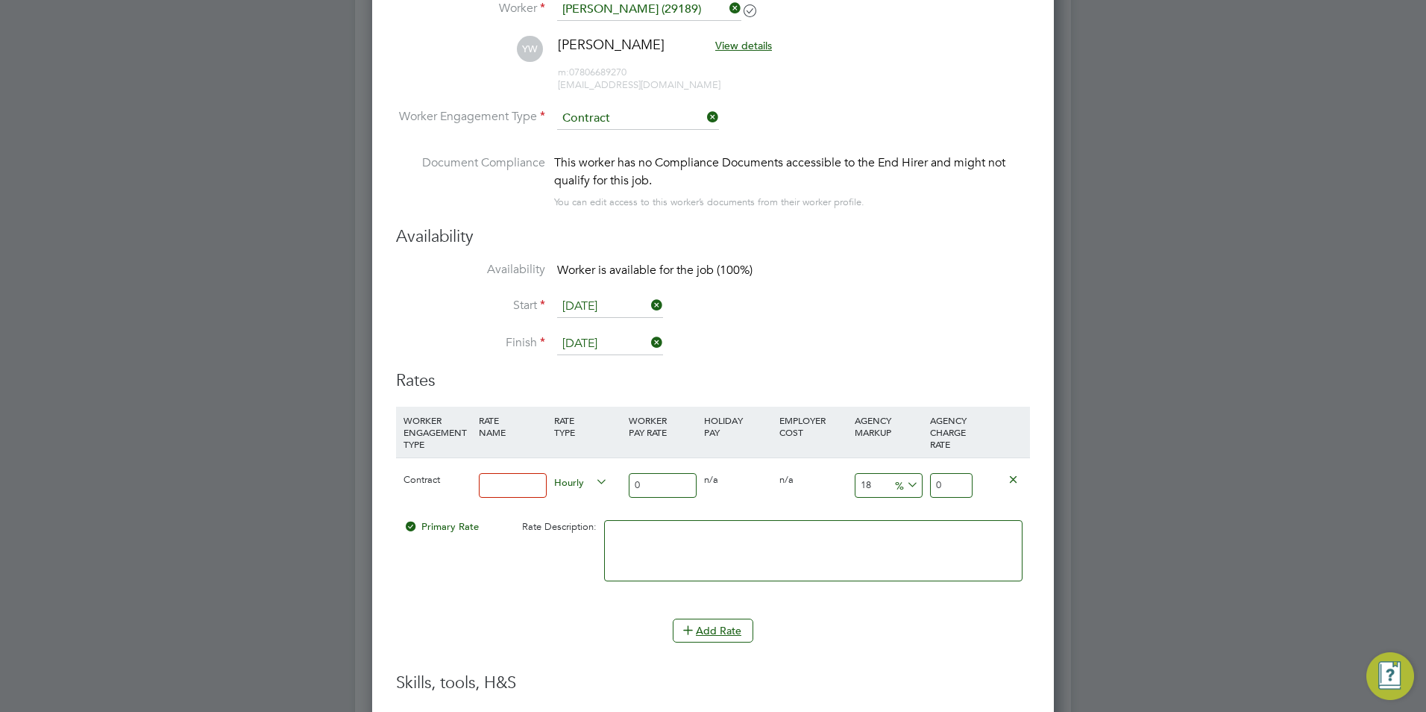
click at [497, 479] on input at bounding box center [513, 485] width 68 height 25
type input "BASIC"
click at [674, 484] on input "0" at bounding box center [663, 485] width 68 height 25
click at [676, 486] on input "0" at bounding box center [663, 485] width 68 height 25
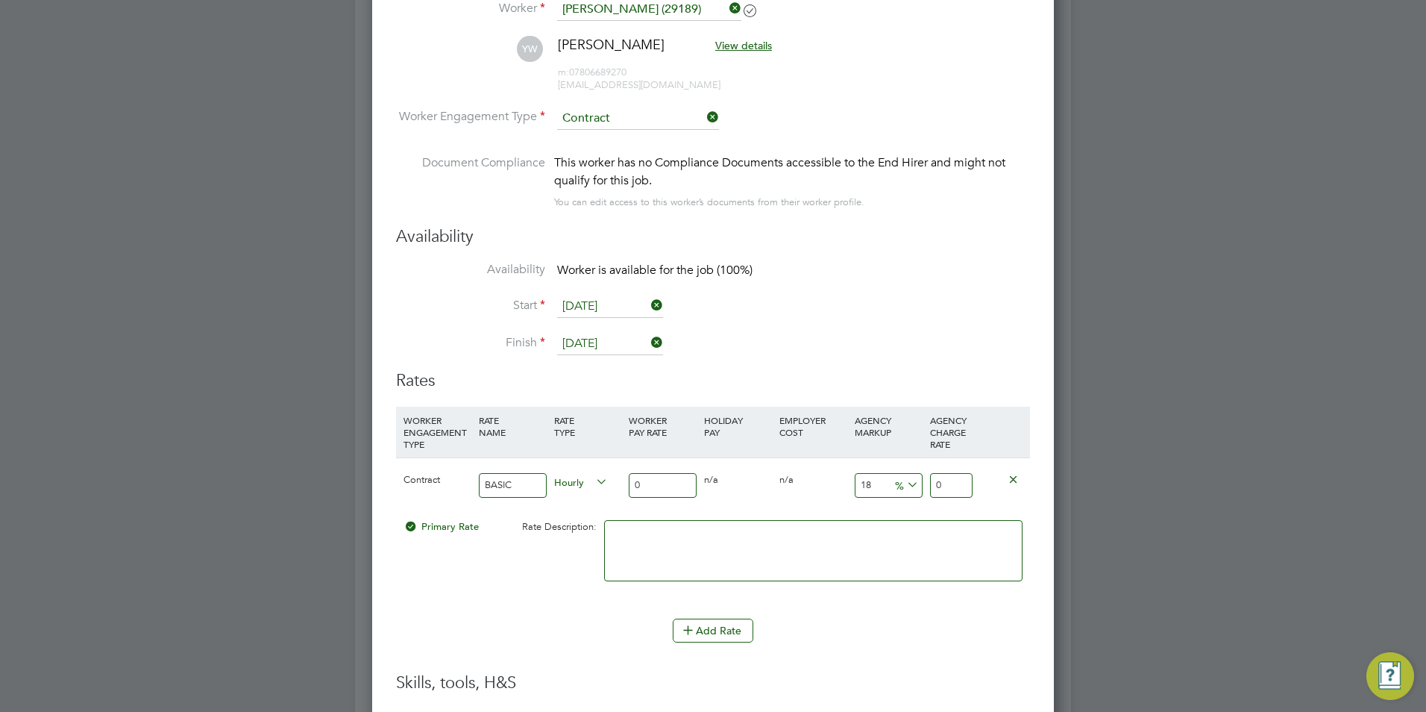
type input "05"
type input "5.9"
type input "055"
type input "64.9"
type input "55"
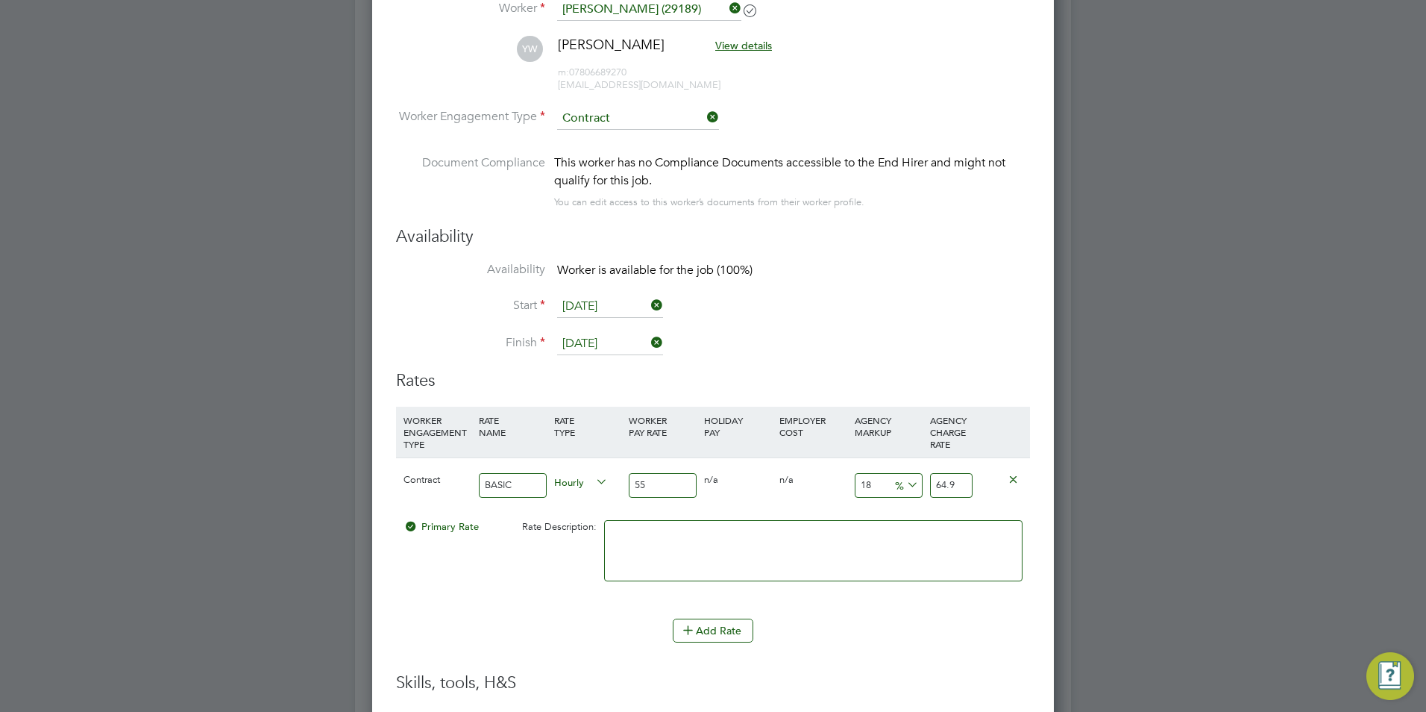
click at [881, 484] on input "18" at bounding box center [889, 485] width 68 height 25
type input "1"
type input "55.55"
type input "2"
type input "56.1"
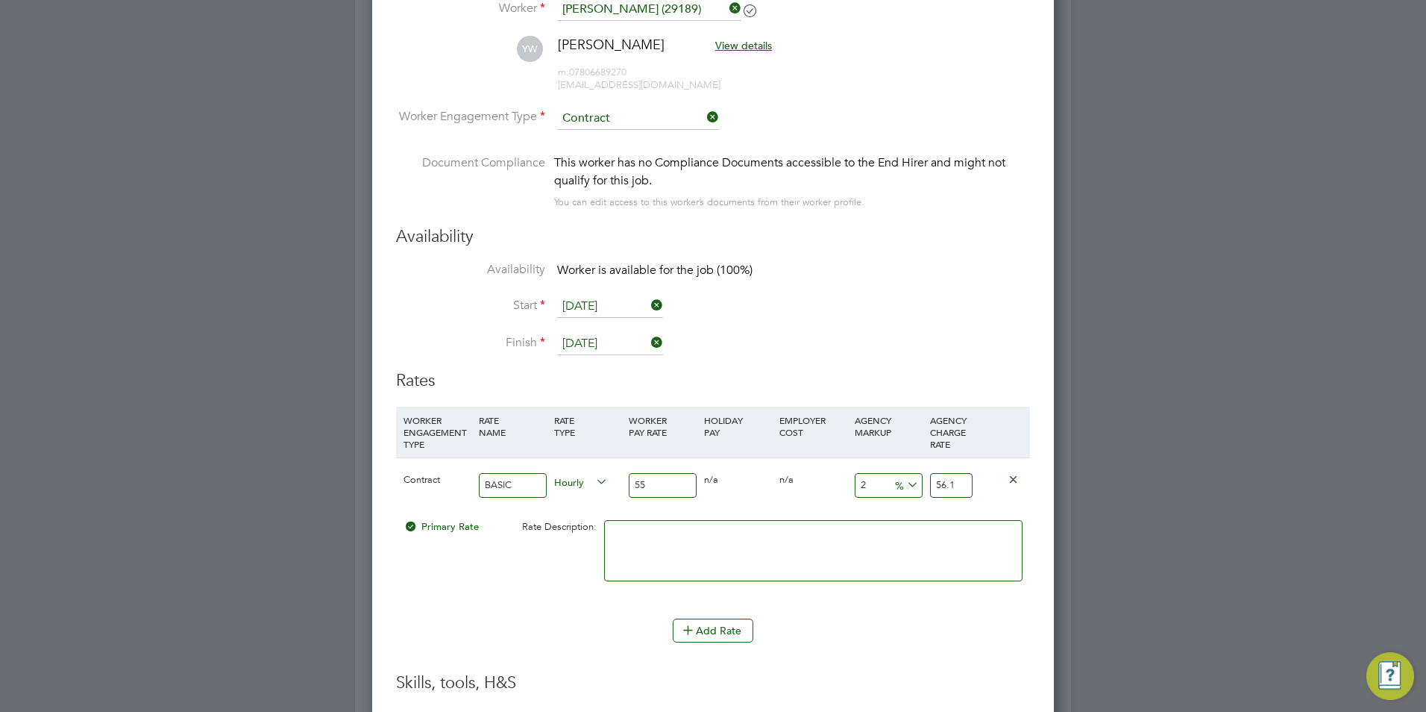
type input "23"
type input "67.65"
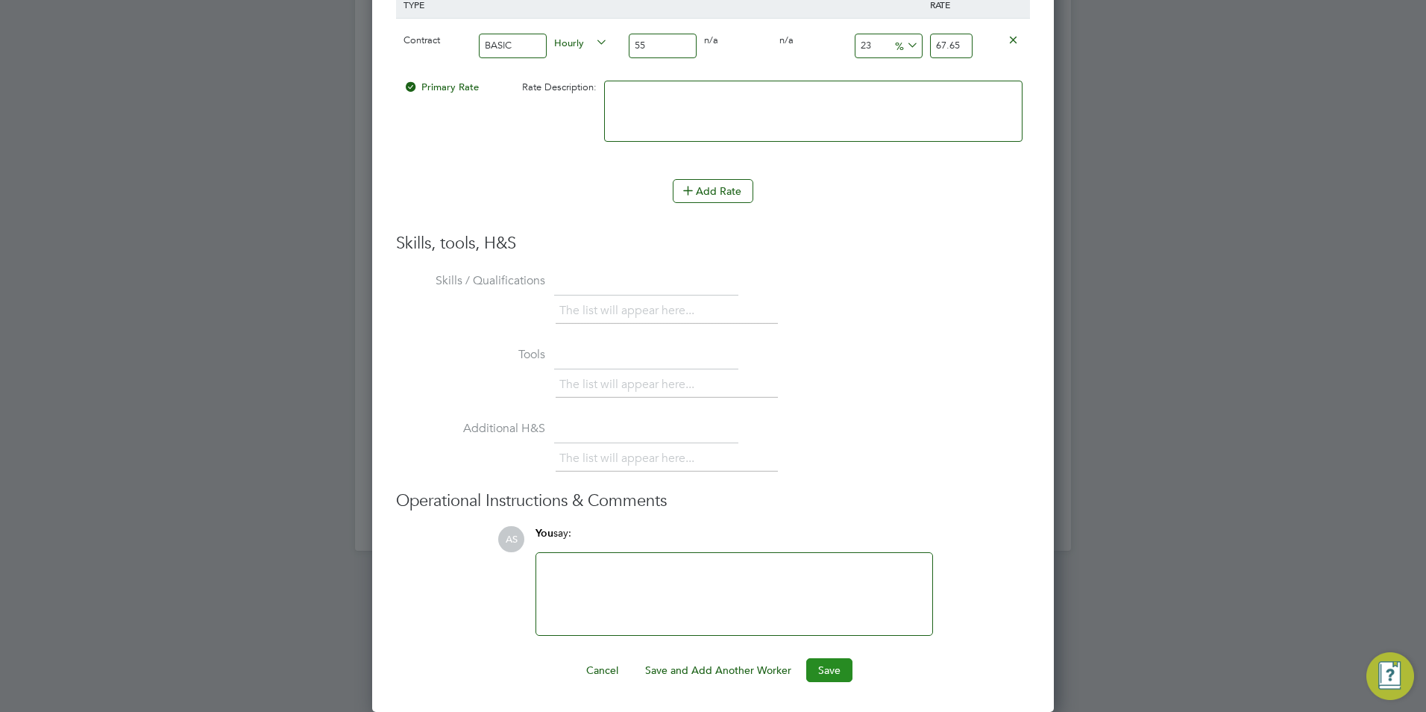
type input "23"
click at [829, 664] on button "Save" at bounding box center [829, 670] width 46 height 24
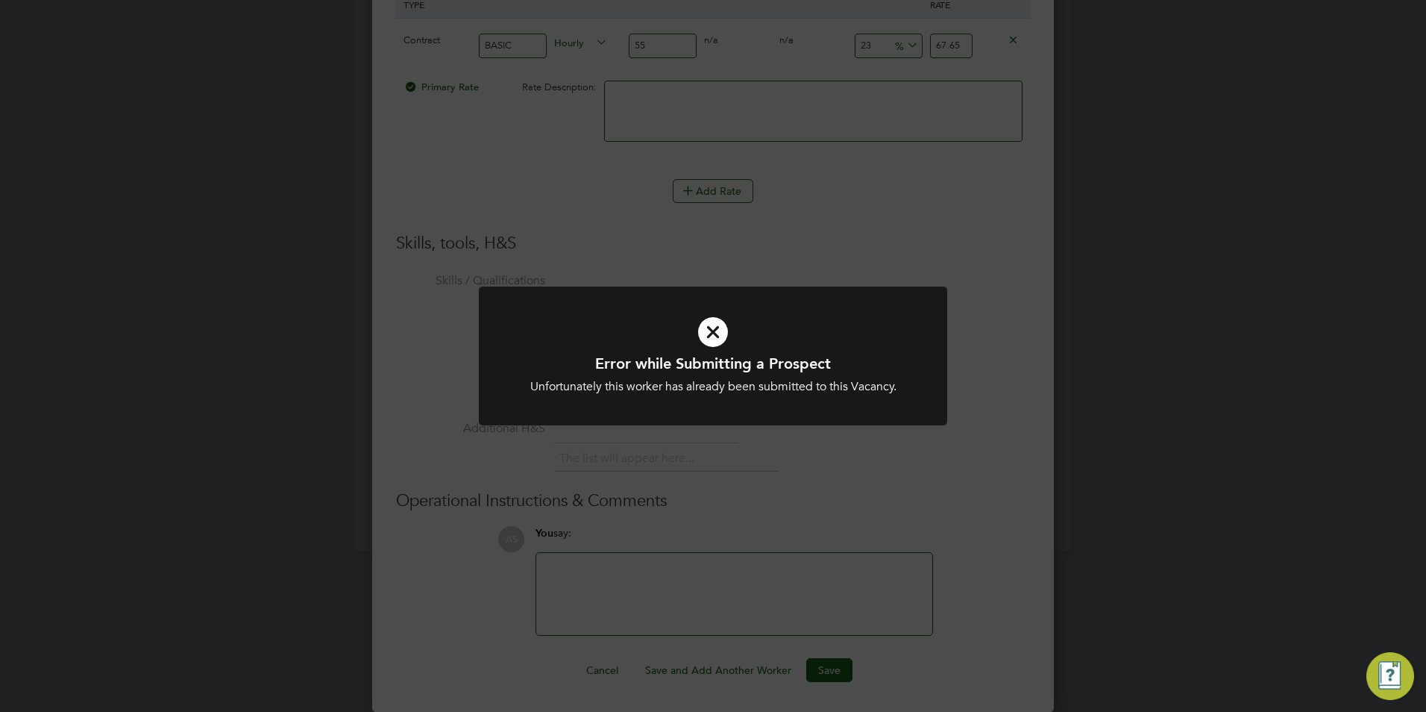
click at [715, 328] on icon at bounding box center [713, 332] width 388 height 58
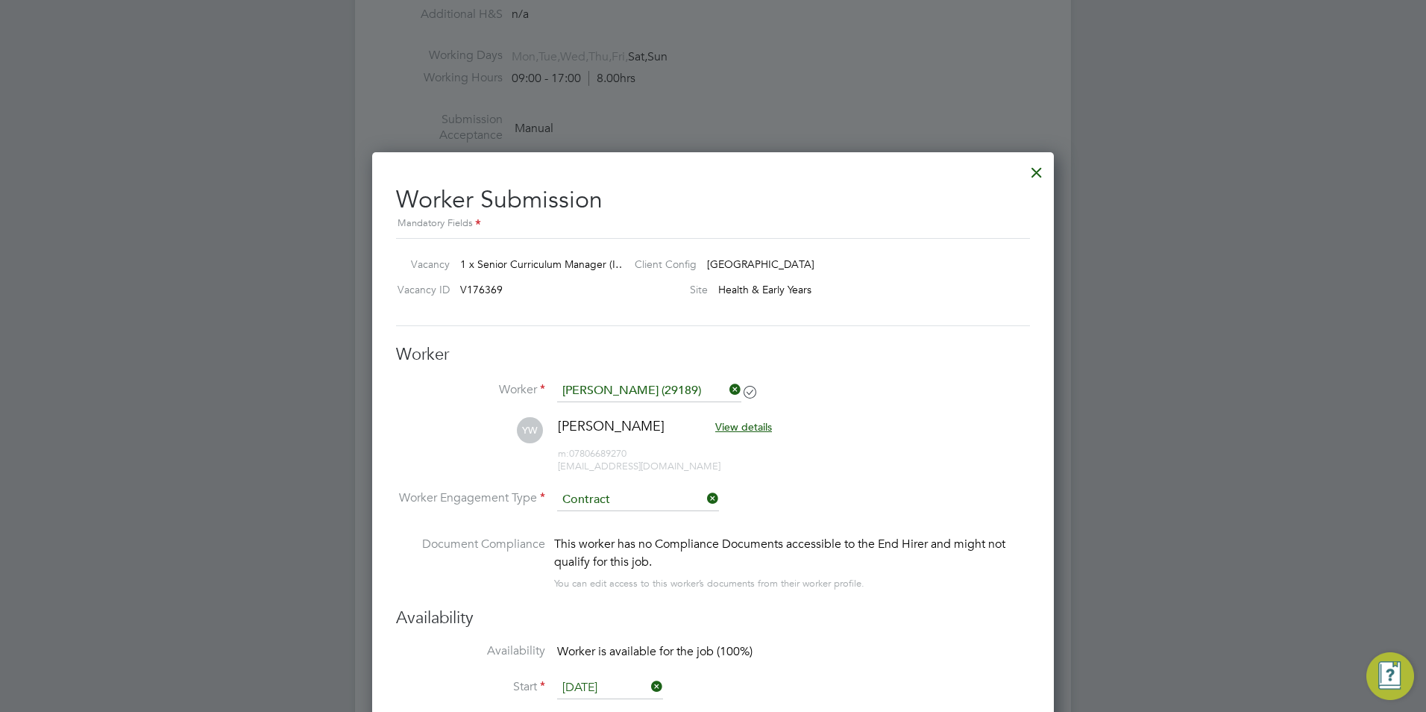
click at [1028, 175] on div at bounding box center [1036, 168] width 27 height 27
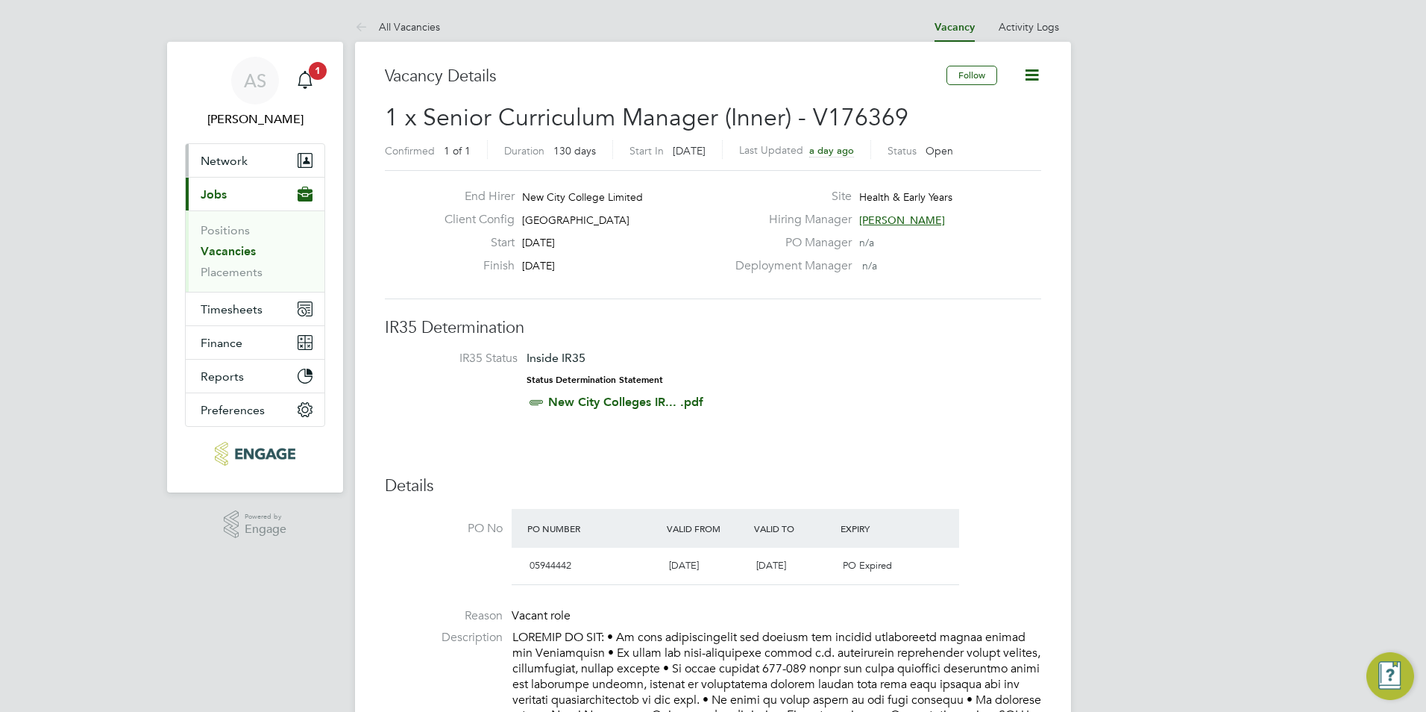
click at [254, 163] on button "Network" at bounding box center [255, 160] width 139 height 33
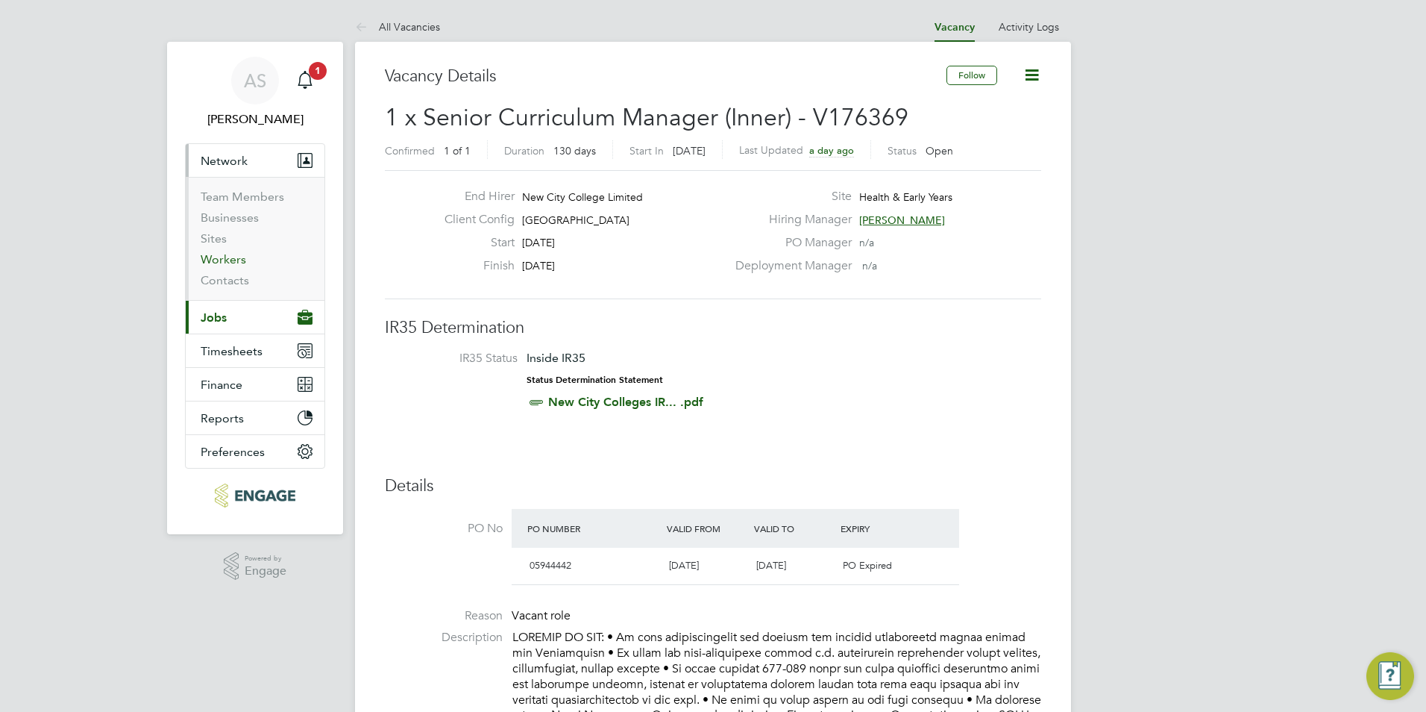
click at [217, 254] on link "Workers" at bounding box center [223, 259] width 45 height 14
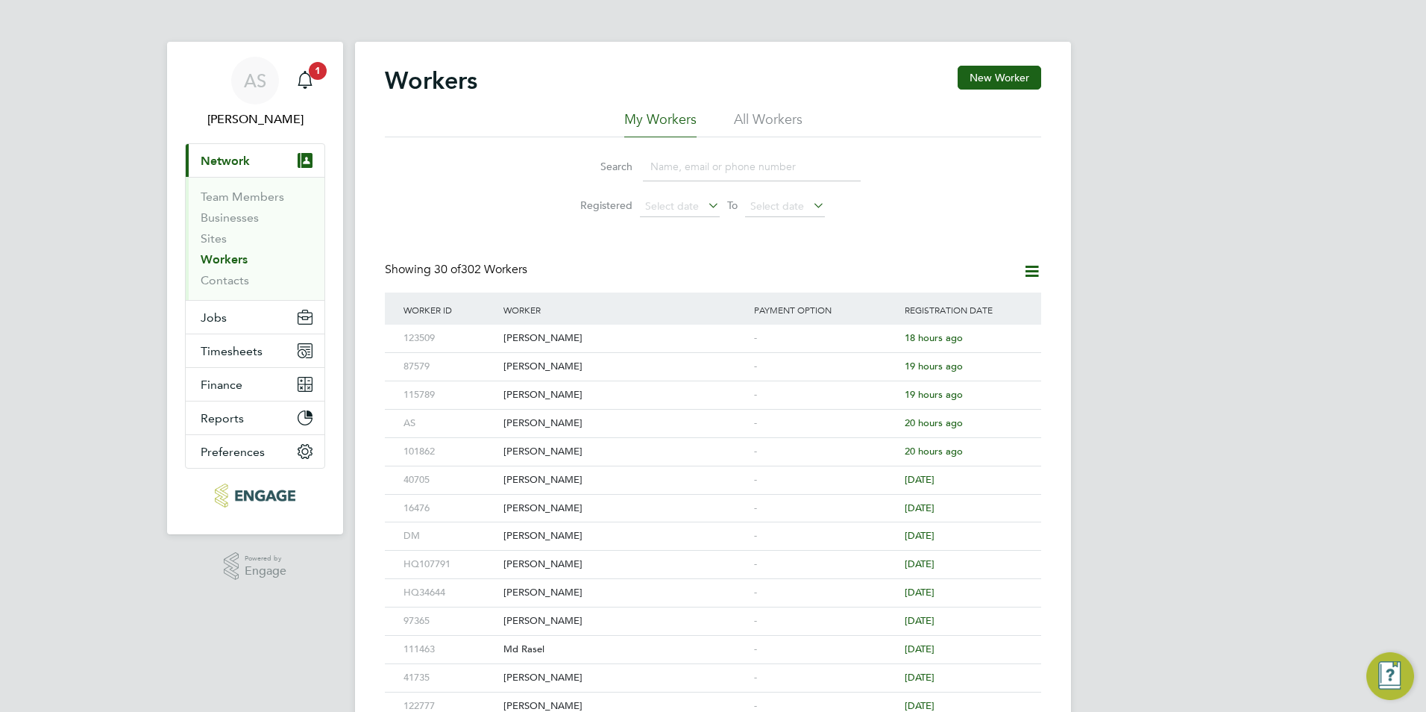
click at [647, 164] on input at bounding box center [752, 166] width 218 height 29
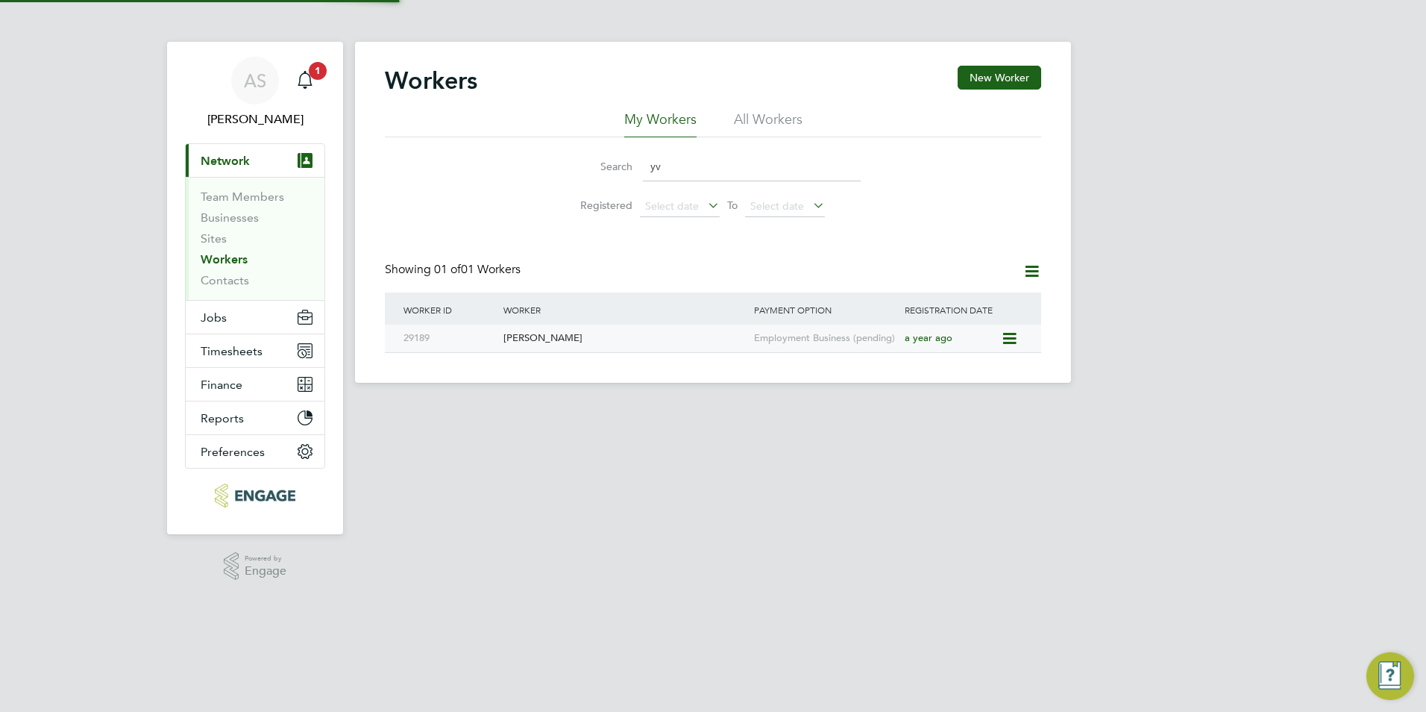
type input "yv"
click at [571, 341] on div "[PERSON_NAME]" at bounding box center [625, 338] width 251 height 28
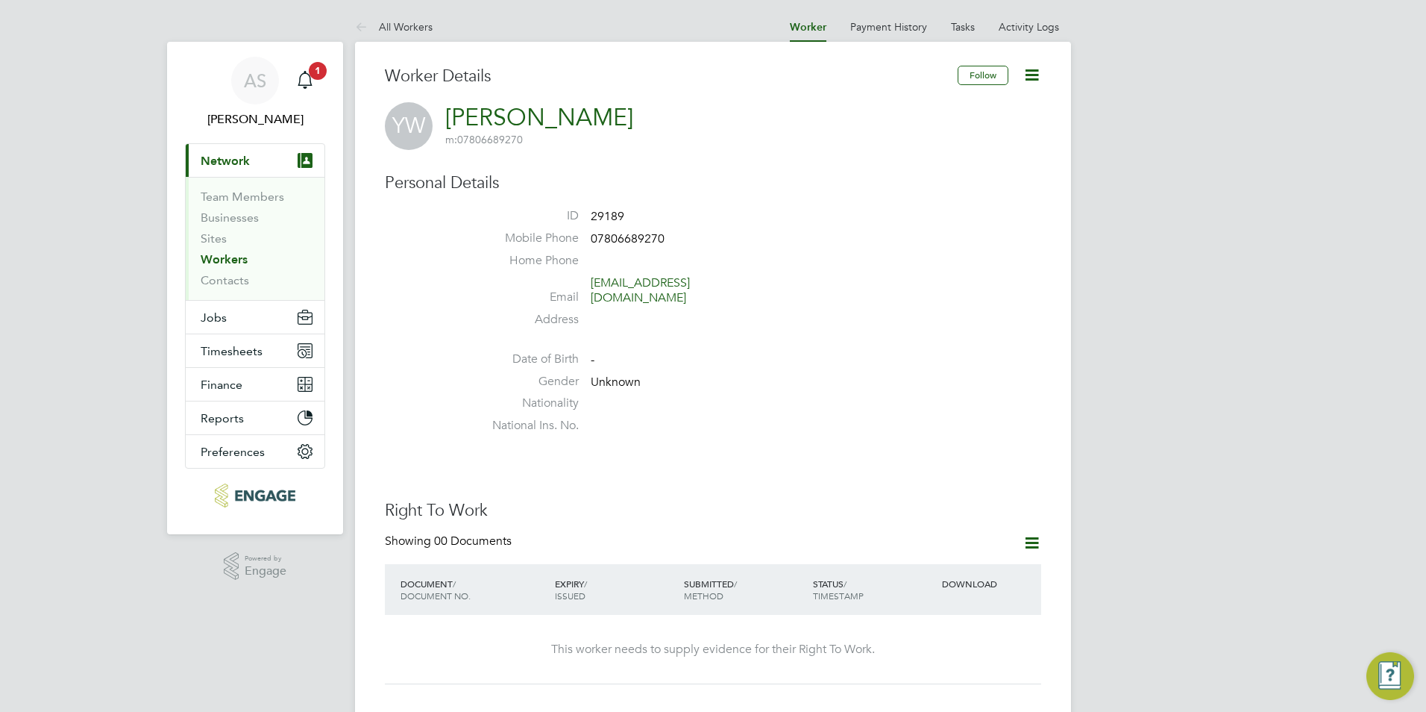
click at [1030, 78] on icon at bounding box center [1032, 75] width 19 height 19
click at [939, 179] on li "Edit Personal Details e" at bounding box center [947, 173] width 186 height 21
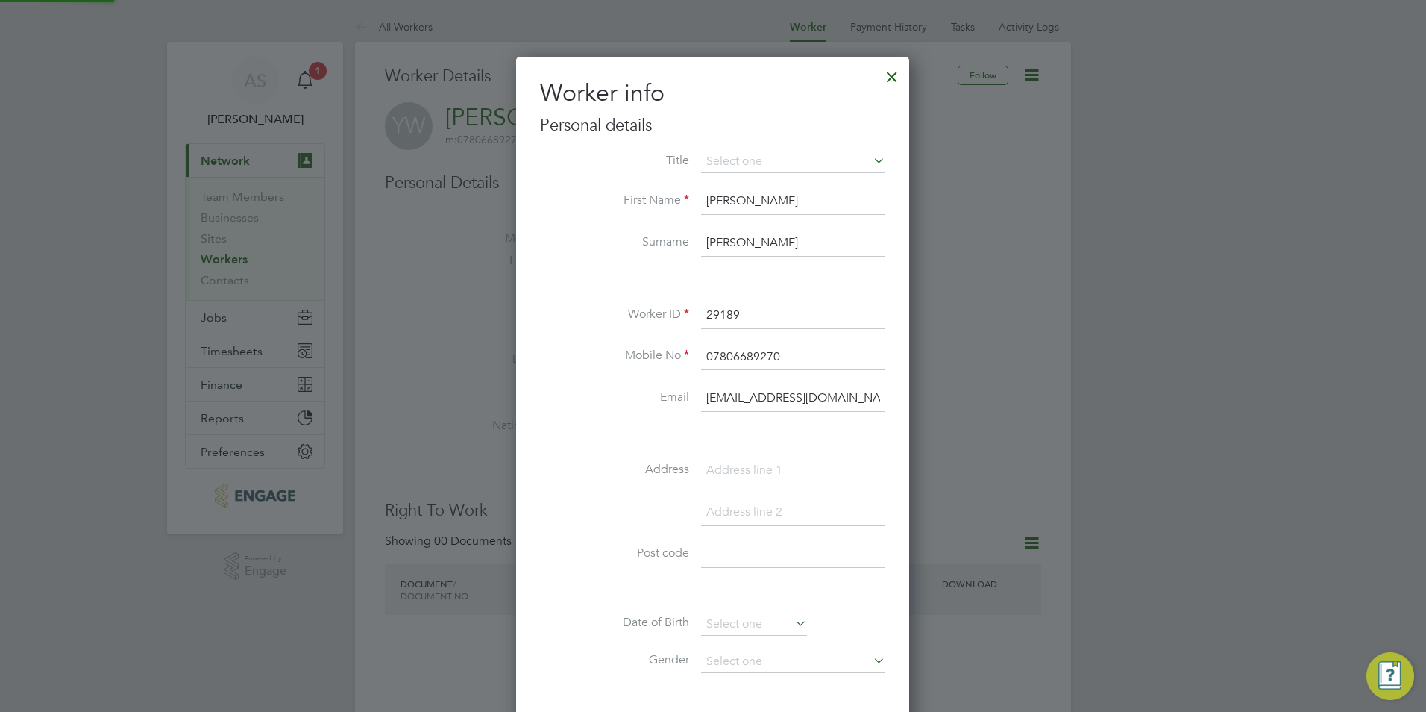
scroll to position [845, 395]
drag, startPoint x: 799, startPoint y: 398, endPoint x: 847, endPoint y: 398, distance: 48.5
click at [799, 398] on input "[EMAIL_ADDRESS][DOMAIN_NAME]" at bounding box center [793, 398] width 184 height 27
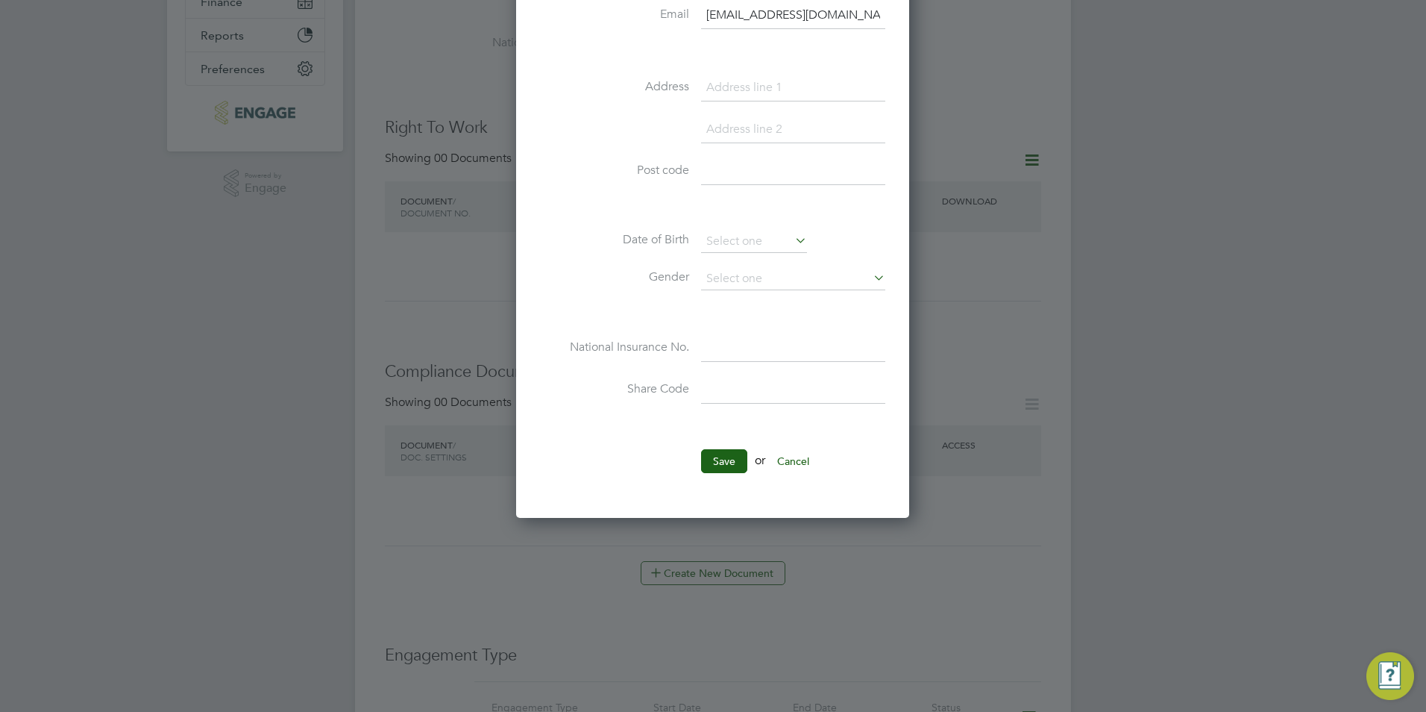
scroll to position [448, 0]
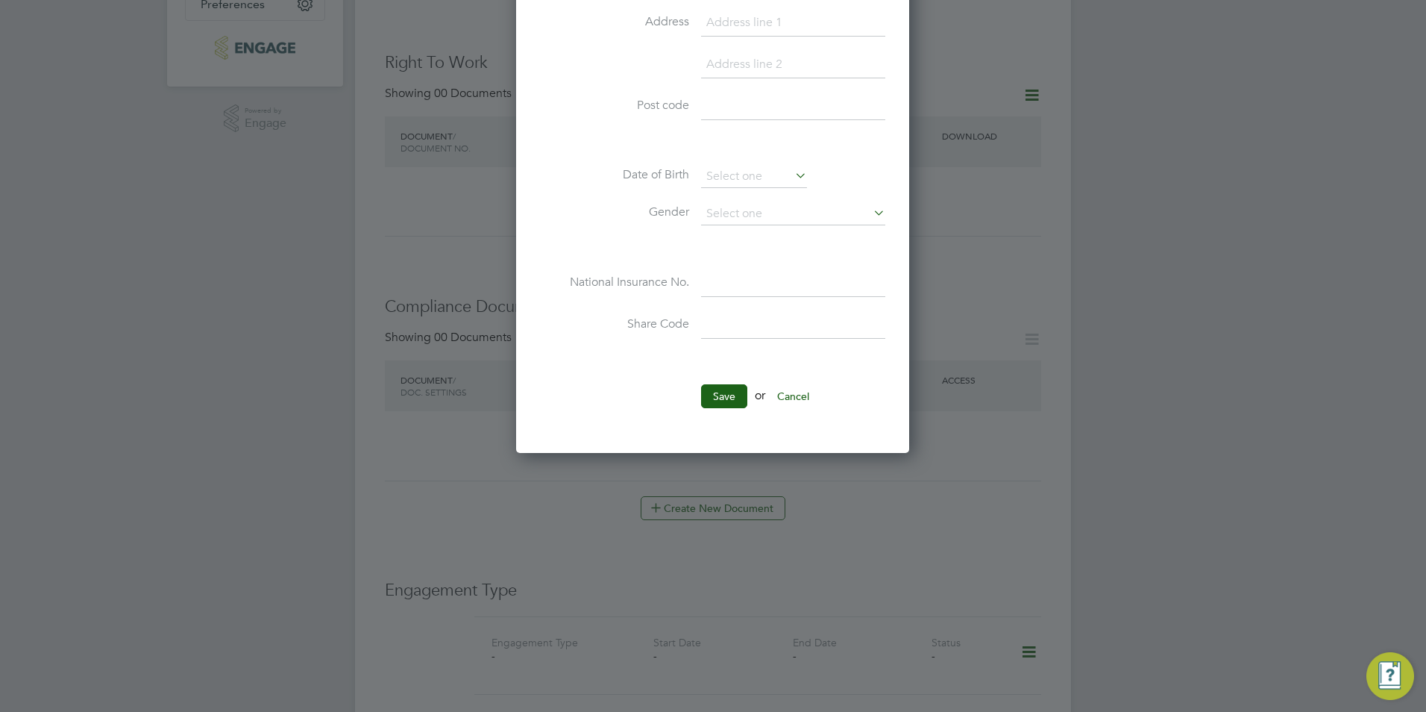
type input "[EMAIL_ADDRESS][DOMAIN_NAME]"
click at [721, 383] on ul "Title First Name [PERSON_NAME] Surname [PERSON_NAME] Worker ID 29189 Mobile No …" at bounding box center [712, 63] width 345 height 720
click at [719, 394] on button "Save" at bounding box center [724, 396] width 46 height 24
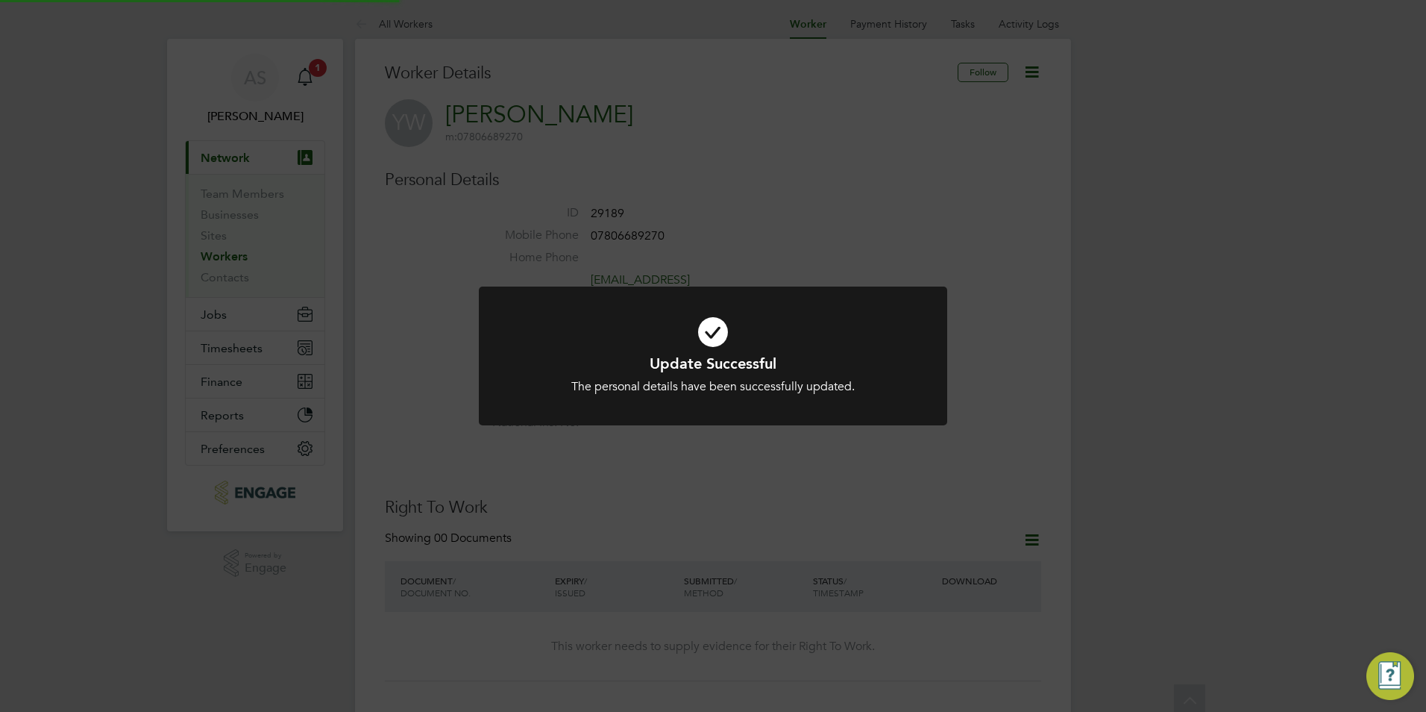
scroll to position [0, 0]
click at [250, 327] on div "Update Successful The personal details have been successfully updated. Cancel O…" at bounding box center [713, 356] width 1426 height 712
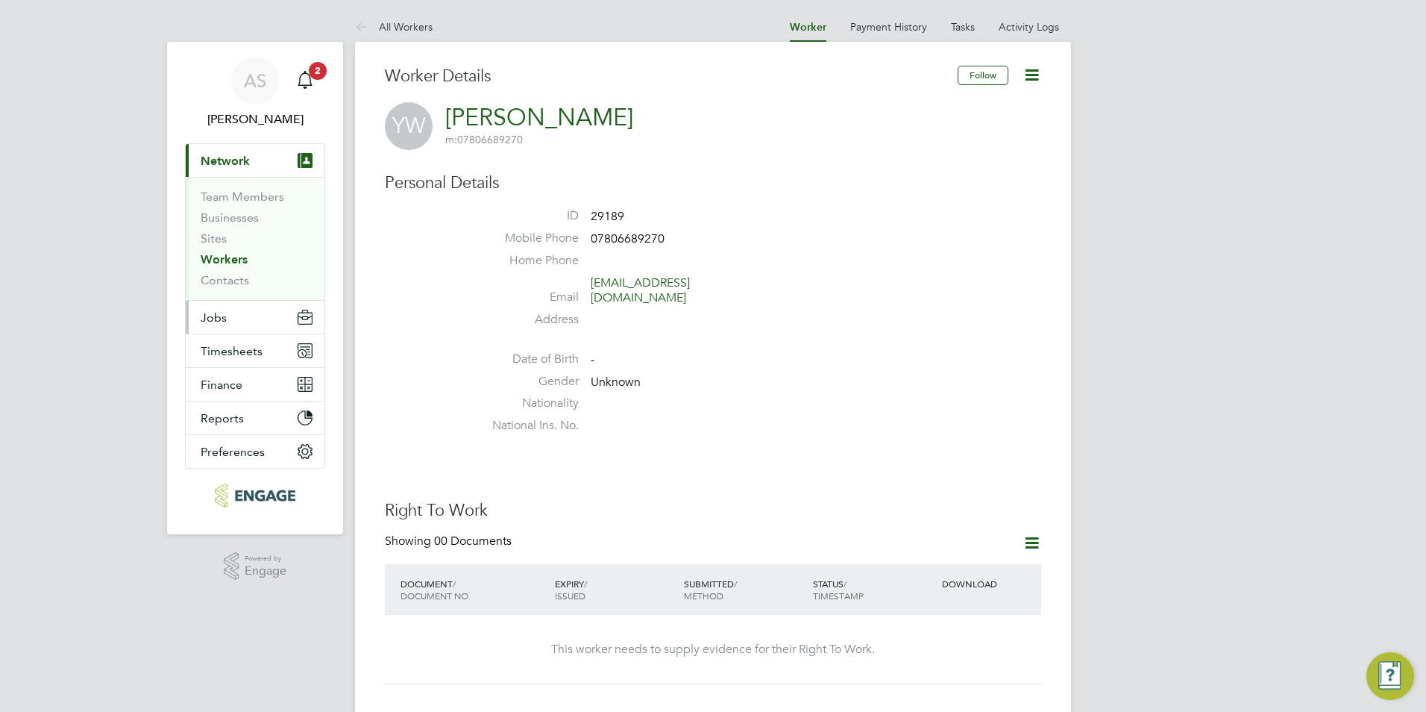
click at [247, 323] on button "Jobs" at bounding box center [255, 317] width 139 height 33
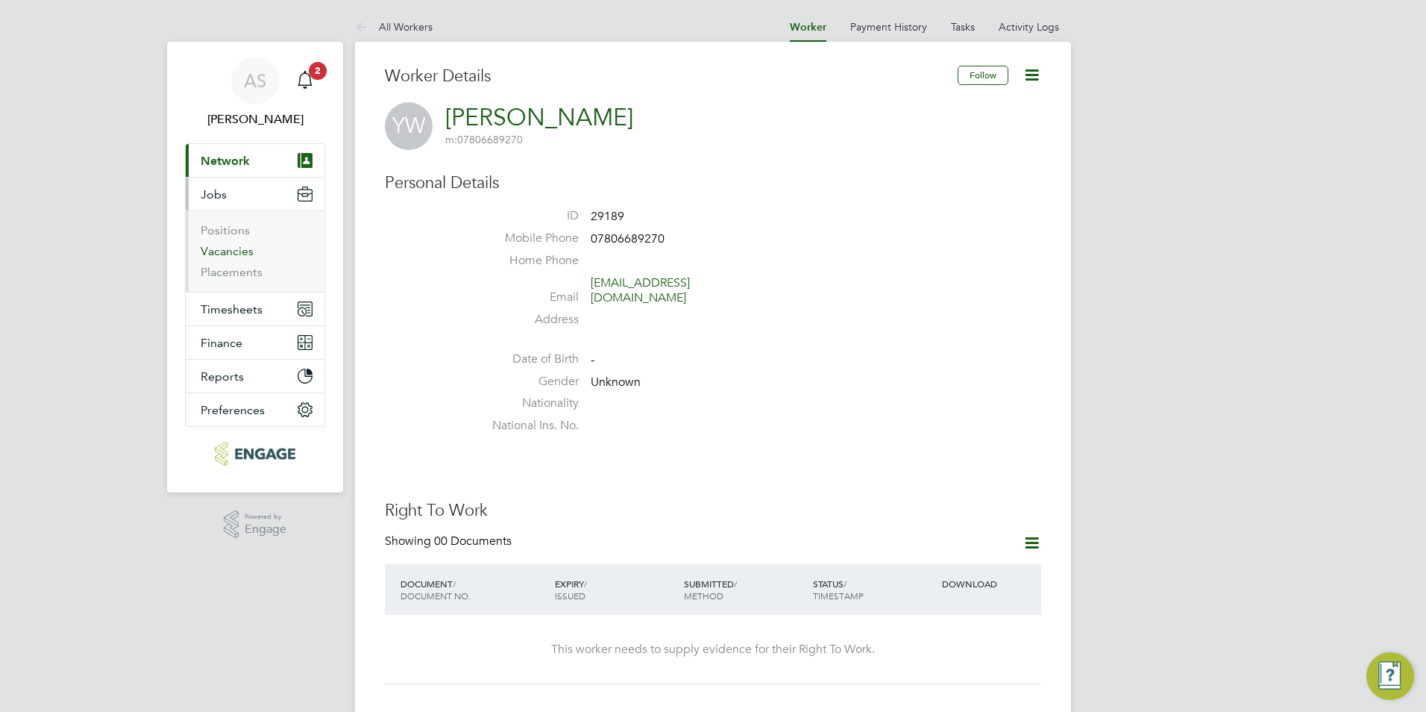
click at [247, 251] on link "Vacancies" at bounding box center [227, 251] width 53 height 14
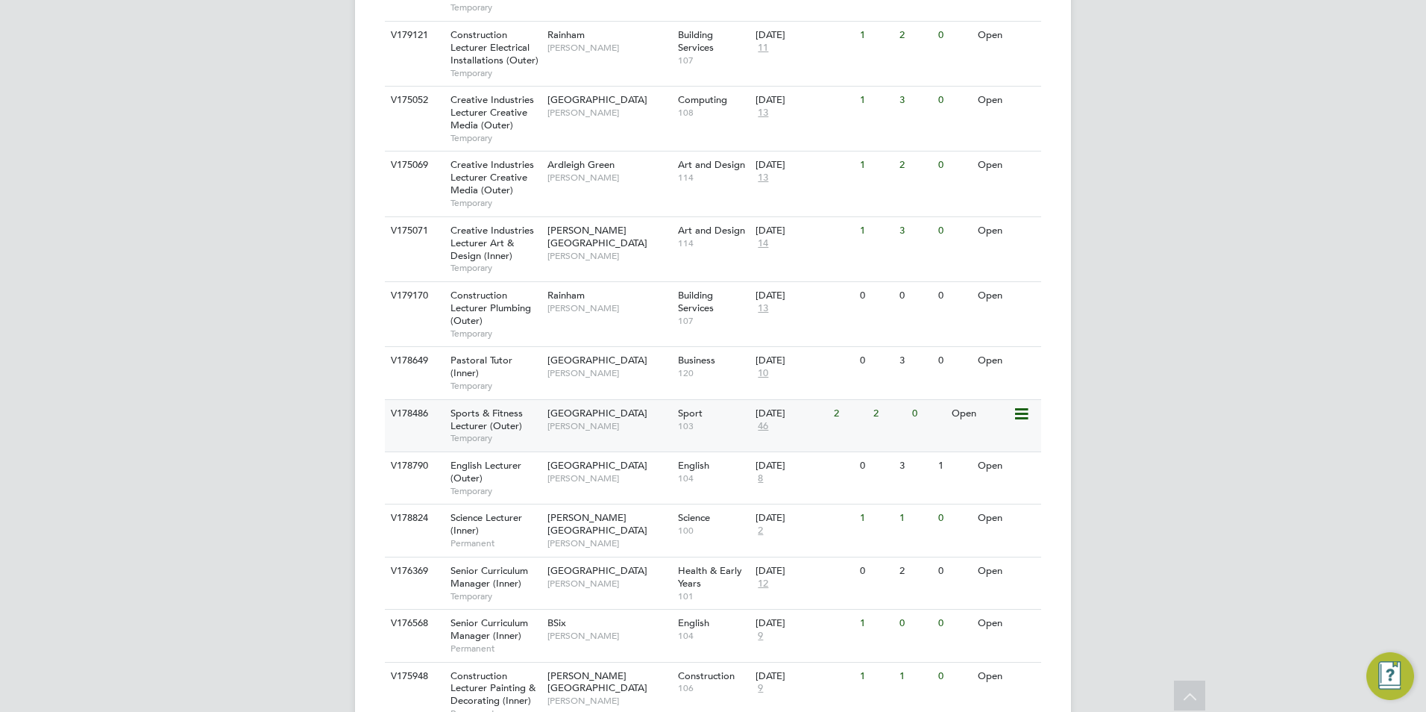
scroll to position [1343, 0]
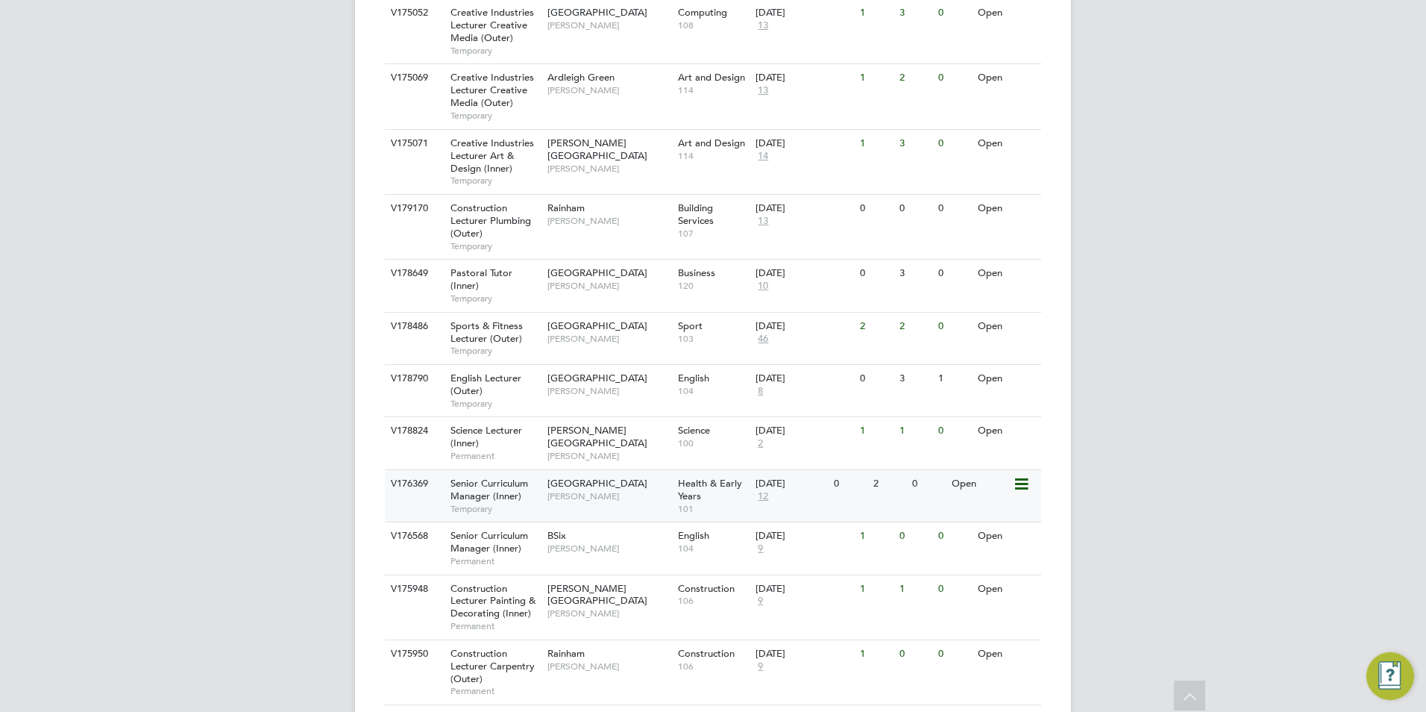
click at [597, 490] on span "[PERSON_NAME]" at bounding box center [608, 496] width 123 height 12
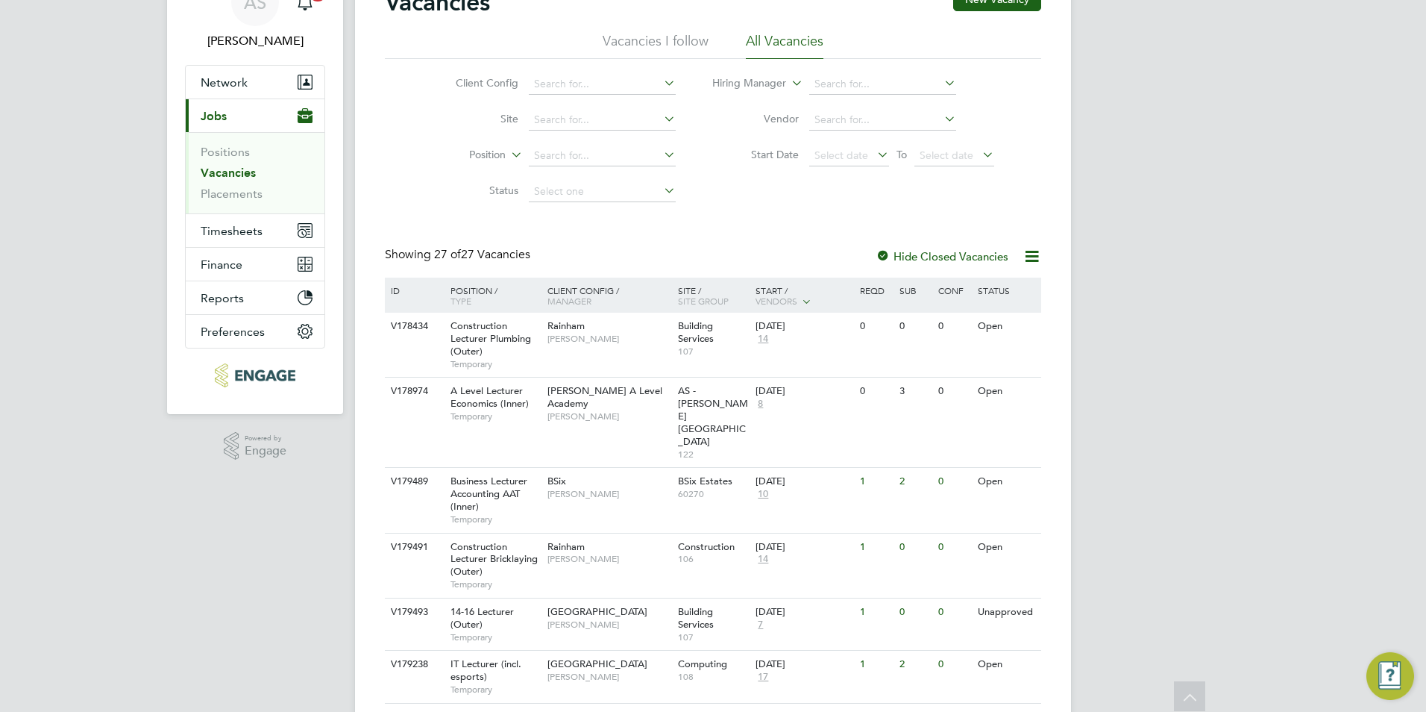
scroll to position [0, 0]
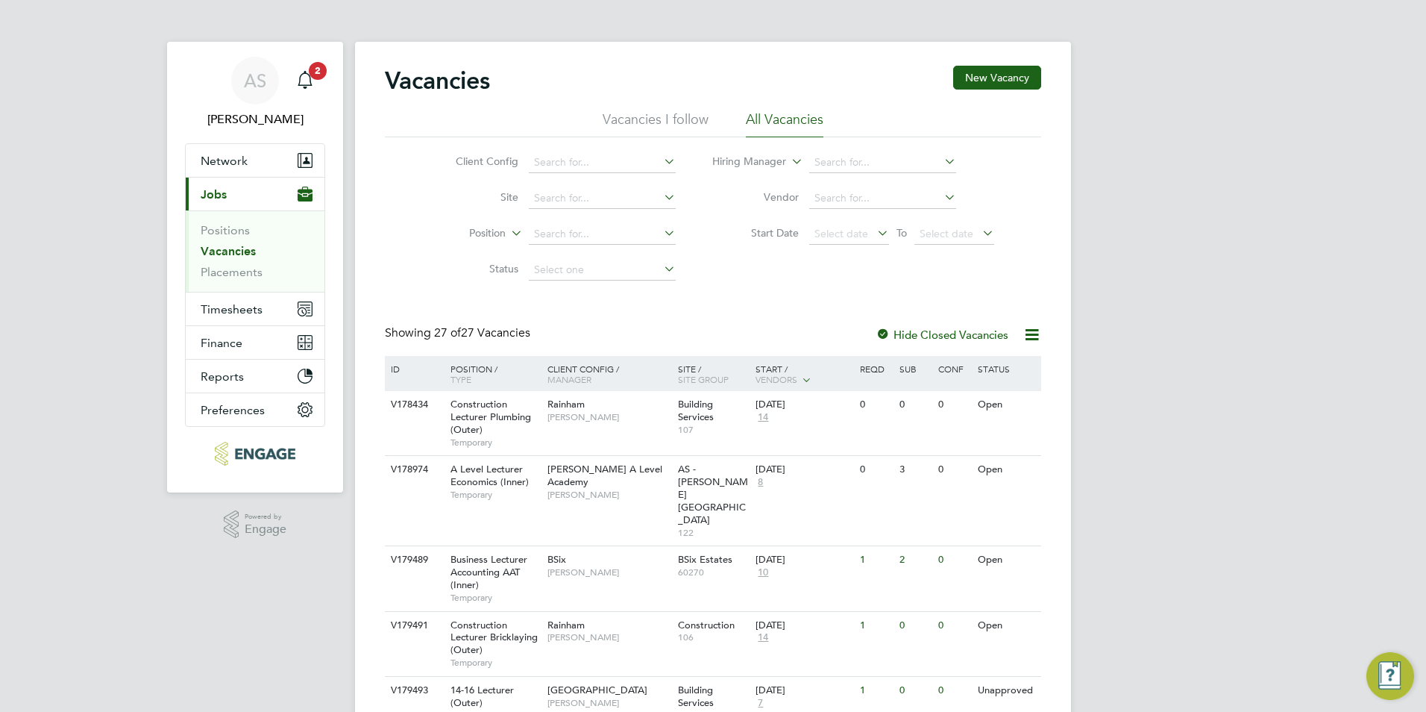
click at [247, 182] on button "Current page: Jobs" at bounding box center [255, 194] width 139 height 33
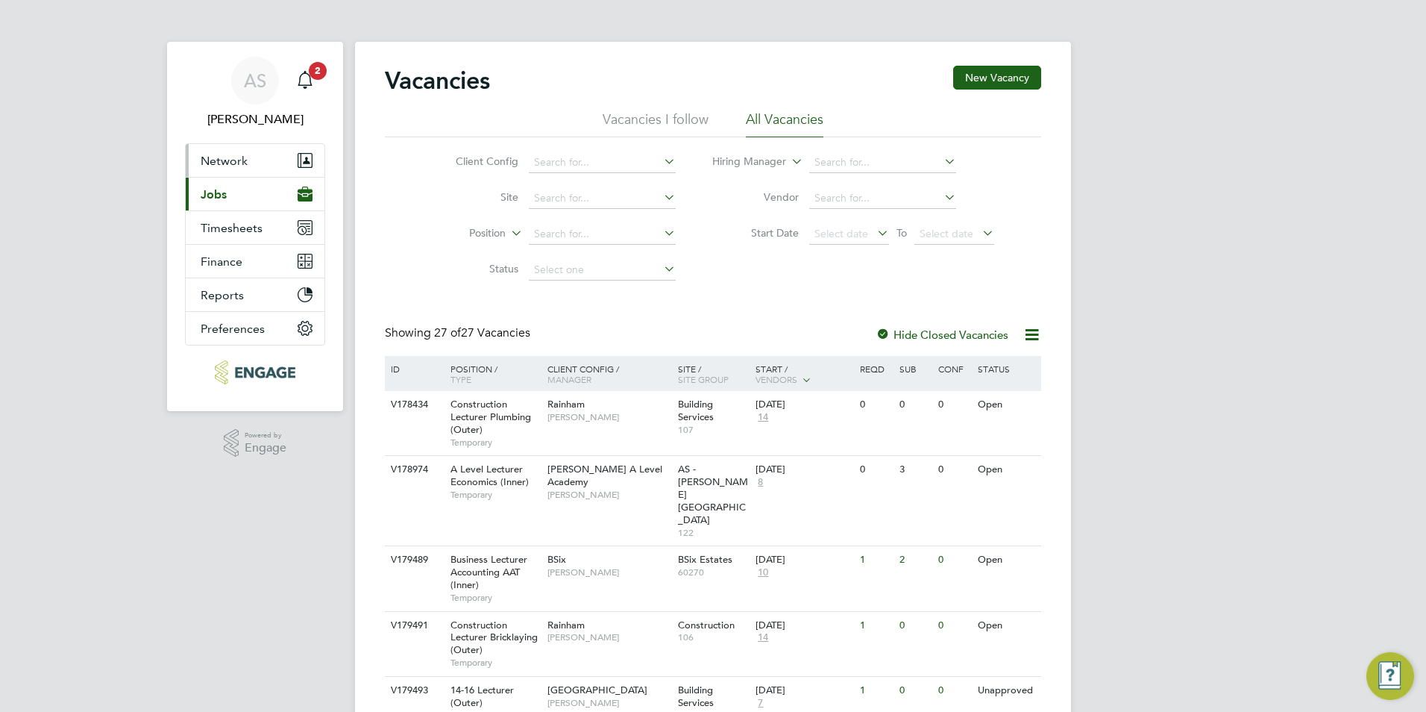
click at [247, 155] on button "Network" at bounding box center [255, 160] width 139 height 33
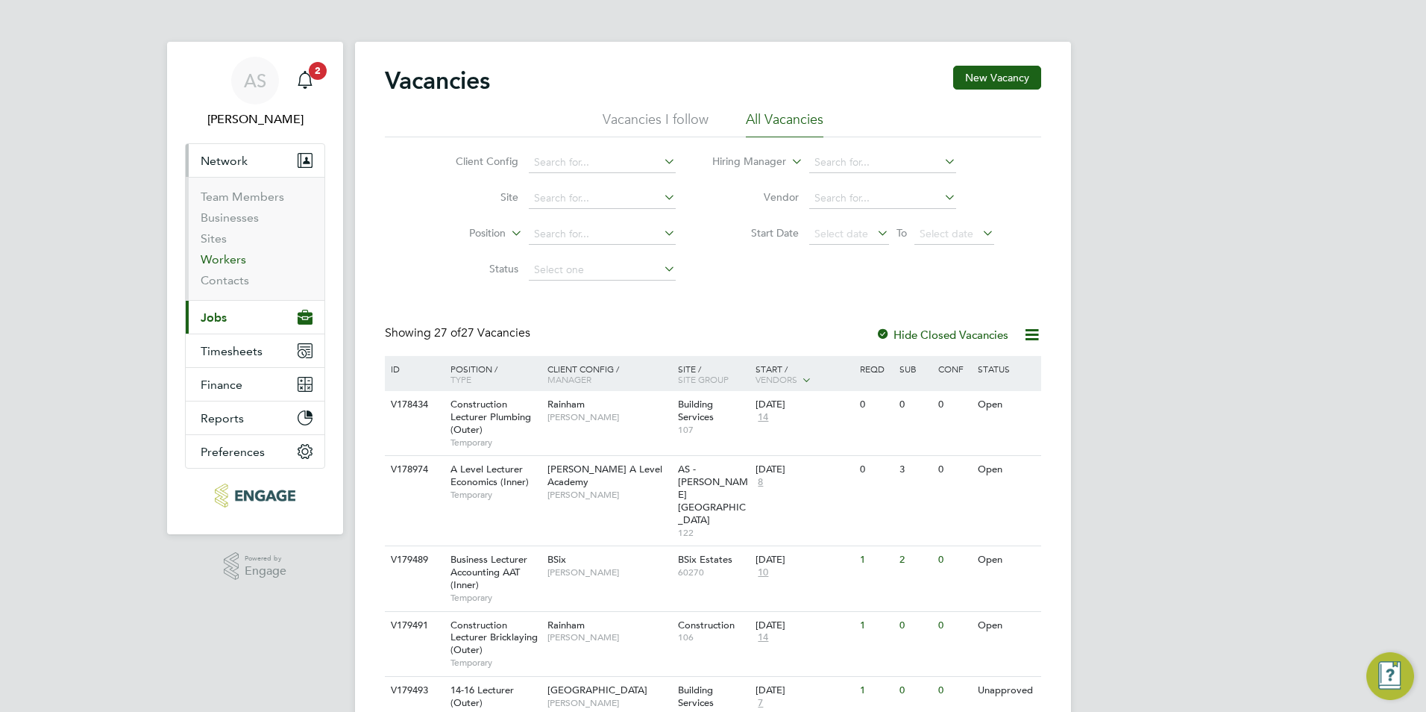
click at [221, 252] on link "Workers" at bounding box center [223, 259] width 45 height 14
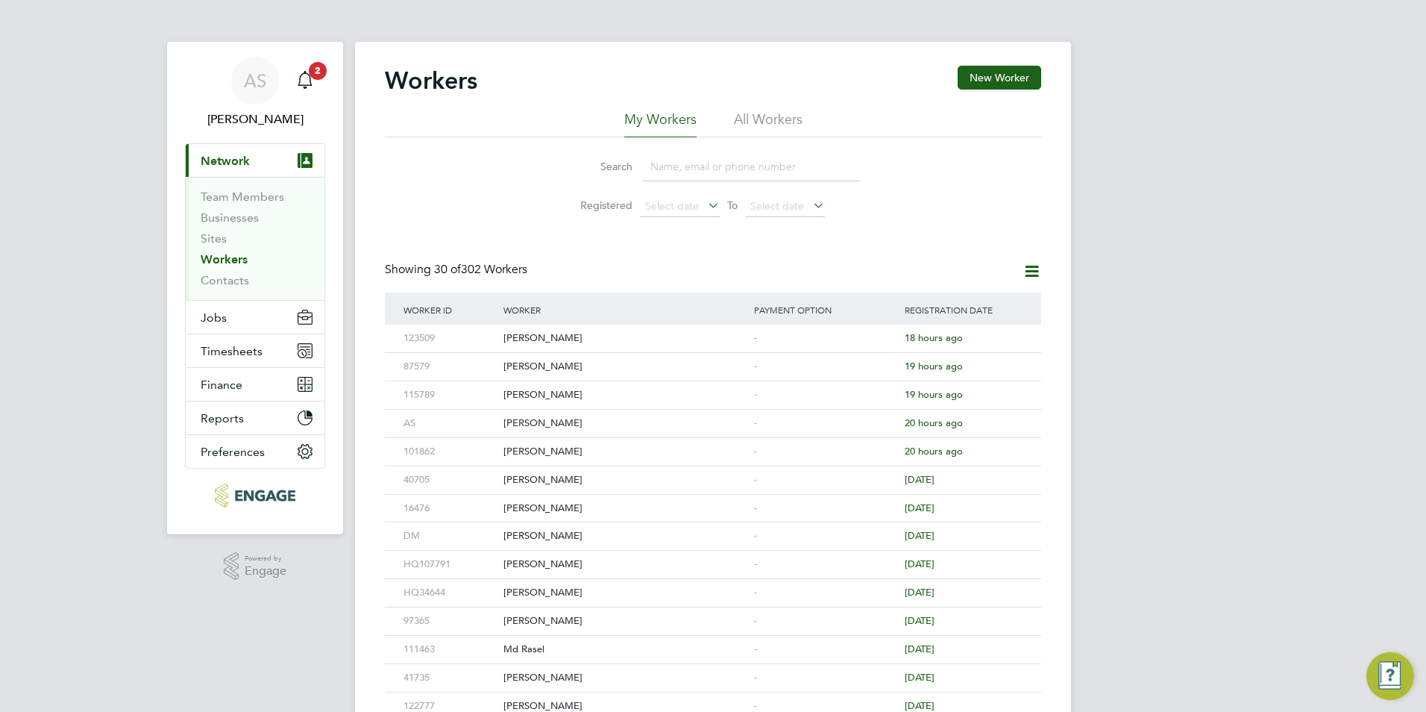
click at [682, 164] on input at bounding box center [752, 166] width 218 height 29
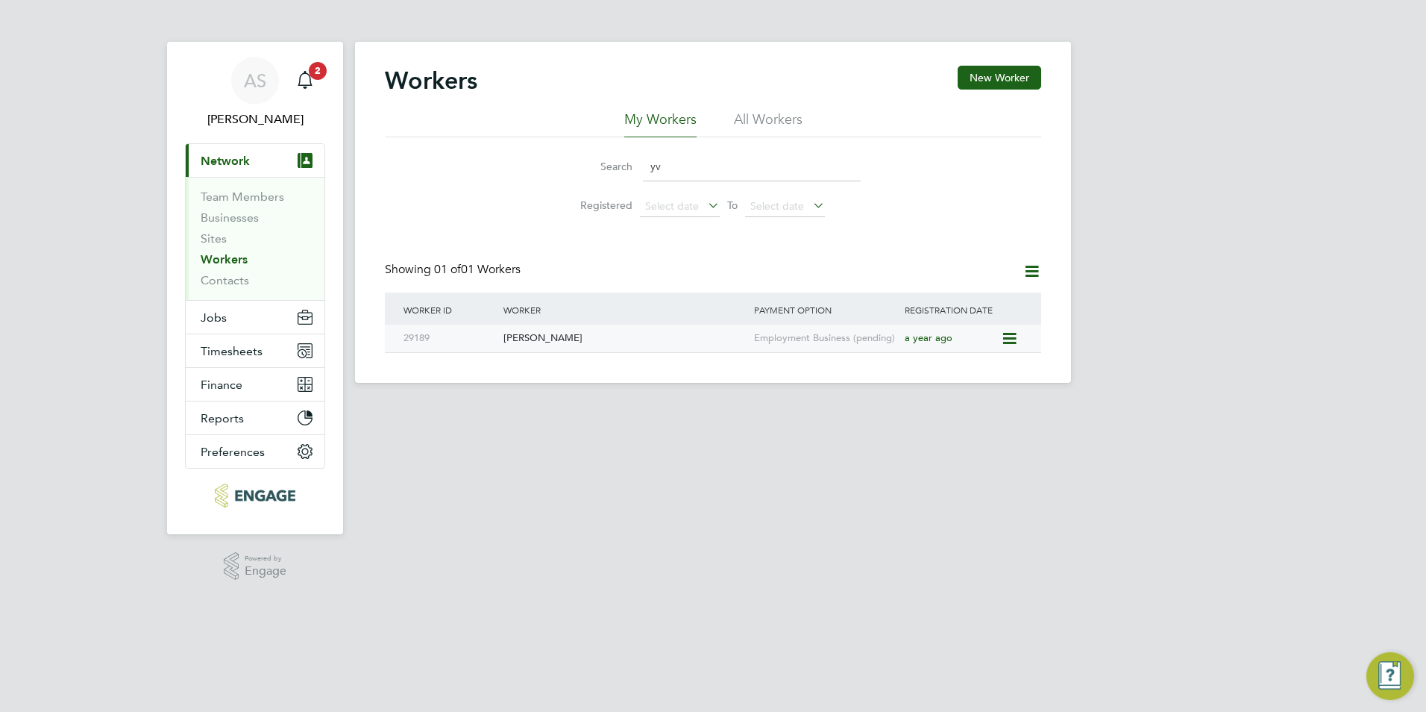
type input "yv"
click at [630, 324] on div "[PERSON_NAME]" at bounding box center [625, 338] width 251 height 28
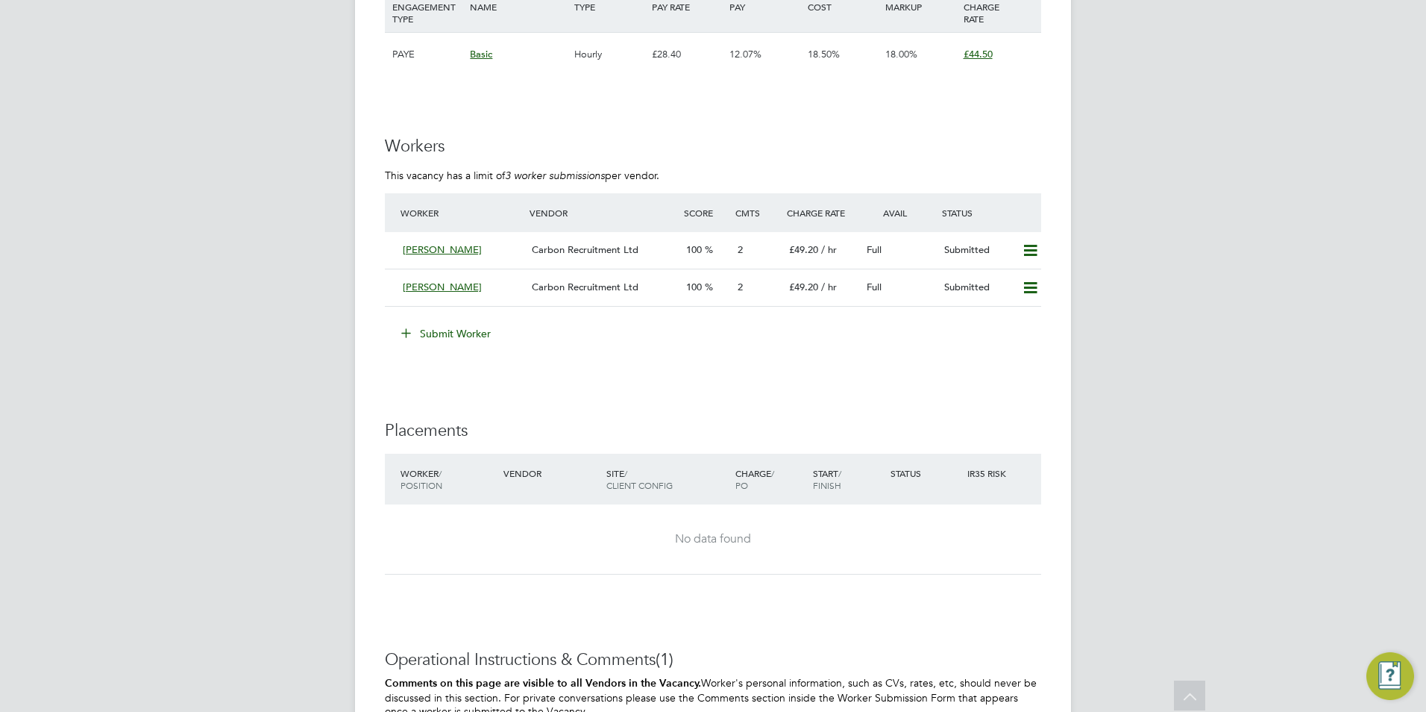
scroll to position [2088, 0]
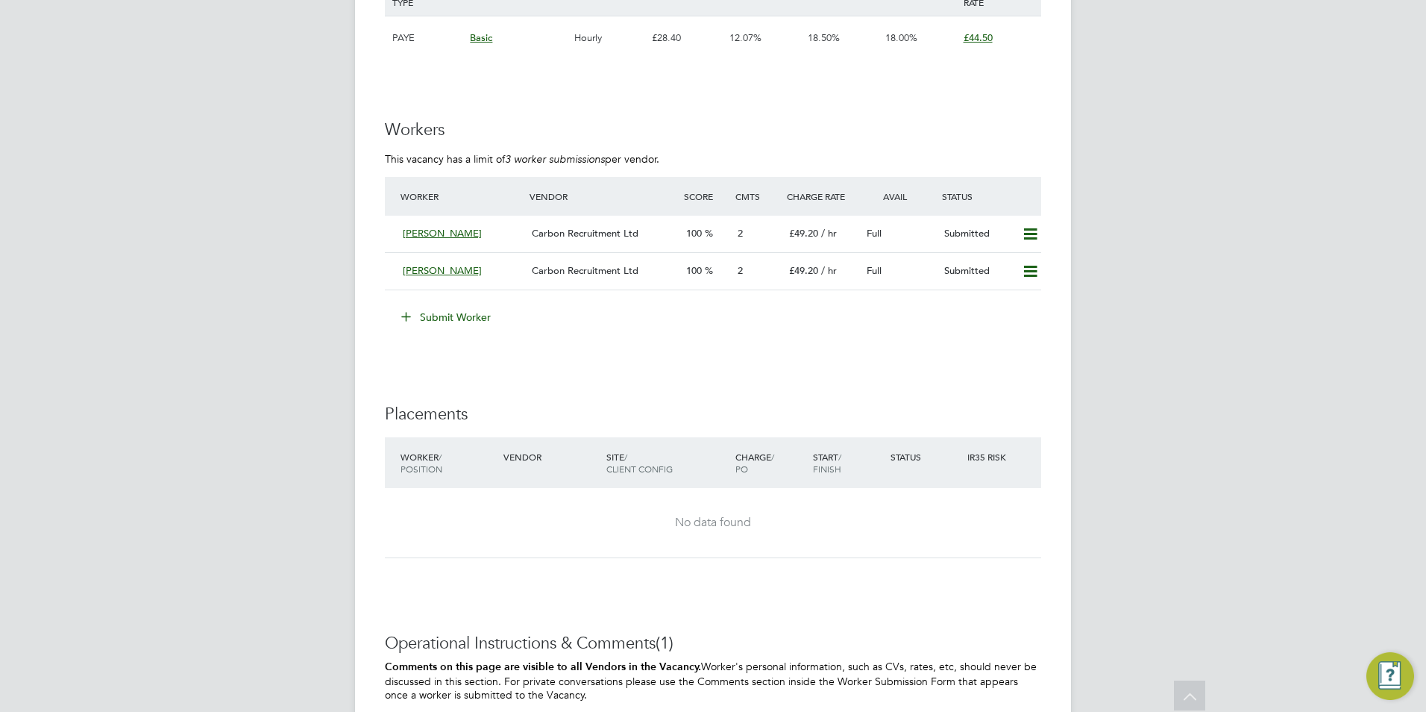
click at [457, 315] on li "Submit Worker" at bounding box center [713, 324] width 656 height 39
click at [460, 305] on button "Submit Worker" at bounding box center [447, 317] width 112 height 24
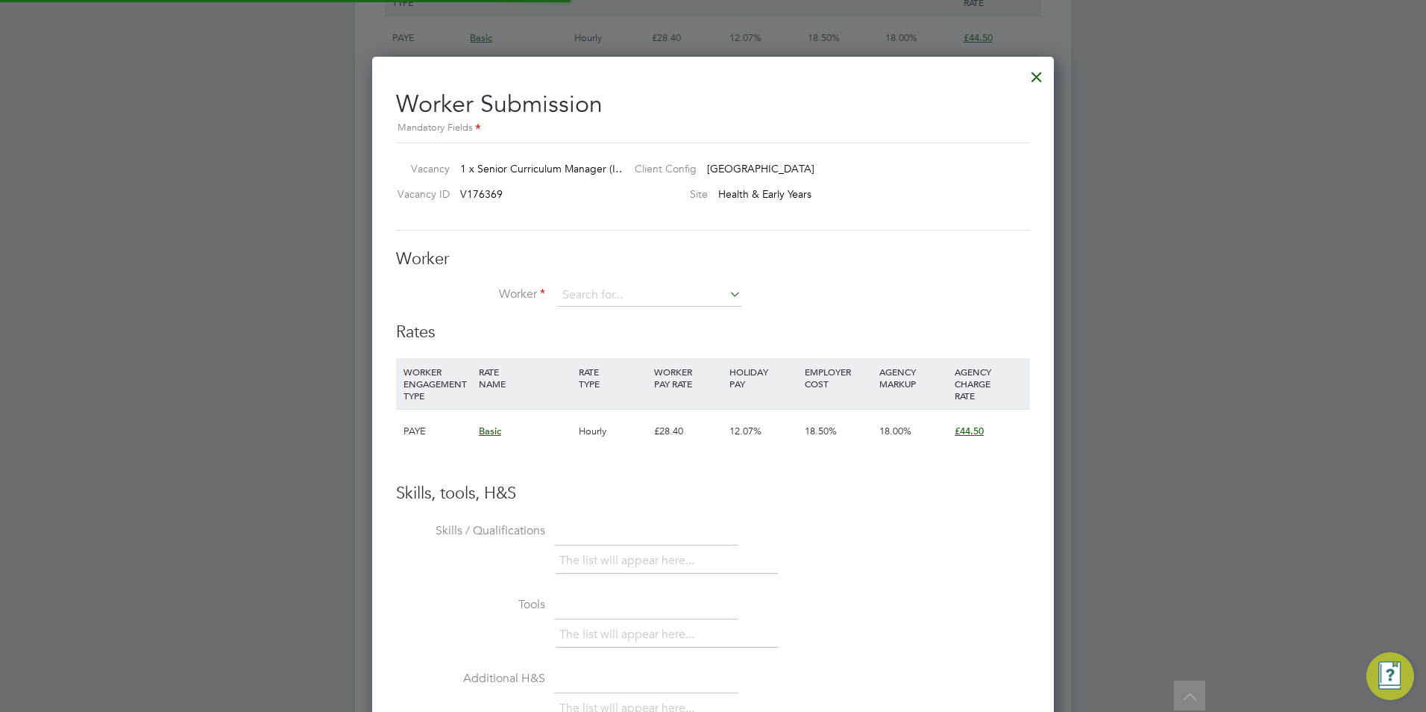
scroll to position [905, 682]
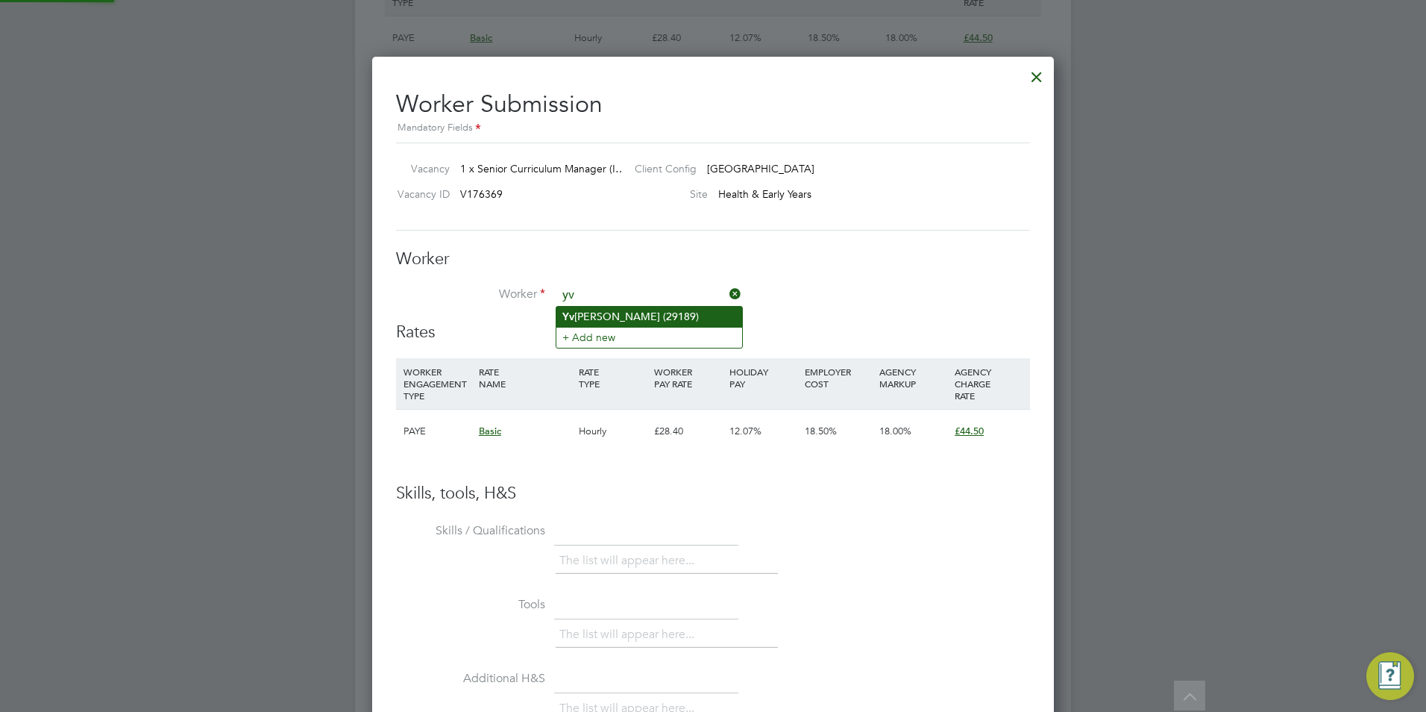
click at [602, 312] on li "Yv onne Ward (29189)" at bounding box center [649, 317] width 186 height 20
type input "Yvonne Ward (29189)"
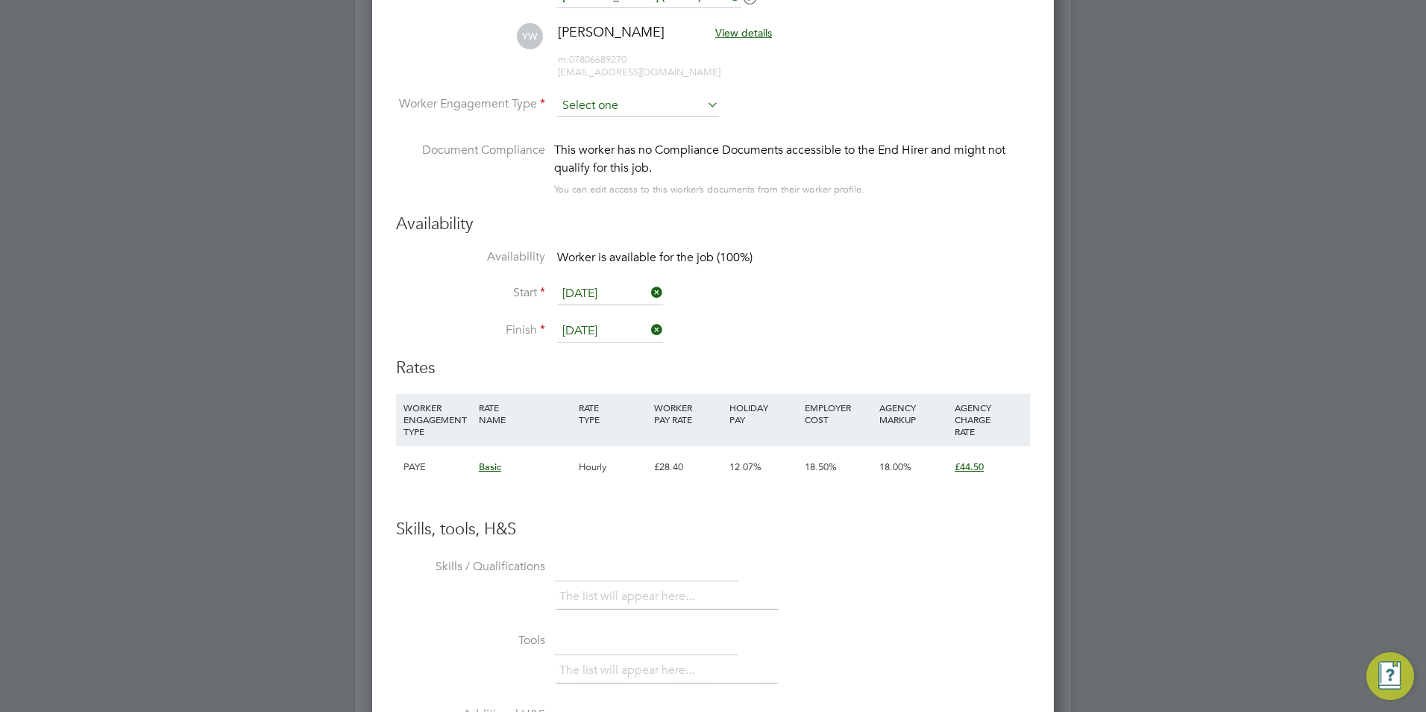
click at [647, 110] on input at bounding box center [638, 106] width 162 height 22
click at [644, 134] on li "Contract" at bounding box center [637, 125] width 163 height 19
type input "Contract"
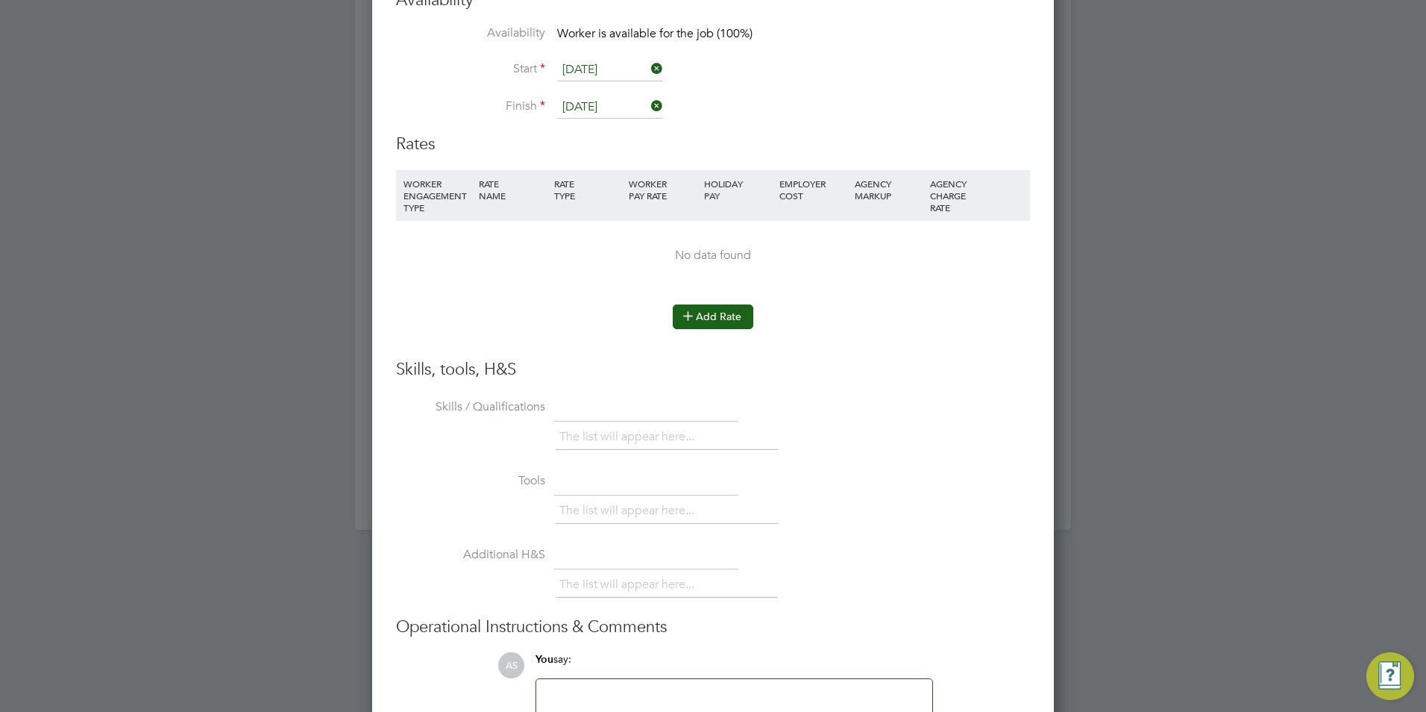
click at [711, 314] on button "Add Rate" at bounding box center [713, 316] width 81 height 24
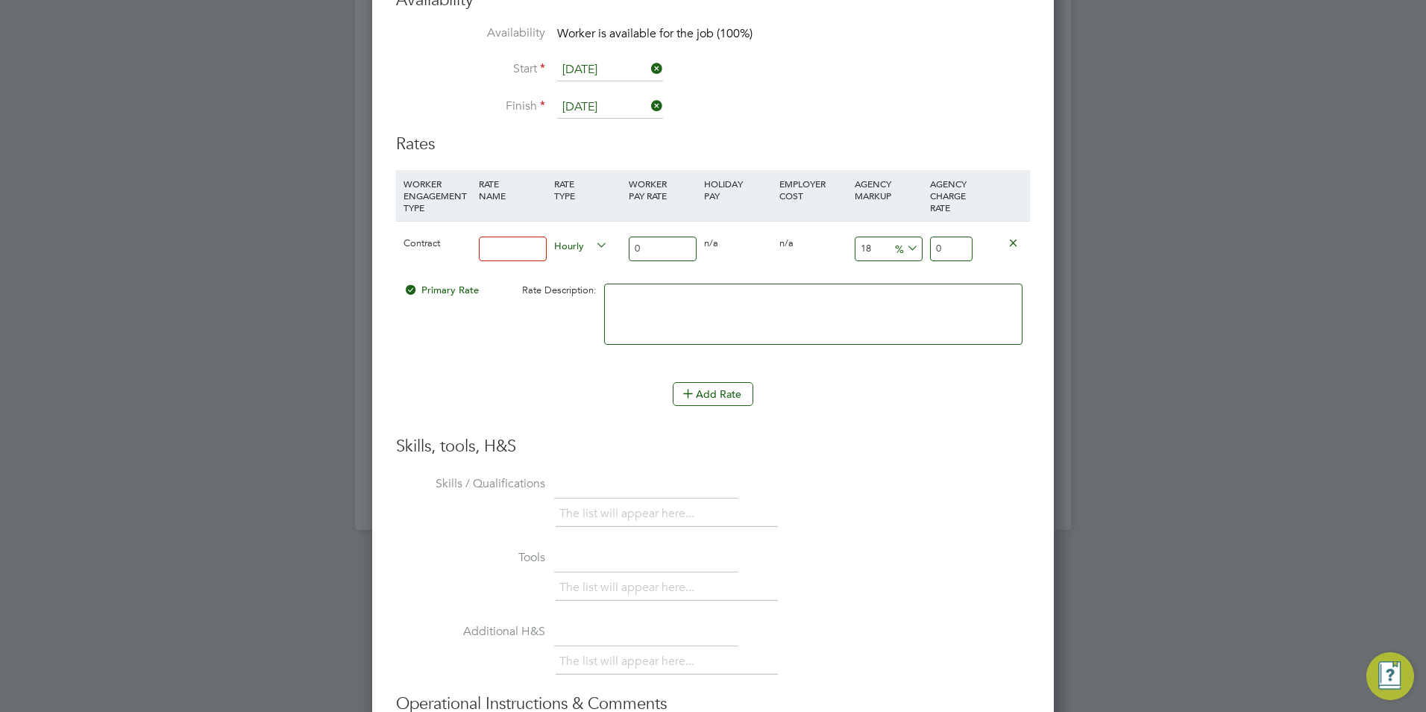
click at [527, 245] on input at bounding box center [513, 248] width 68 height 25
type input "BASIC"
click at [654, 256] on input "0" at bounding box center [663, 248] width 68 height 25
type input "5"
type input "5.9"
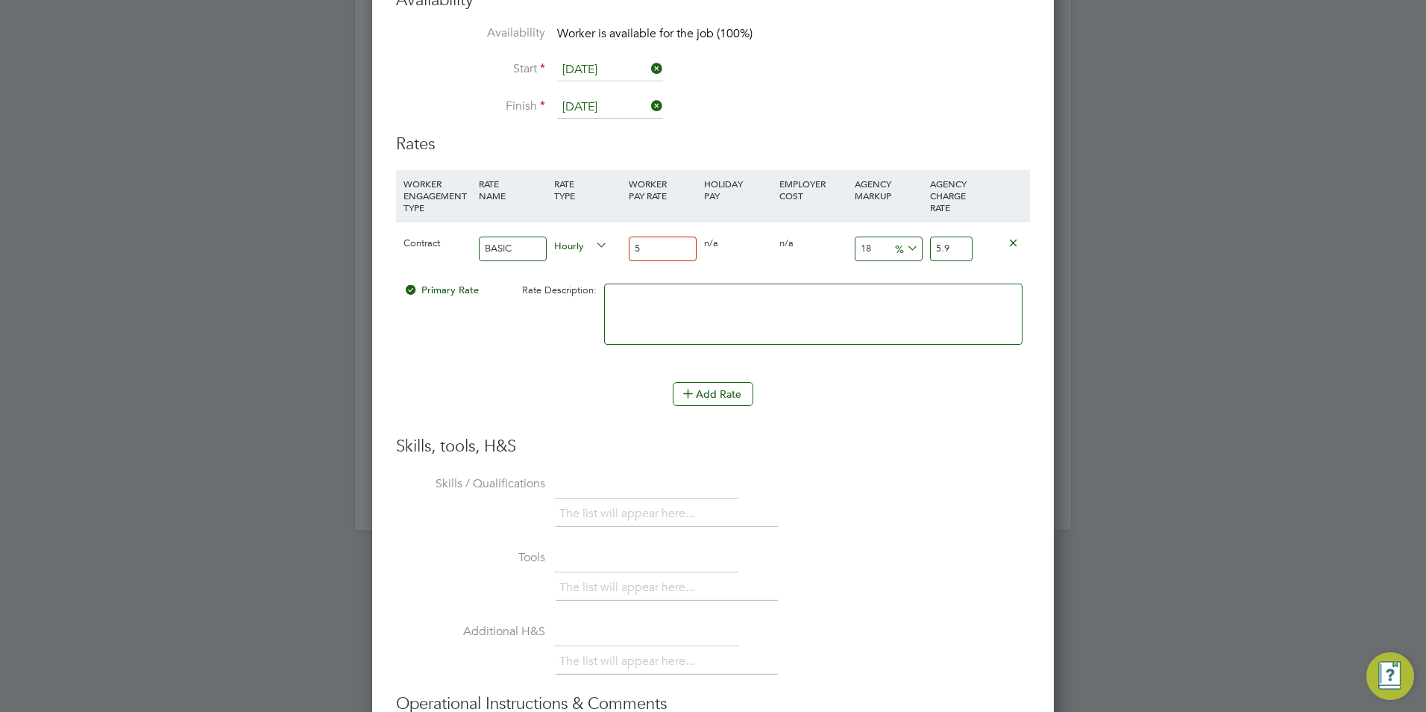
type input "55"
type input "64.9"
type input "55"
click at [870, 250] on input "18" at bounding box center [889, 248] width 68 height 25
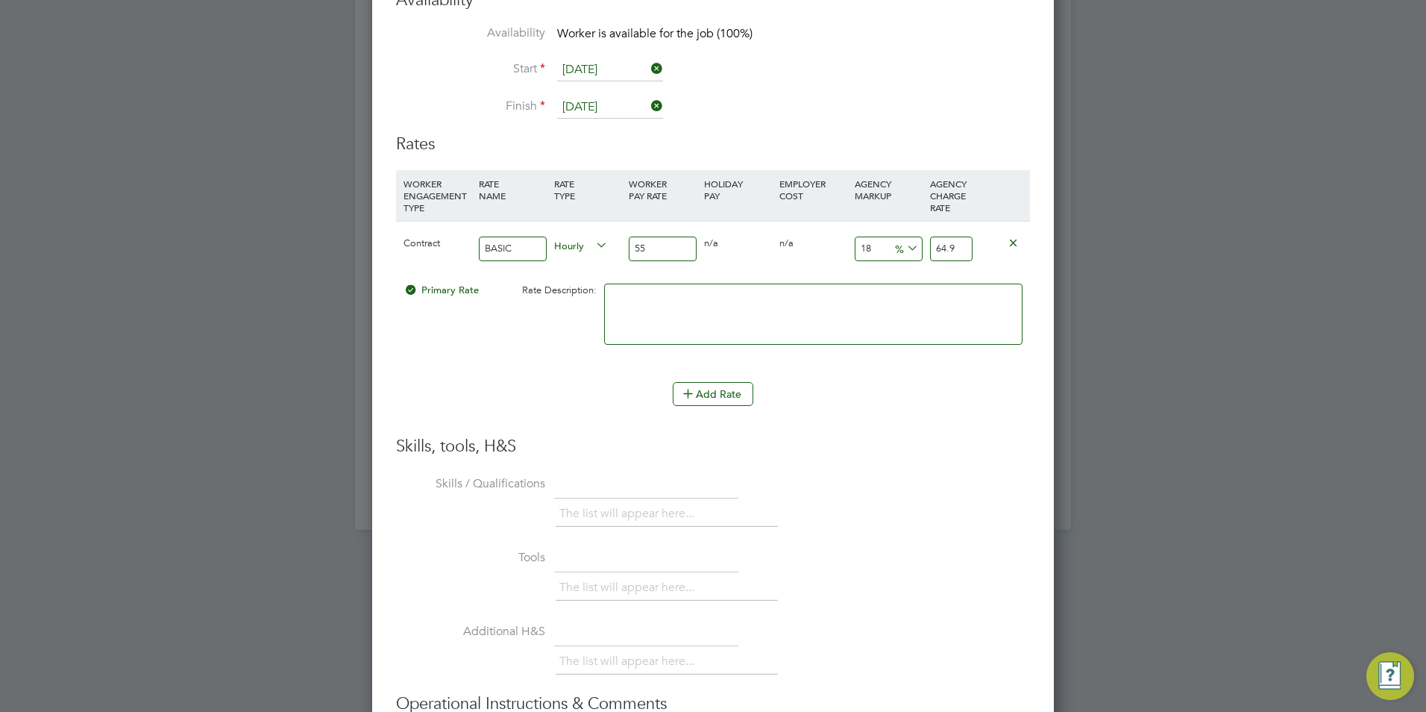
click at [870, 250] on input "18" at bounding box center [889, 248] width 68 height 25
type input "2"
type input "56.1"
type input "23"
type input "67.65"
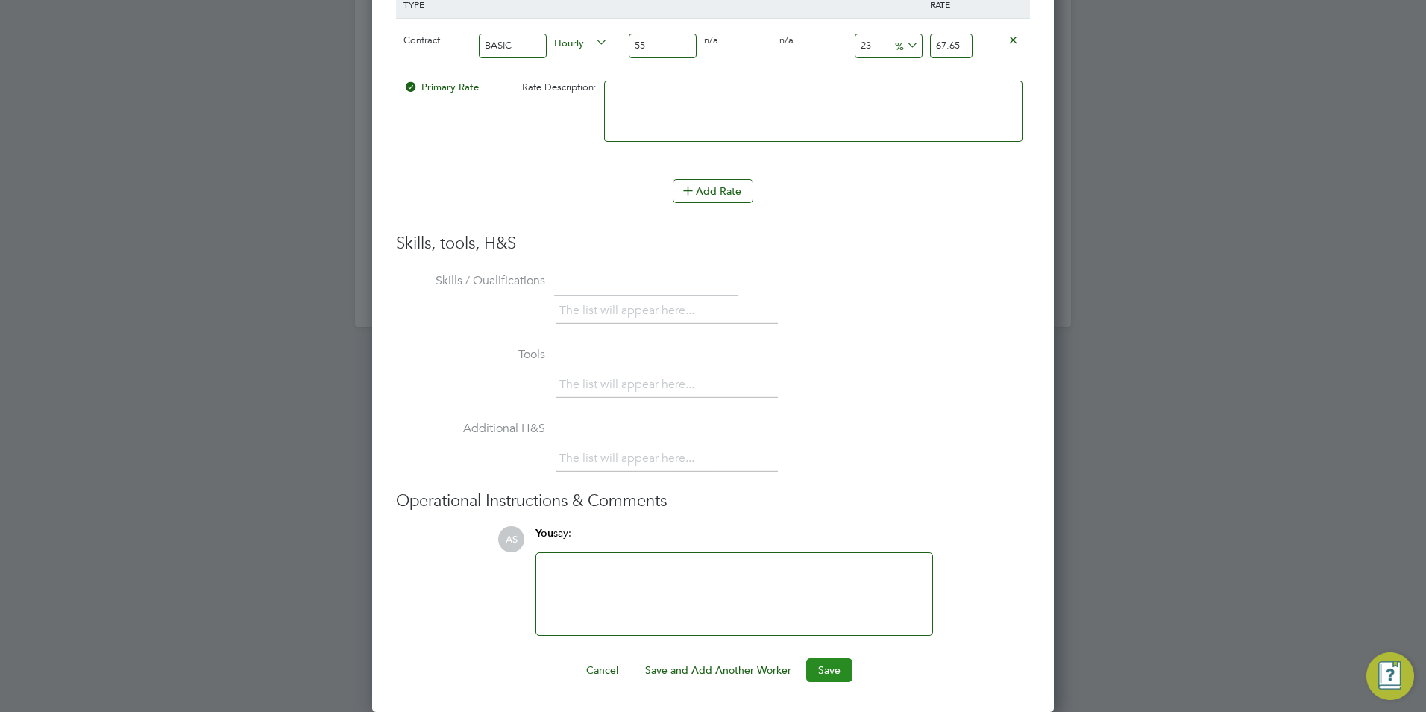
type input "23"
click at [831, 662] on button "Save" at bounding box center [829, 670] width 46 height 24
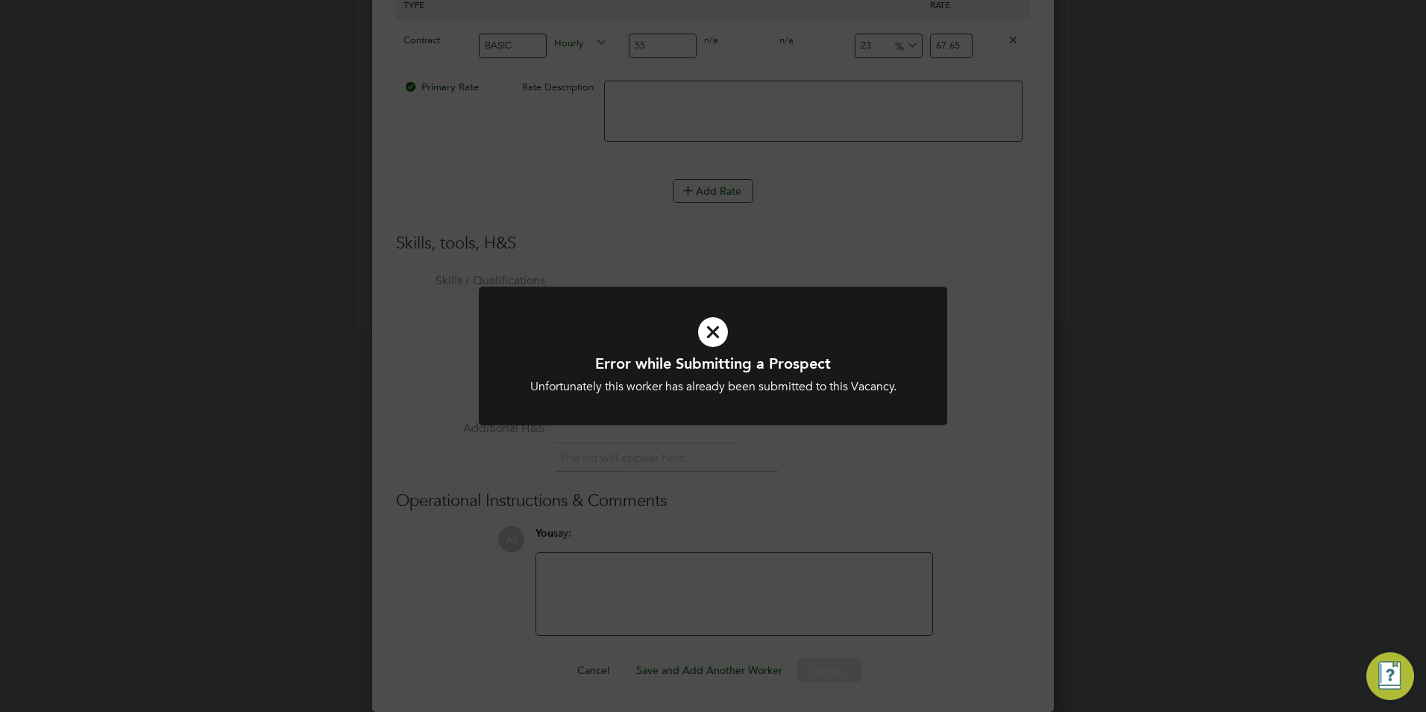
click at [387, 444] on div "Error while Submitting a Prospect Unfortunately this worker has already been su…" at bounding box center [713, 356] width 1426 height 712
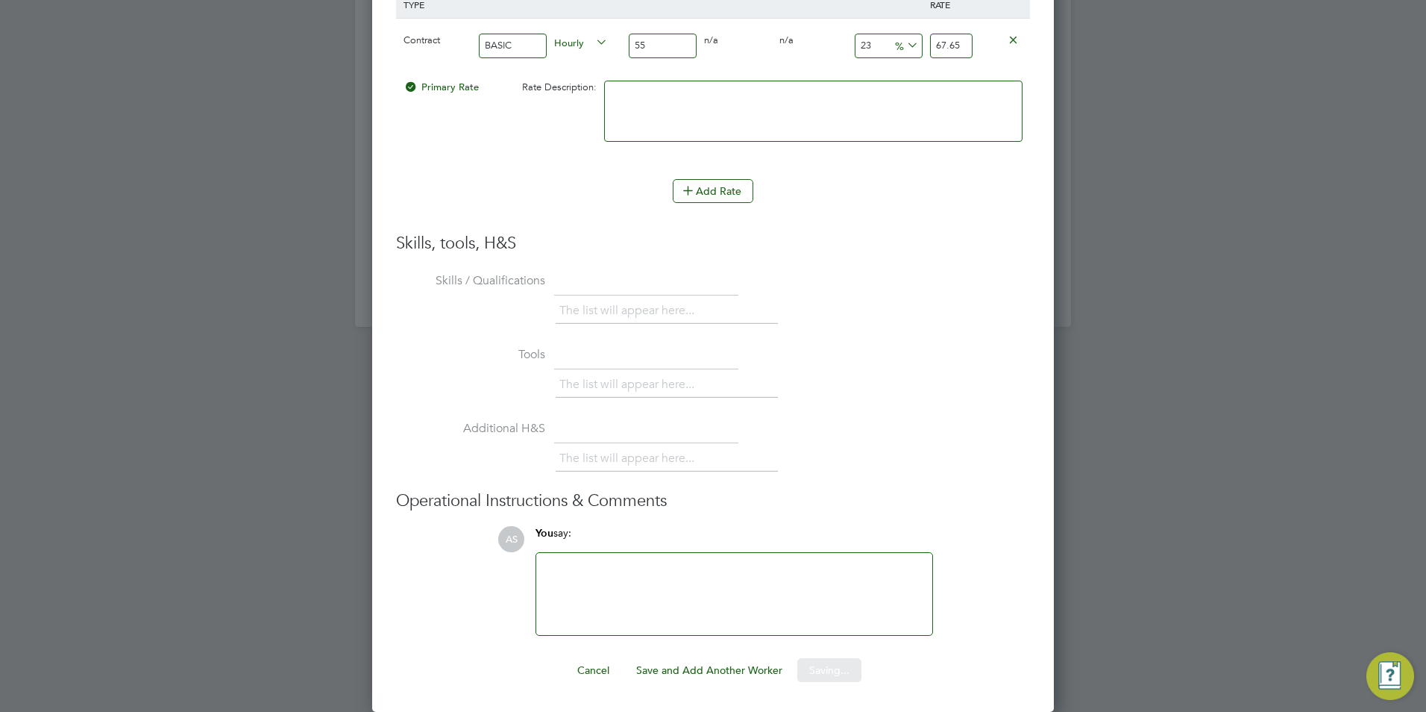
click at [198, 386] on div at bounding box center [713, 356] width 1426 height 712
click at [223, 401] on div at bounding box center [713, 356] width 1426 height 712
click at [242, 401] on div at bounding box center [713, 356] width 1426 height 712
click at [610, 669] on button "Cancel" at bounding box center [602, 670] width 56 height 24
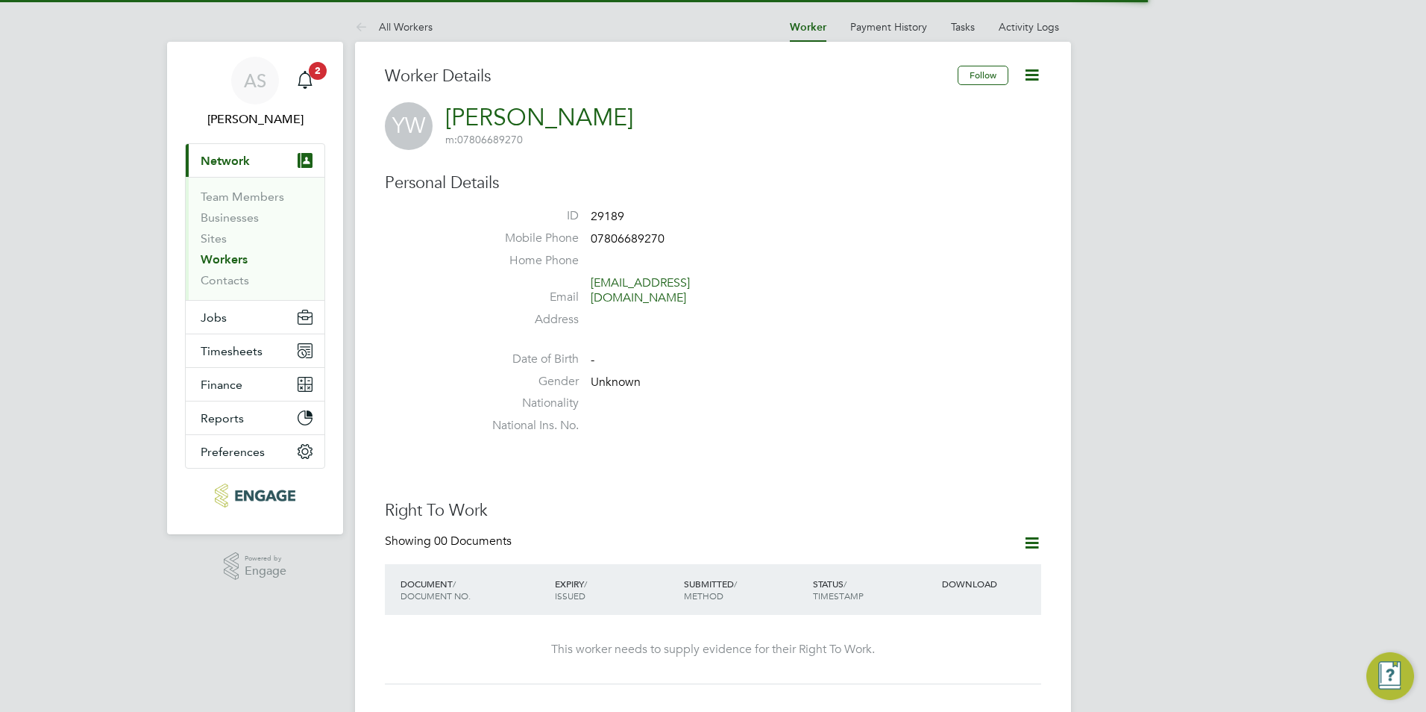
click at [1041, 77] on icon at bounding box center [1032, 75] width 19 height 19
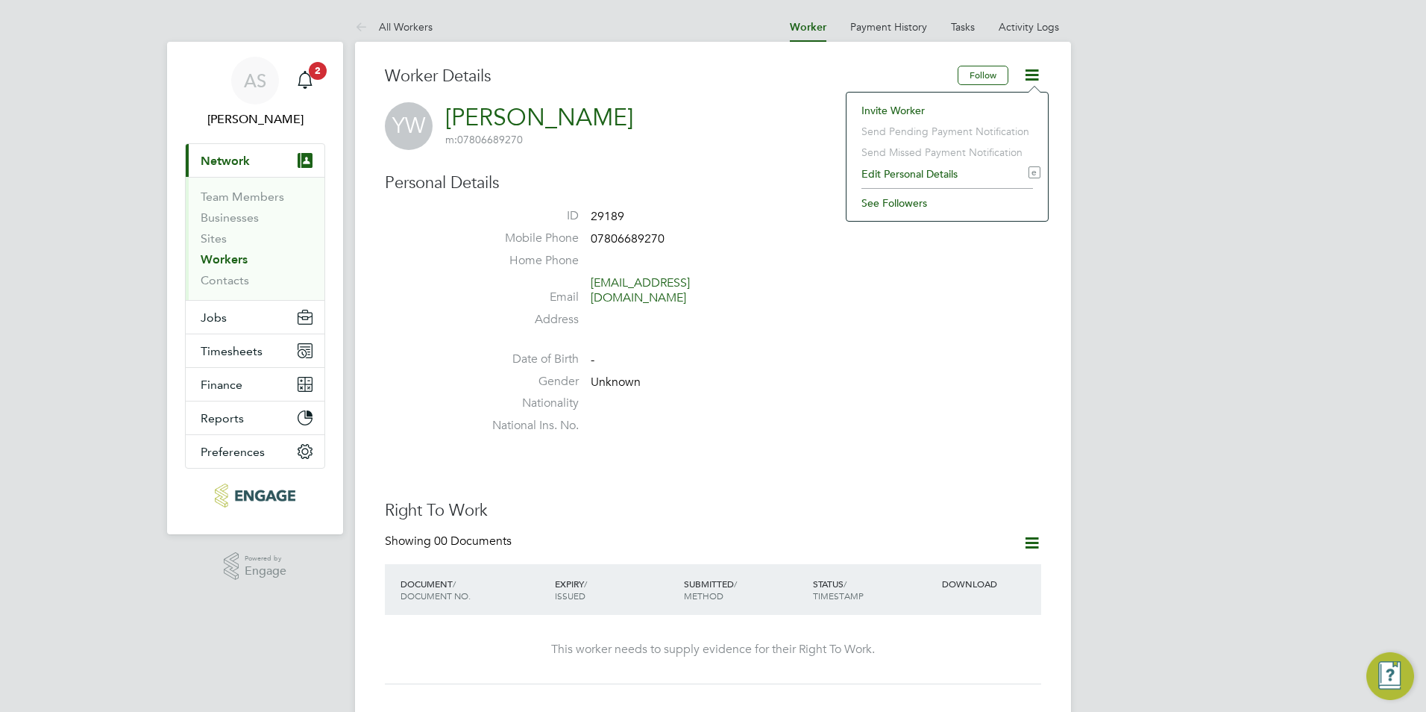
click at [928, 179] on li "Edit Personal Details e" at bounding box center [947, 173] width 186 height 21
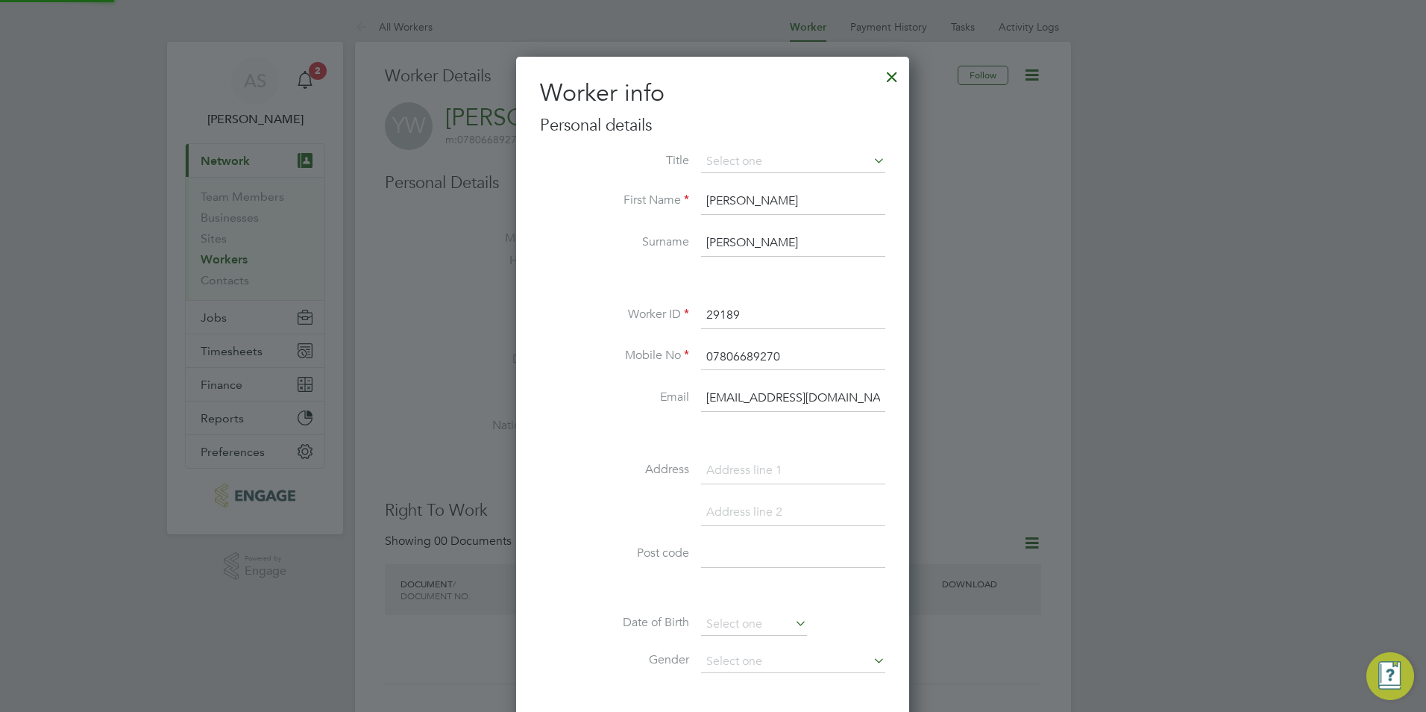
scroll to position [845, 395]
click at [812, 399] on input "[EMAIL_ADDRESS][DOMAIN_NAME]" at bounding box center [793, 398] width 184 height 27
drag, startPoint x: 794, startPoint y: 398, endPoint x: 851, endPoint y: 394, distance: 57.6
click at [851, 394] on input "[EMAIL_ADDRESS][DOMAIN_NAME]" at bounding box center [793, 398] width 184 height 27
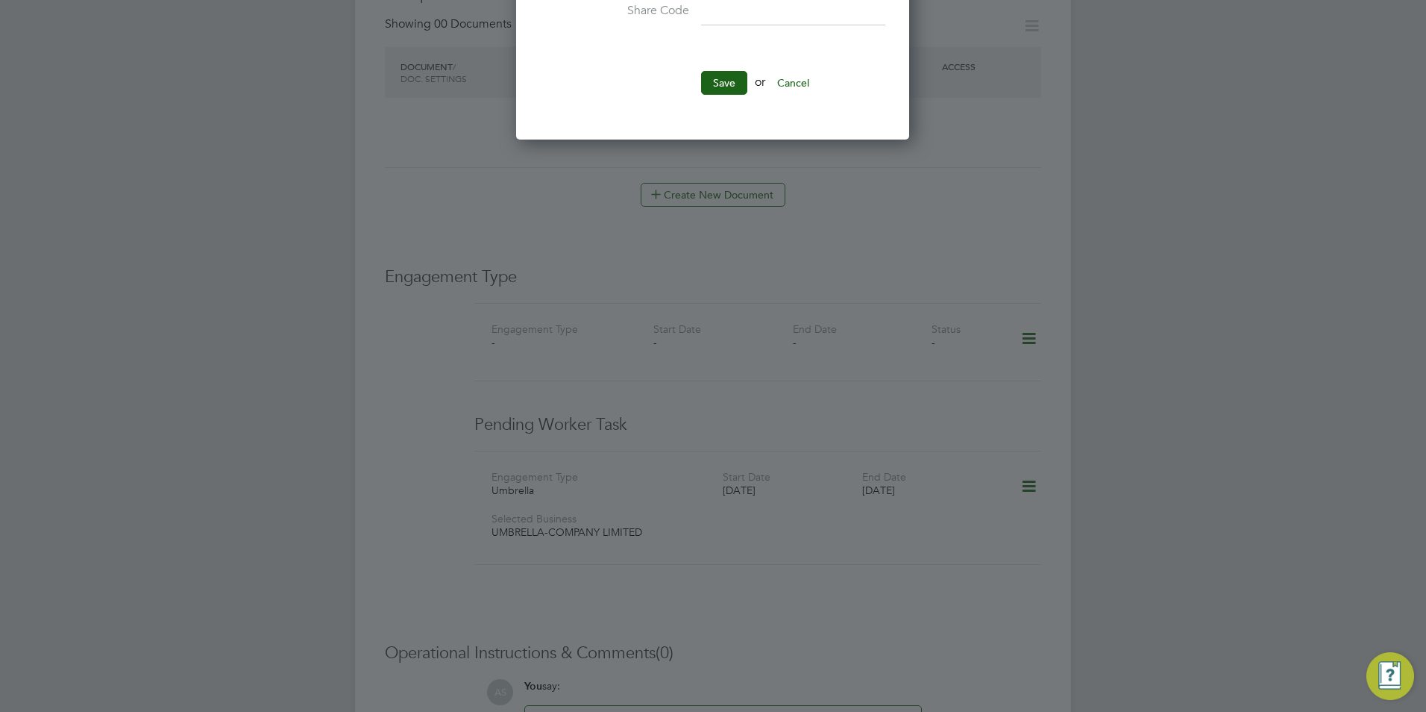
scroll to position [820, 0]
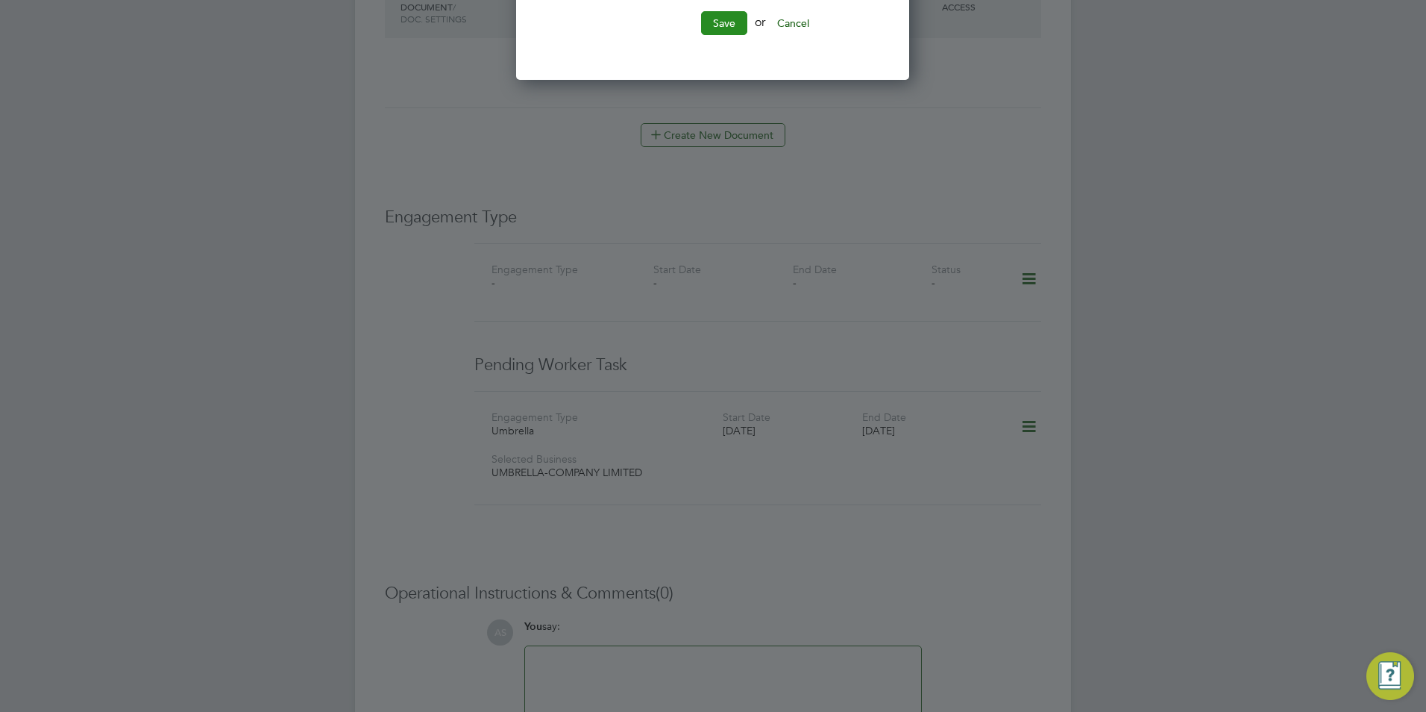
type input "[EMAIL_ADDRESS][DOMAIN_NAME]"
click at [717, 31] on button "Save" at bounding box center [724, 23] width 46 height 24
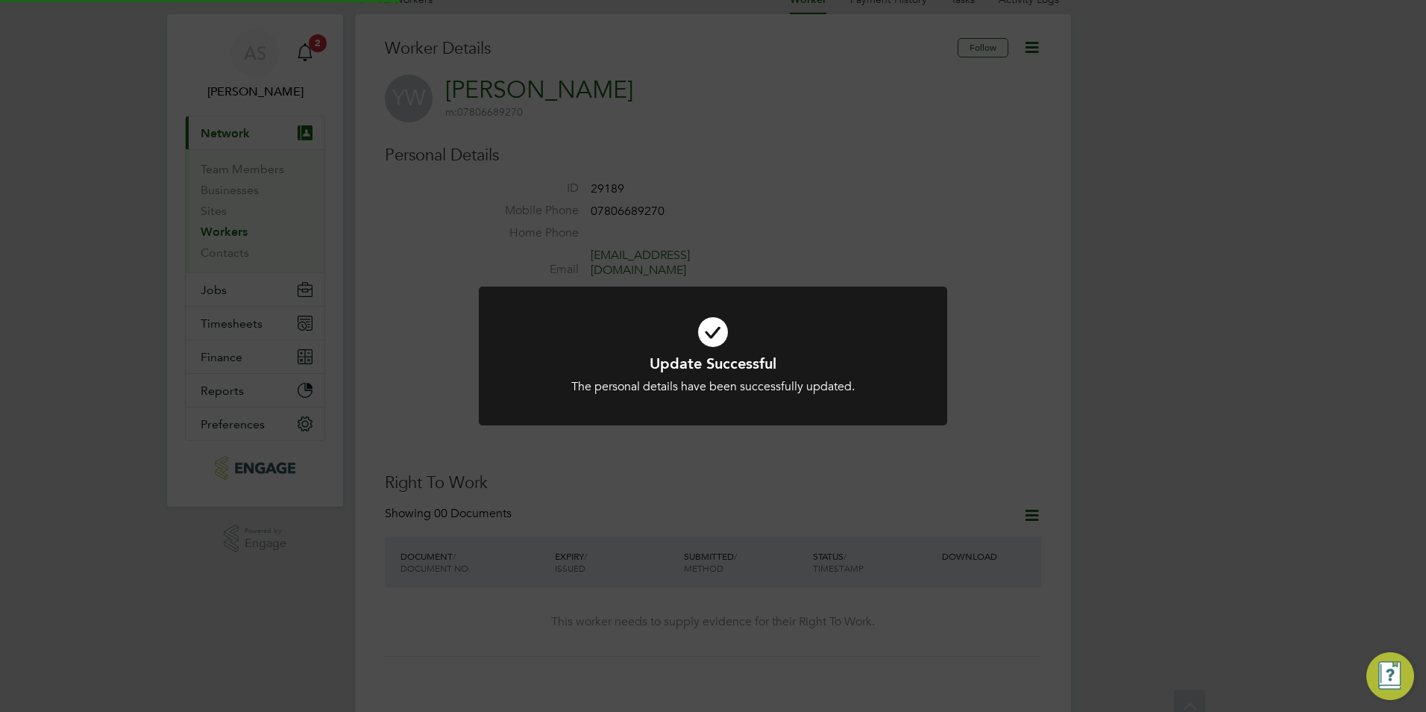
scroll to position [0, 0]
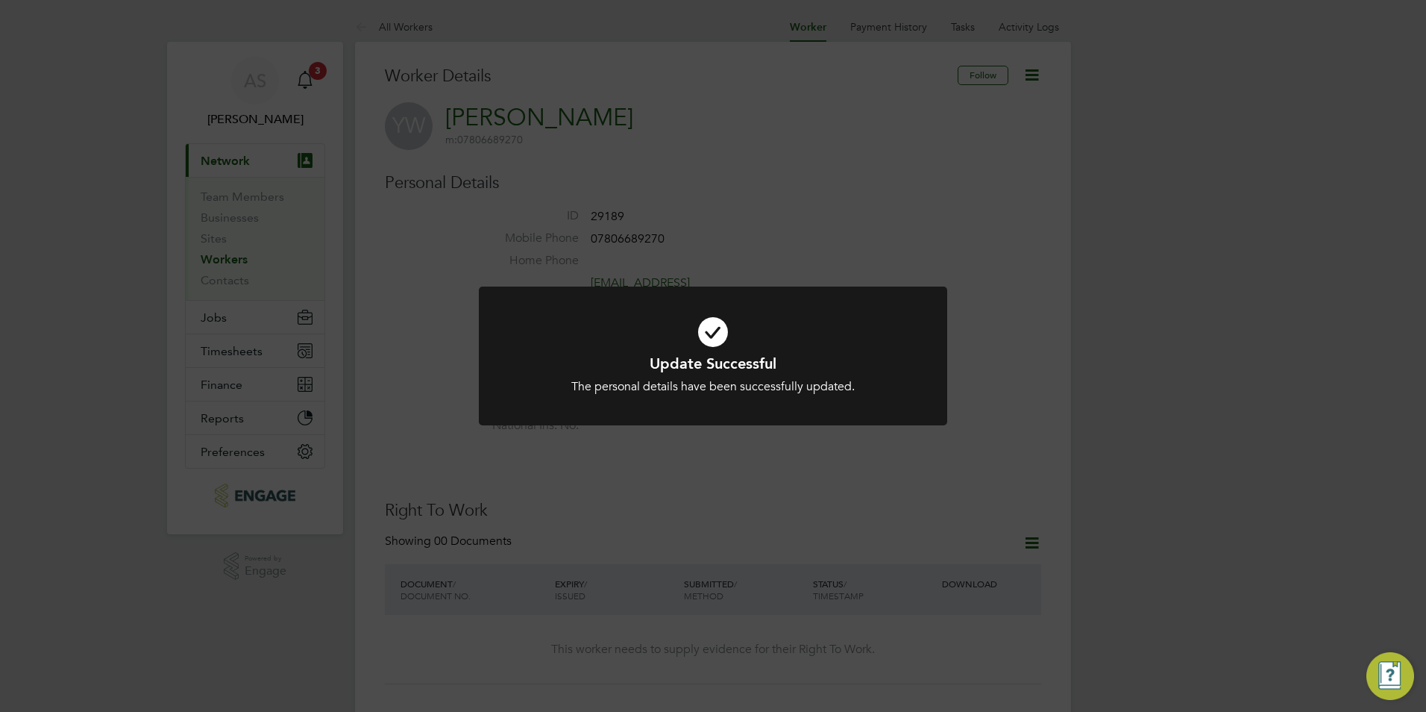
click at [803, 351] on icon at bounding box center [713, 332] width 388 height 58
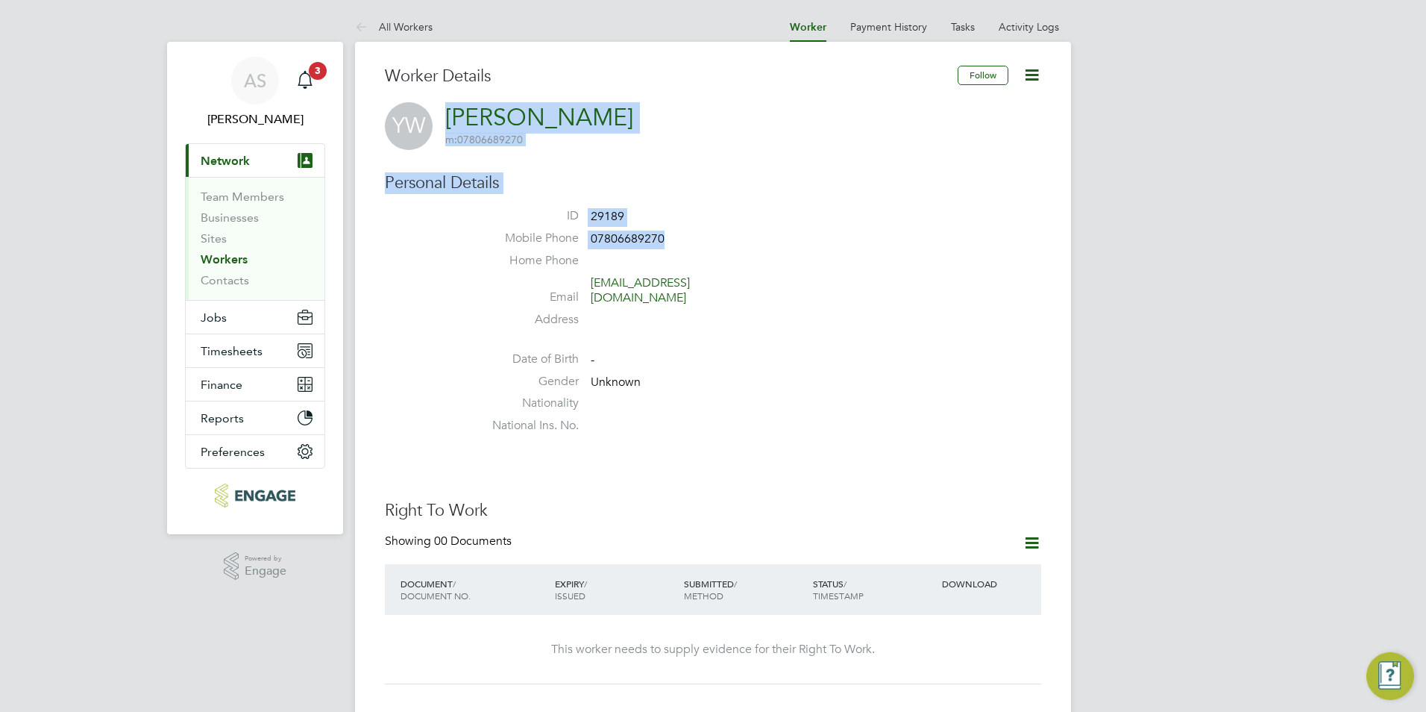
drag, startPoint x: 677, startPoint y: 245, endPoint x: 106, endPoint y: 123, distance: 584.1
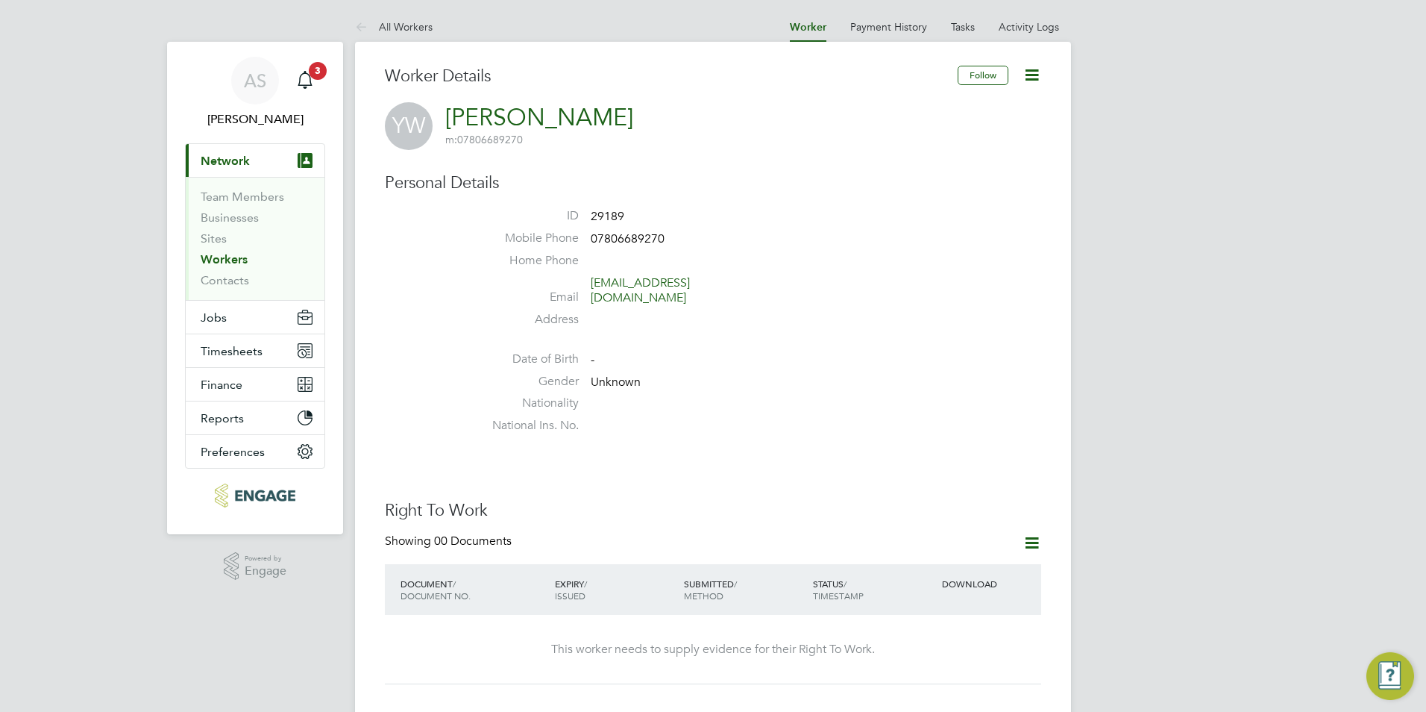
click at [316, 81] on div "Main navigation" at bounding box center [305, 81] width 30 height 30
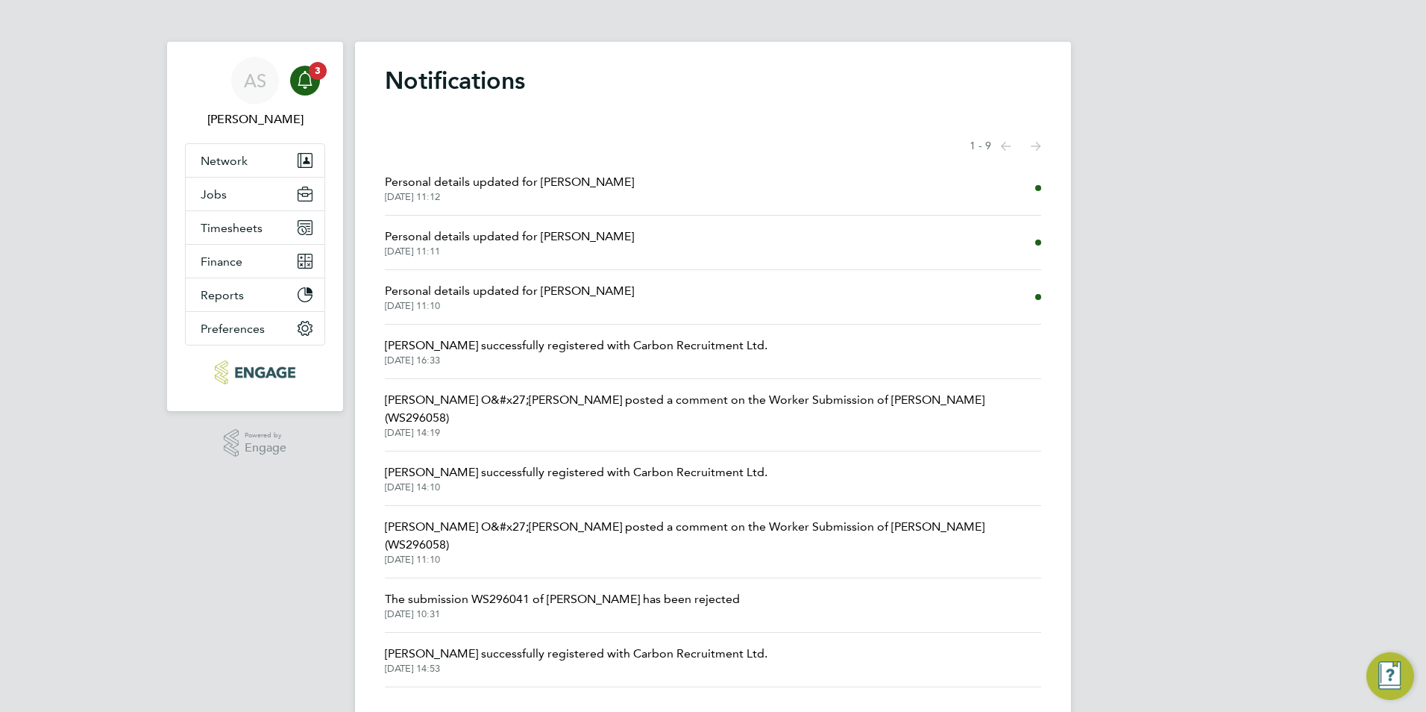
click at [876, 295] on li "Personal details updated for [PERSON_NAME] [DATE] 11:10" at bounding box center [713, 297] width 656 height 54
click at [484, 233] on span "Personal details updated for [PERSON_NAME]" at bounding box center [509, 236] width 249 height 18
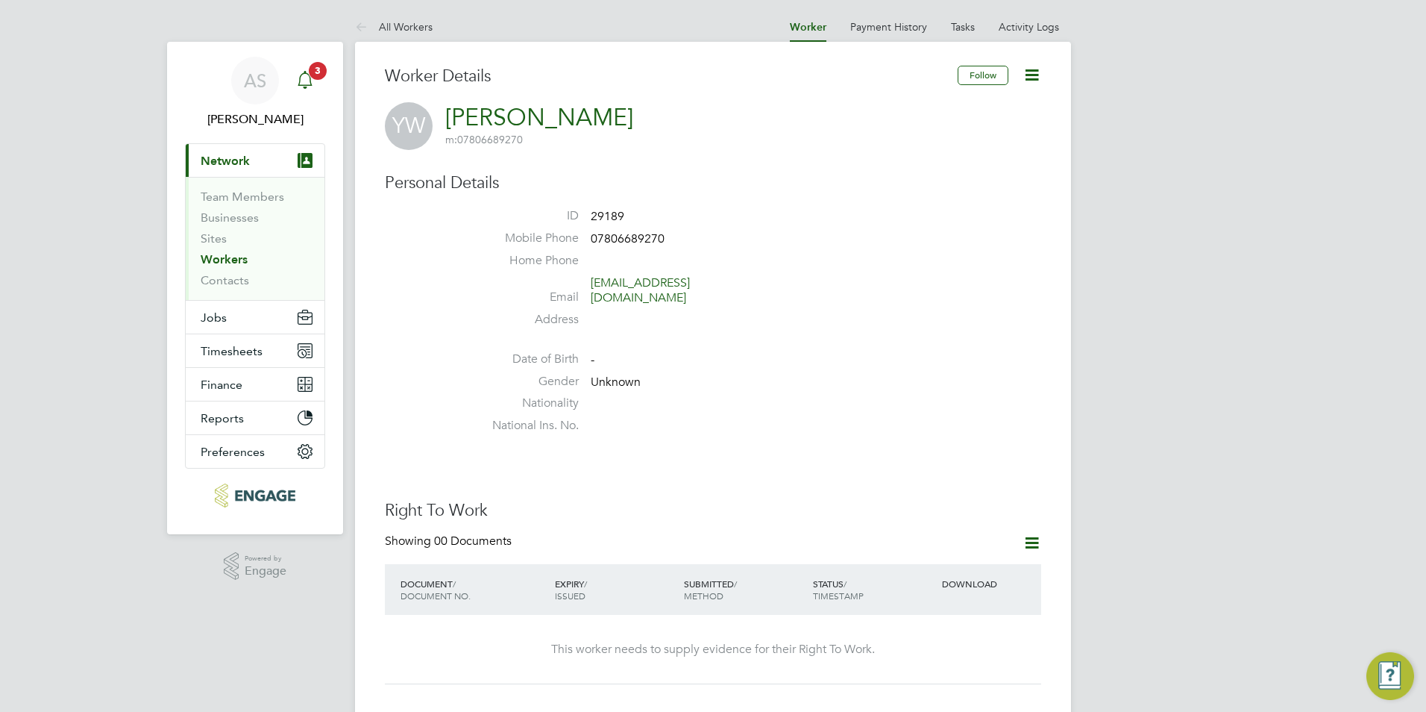
click at [324, 77] on app-alerts-badge "3" at bounding box center [317, 70] width 19 height 20
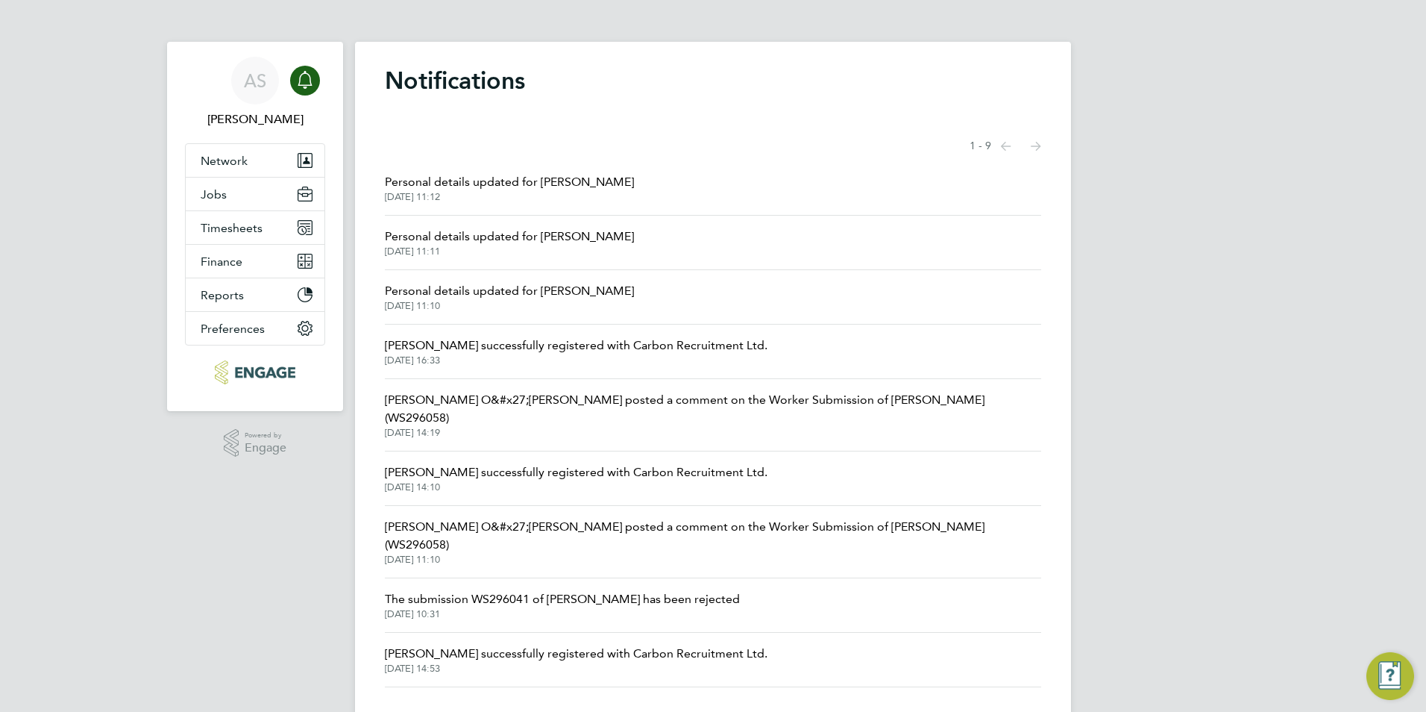
click at [265, 143] on ul "Network Team Members Businesses Sites Workers Contacts Jobs Positions Vacancies…" at bounding box center [255, 244] width 140 height 202
click at [257, 151] on button "Network" at bounding box center [255, 160] width 139 height 33
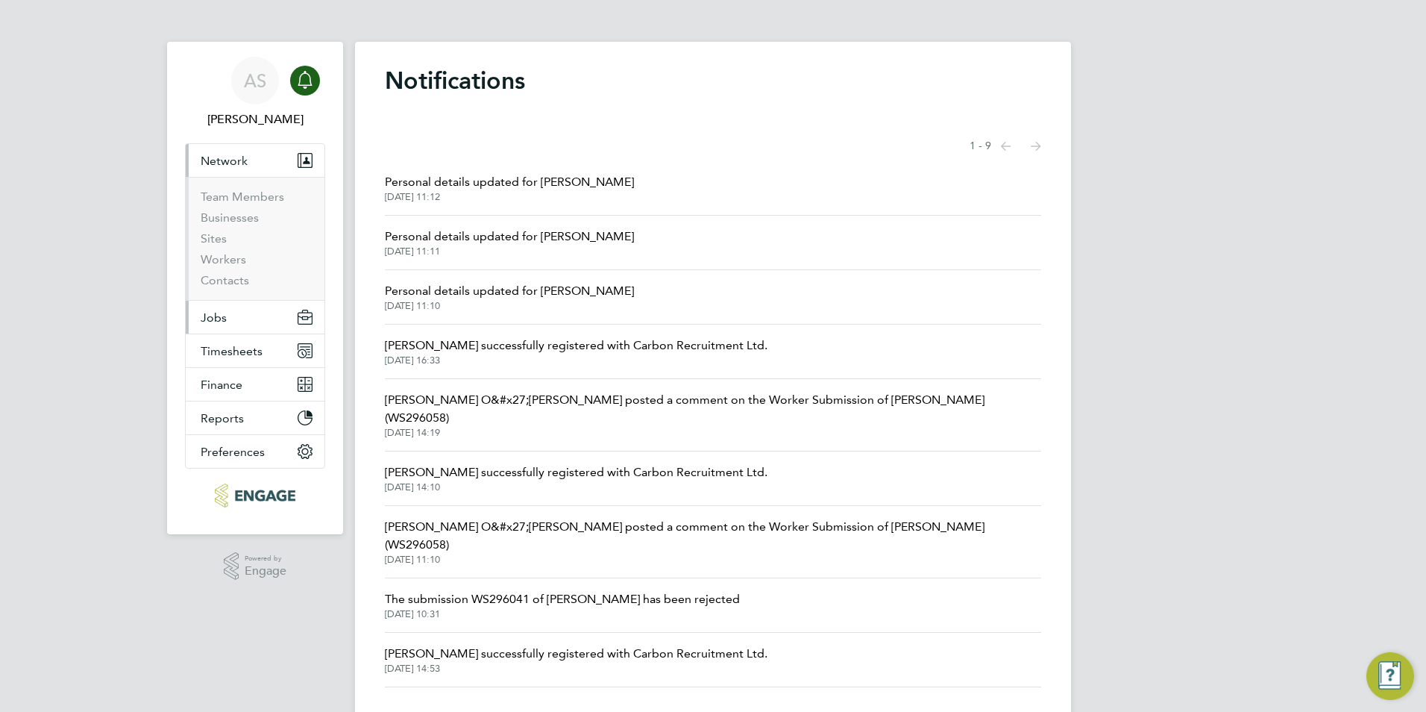
click at [252, 326] on button "Jobs" at bounding box center [255, 317] width 139 height 33
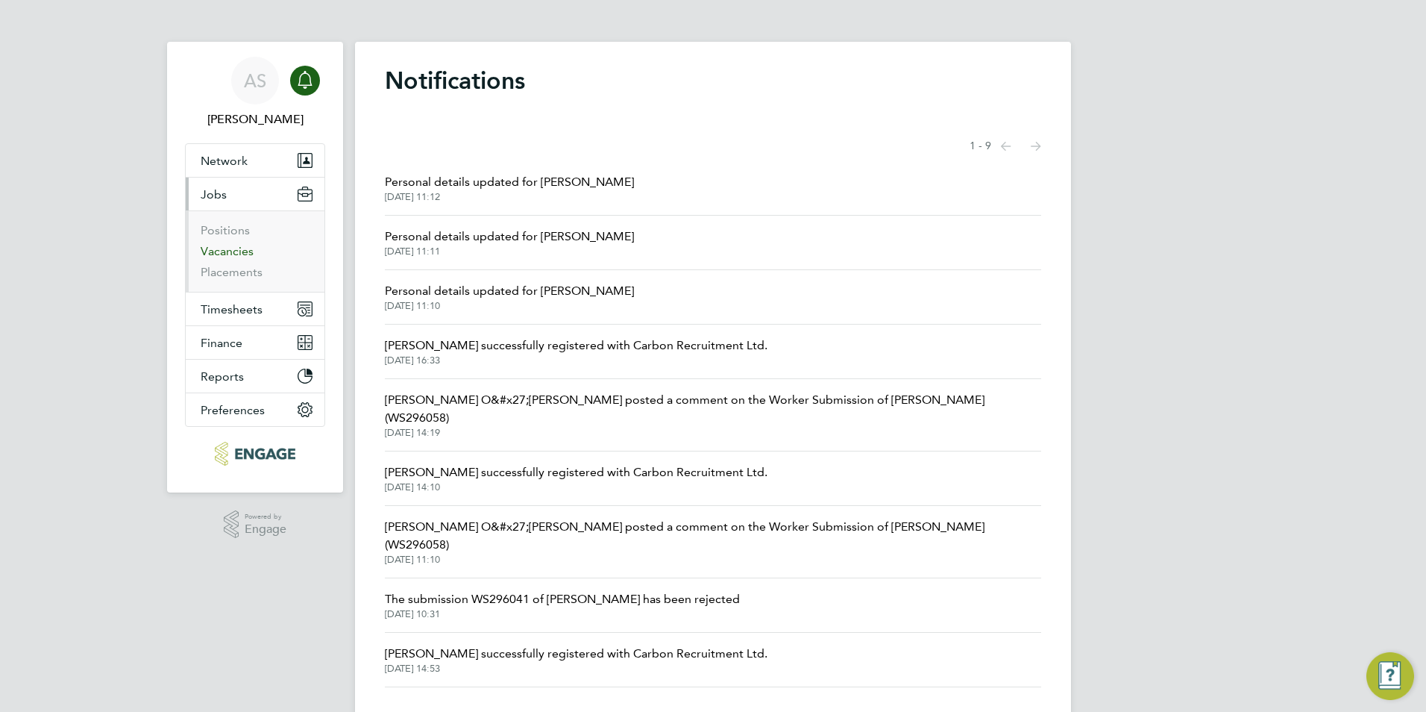
click at [233, 253] on link "Vacancies" at bounding box center [227, 251] width 53 height 14
